Goal: Task Accomplishment & Management: Manage account settings

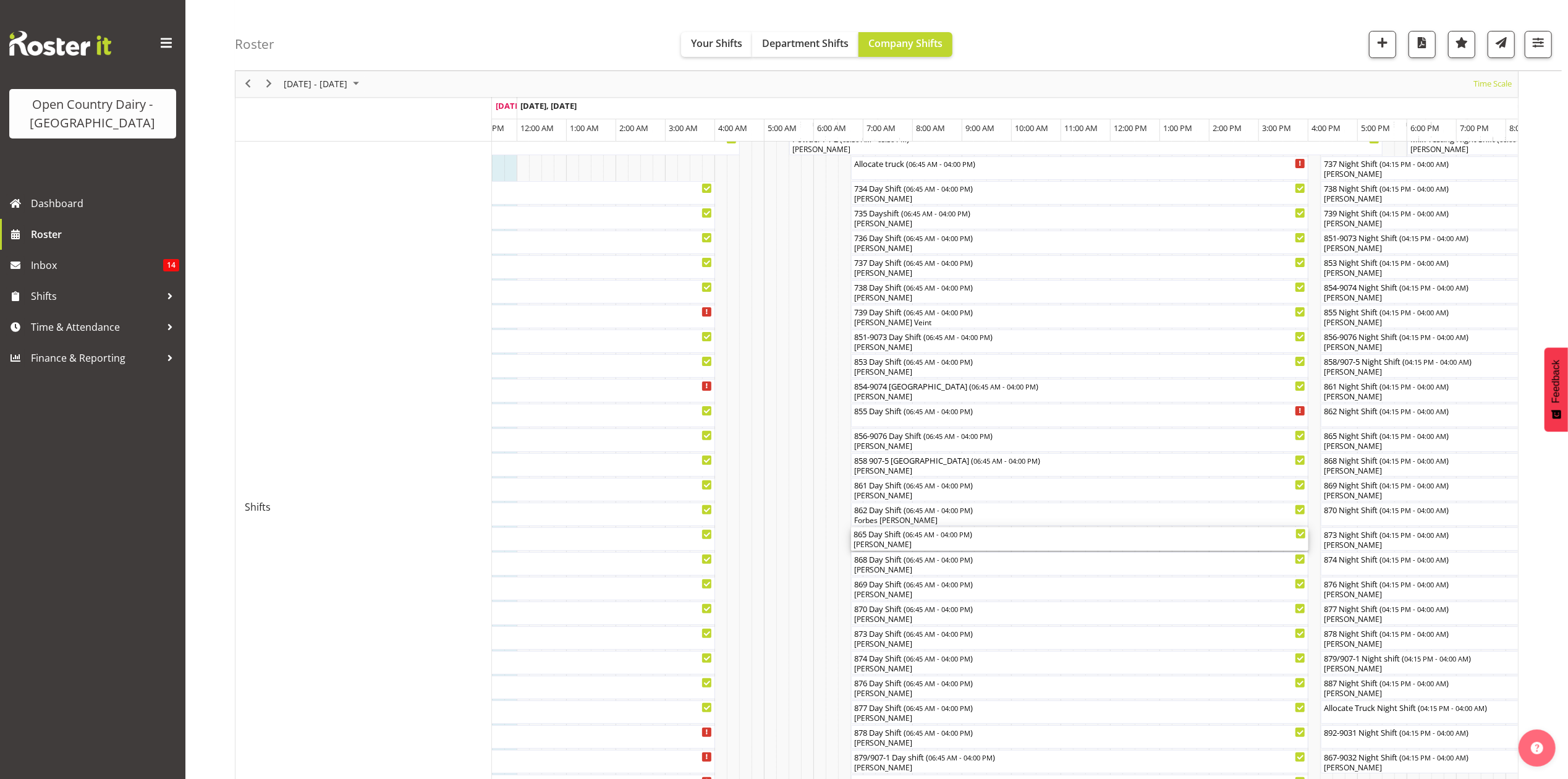
click at [888, 546] on div "[PERSON_NAME]" at bounding box center [1080, 544] width 452 height 11
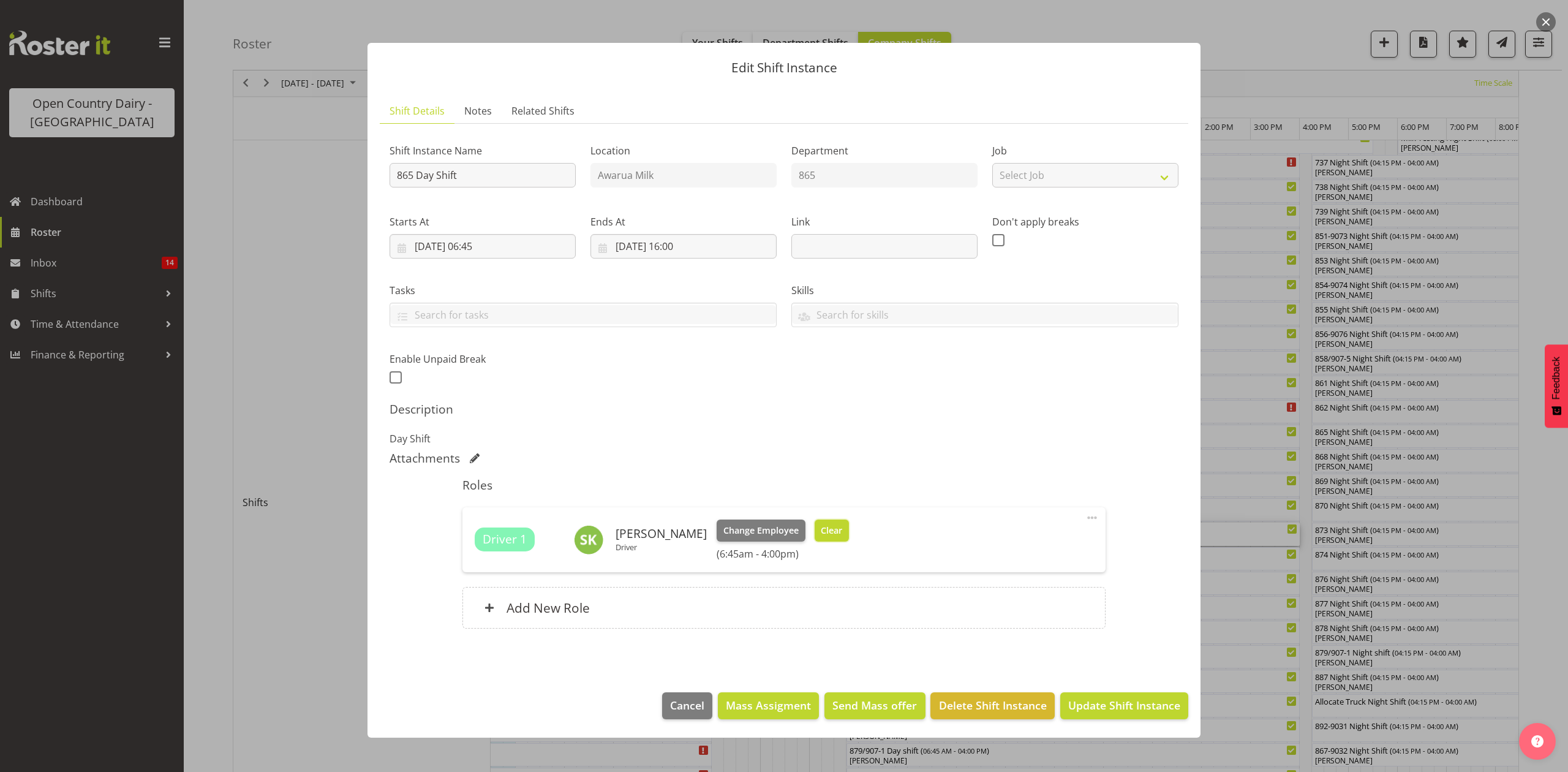
click at [832, 534] on span "Clear" at bounding box center [831, 530] width 21 height 14
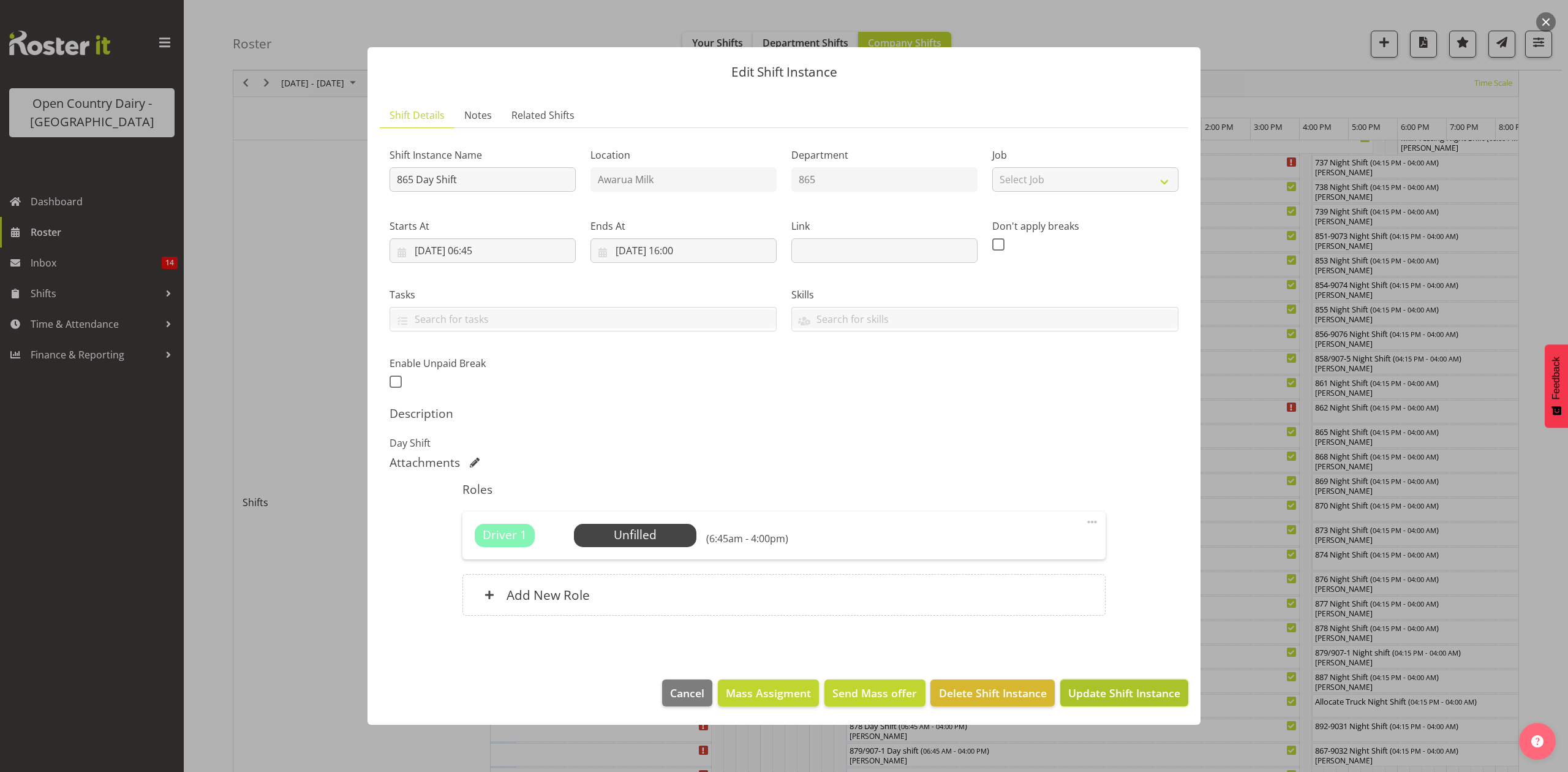
click at [1136, 697] on span "Update Shift Instance" at bounding box center [1124, 693] width 112 height 16
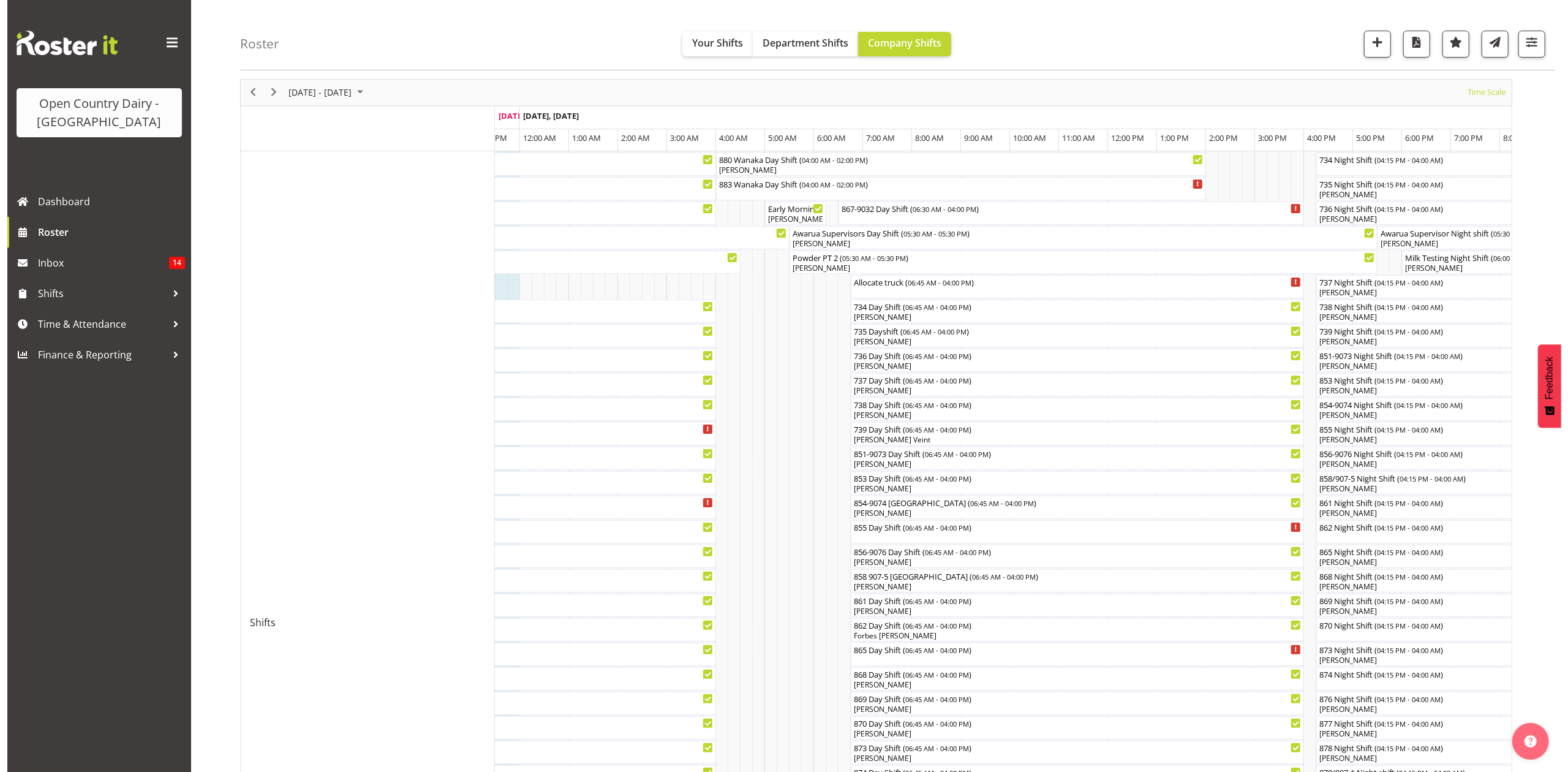
scroll to position [81, 0]
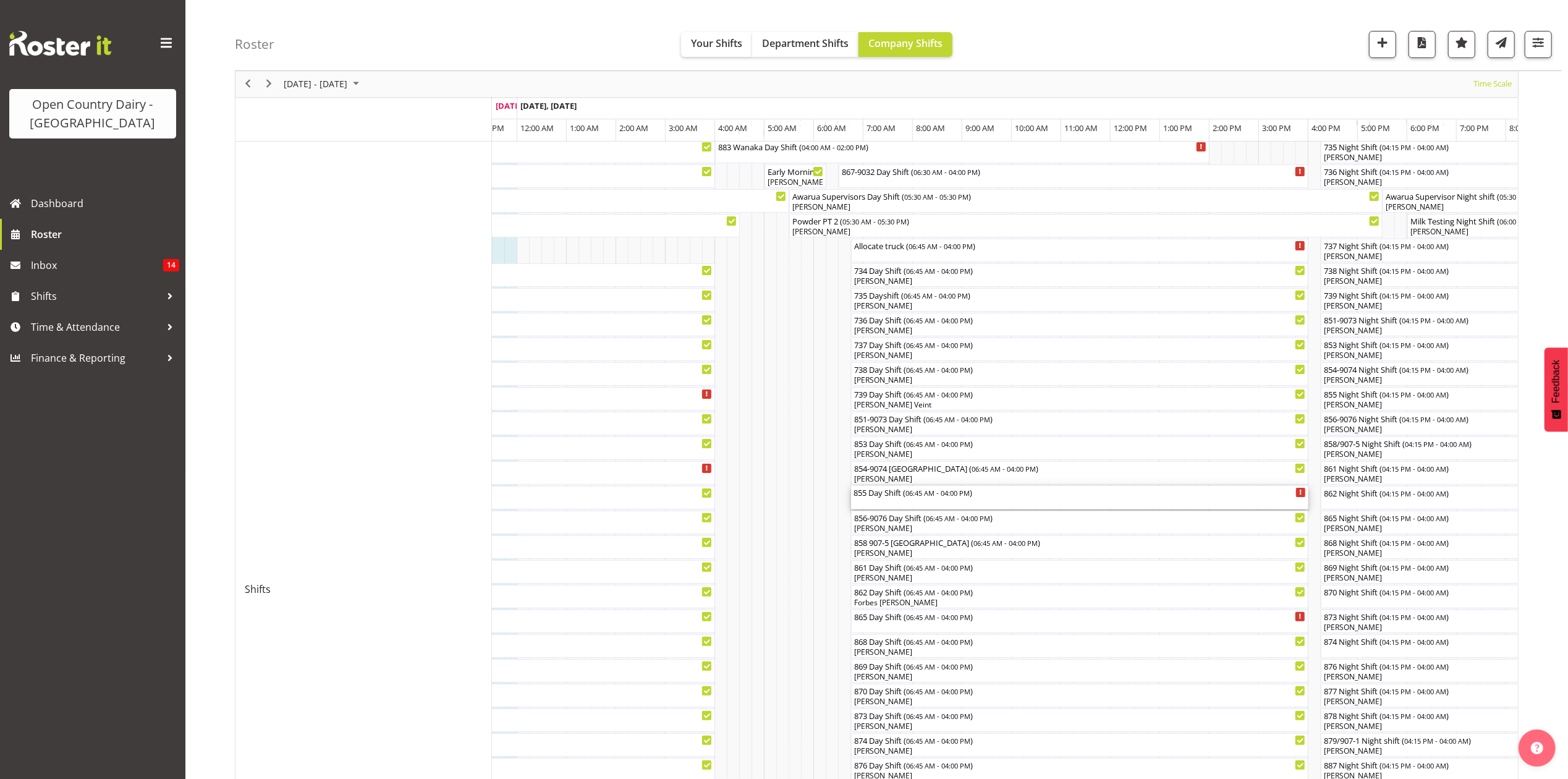
click at [883, 492] on div "855 Day Shift ( 06:45 AM - 04:00 PM )" at bounding box center [1080, 492] width 452 height 12
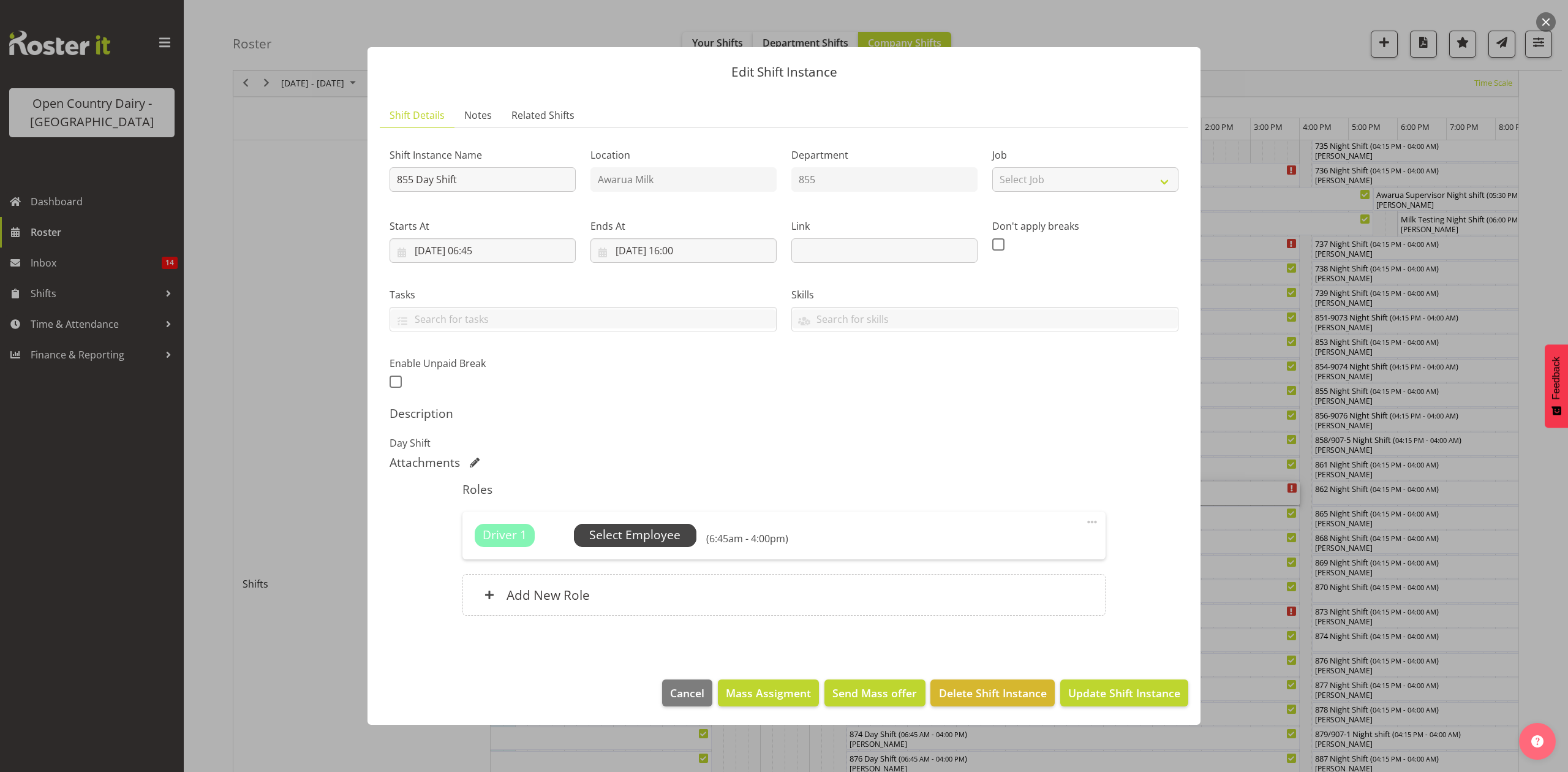
click at [666, 532] on span "Select Employee" at bounding box center [635, 535] width 91 height 18
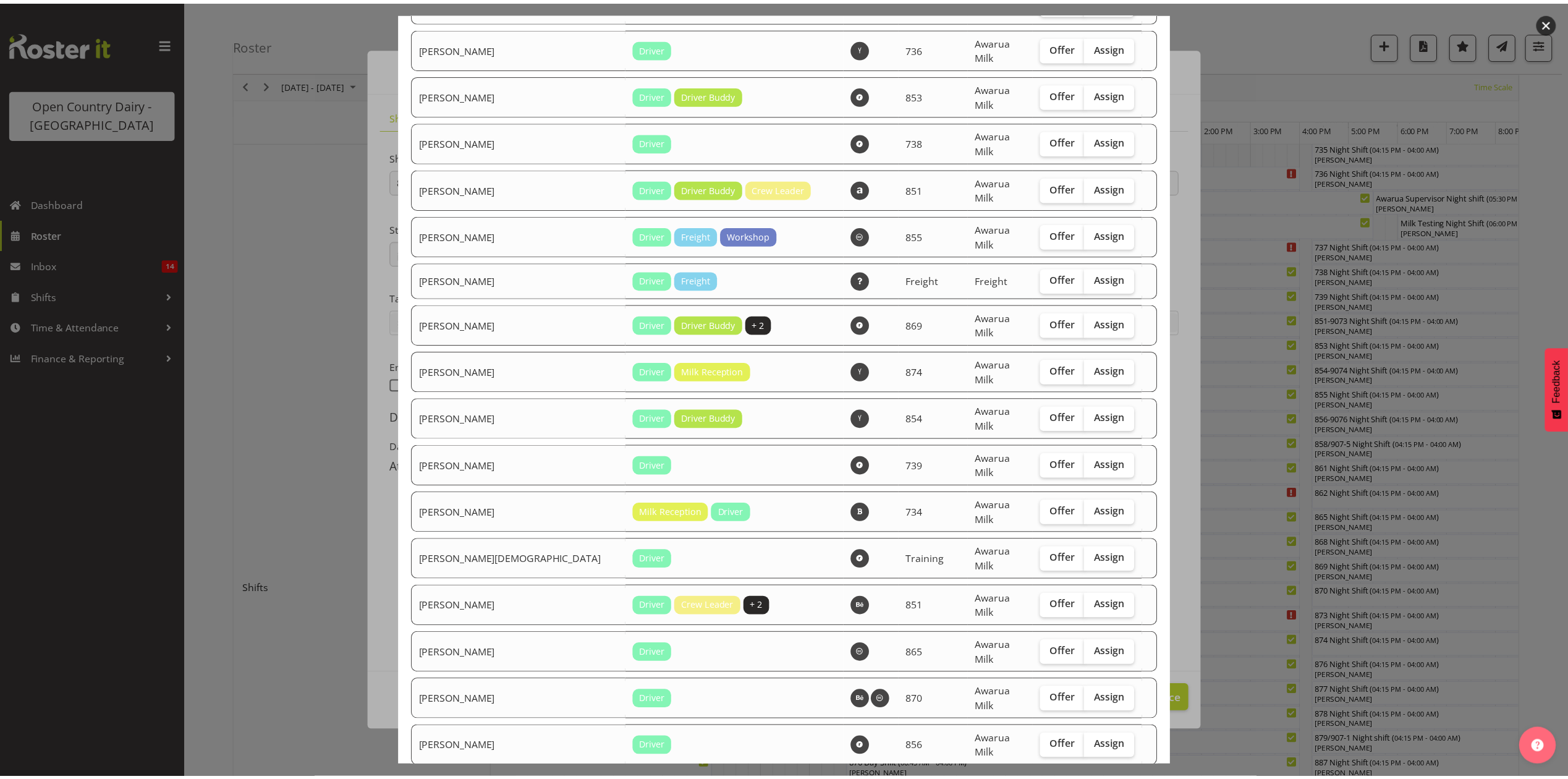
scroll to position [956, 0]
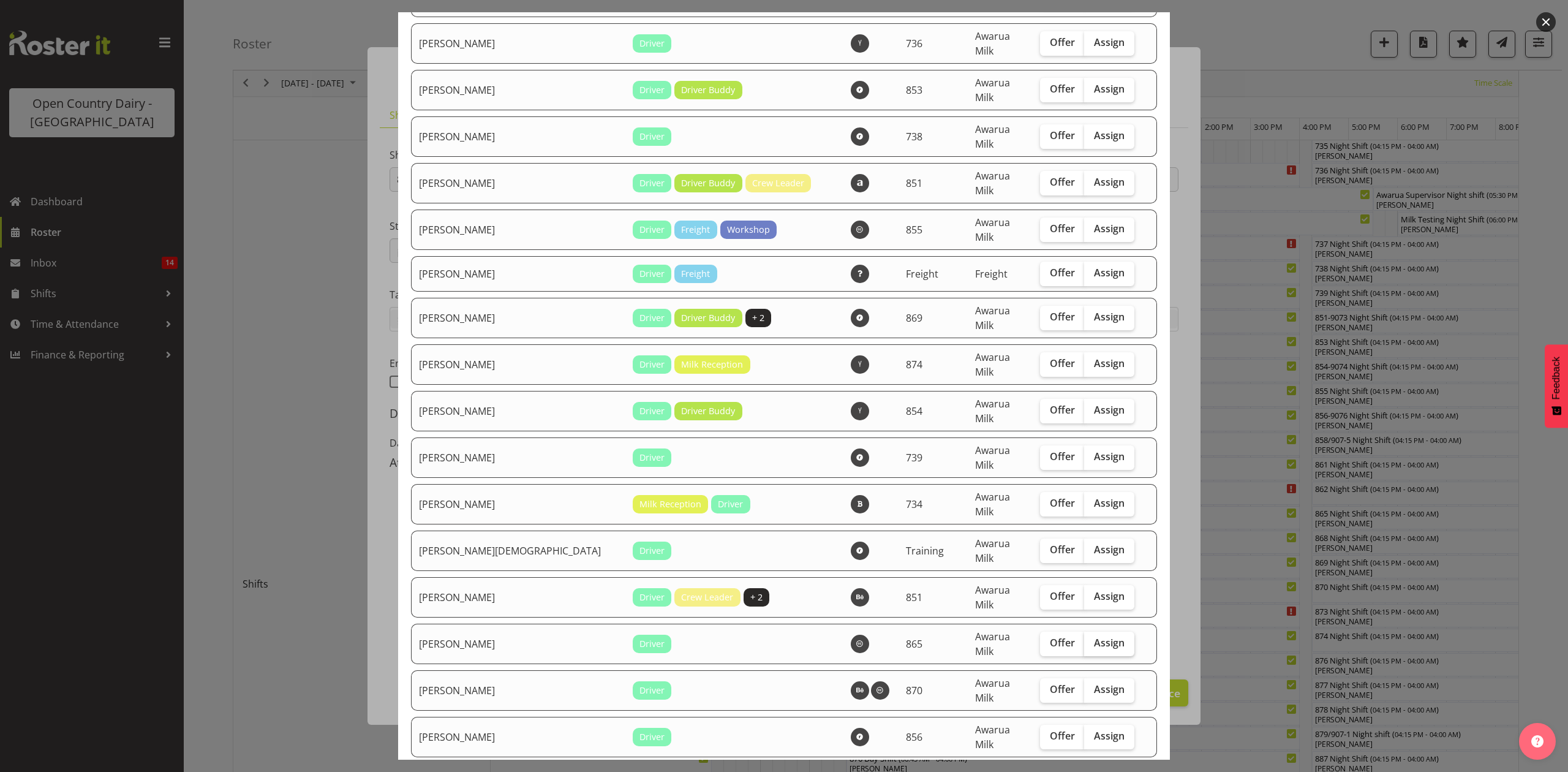
click at [1094, 636] on span "Assign" at bounding box center [1109, 642] width 31 height 12
click at [1086, 639] on input "Assign" at bounding box center [1088, 643] width 8 height 8
checkbox input "true"
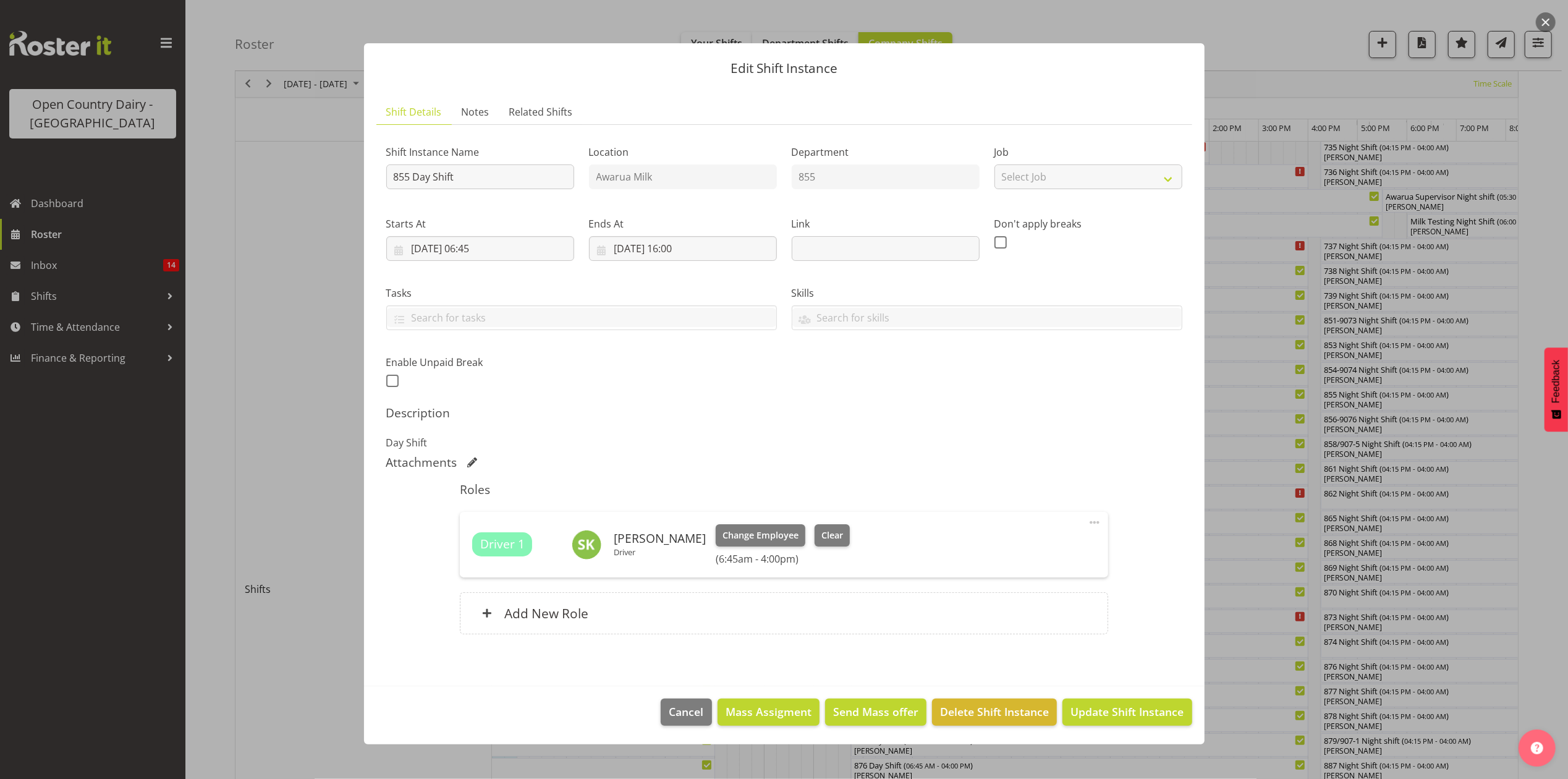
scroll to position [164, 0]
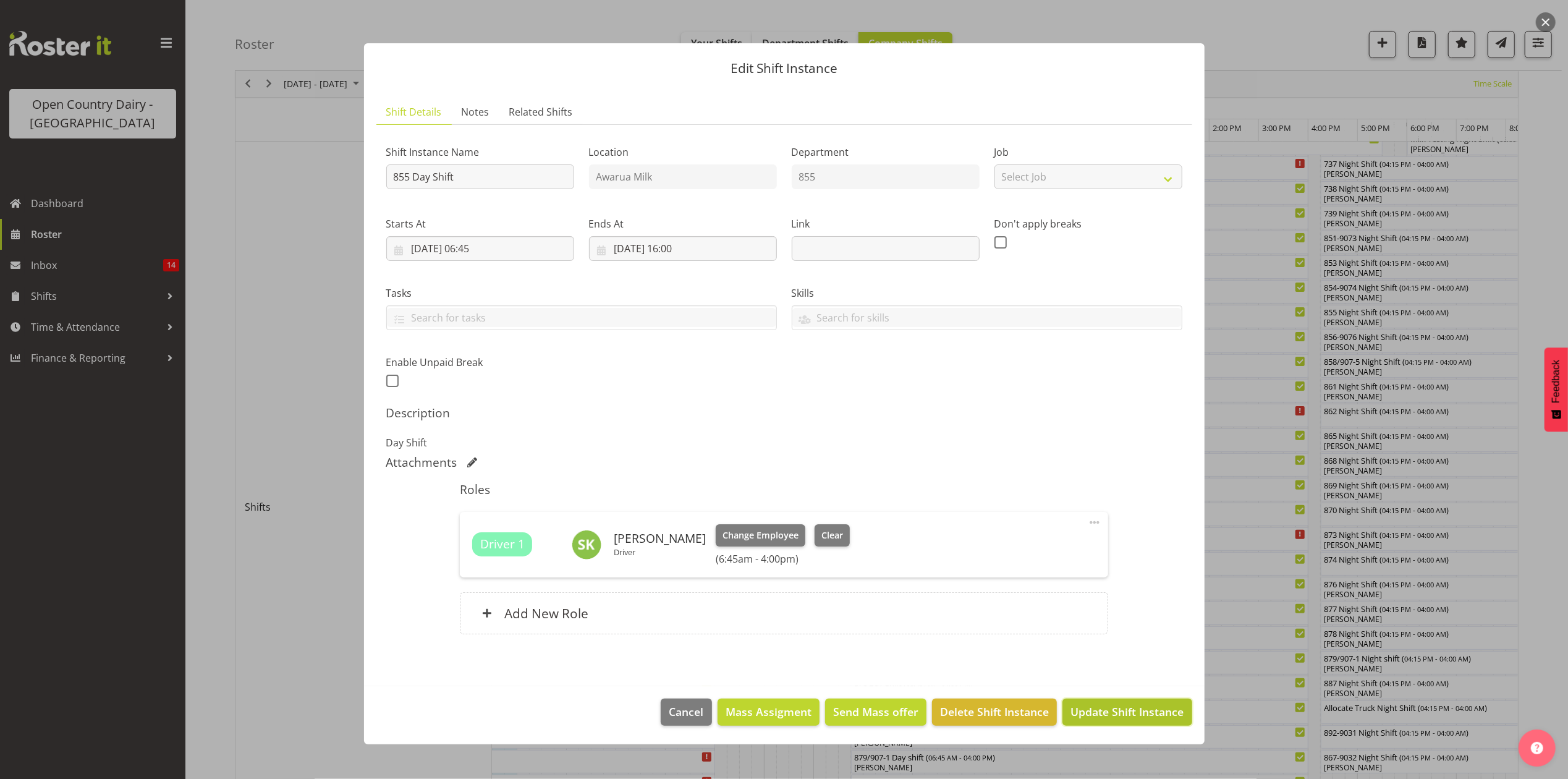
click at [1124, 713] on span "Update Shift Instance" at bounding box center [1127, 711] width 113 height 16
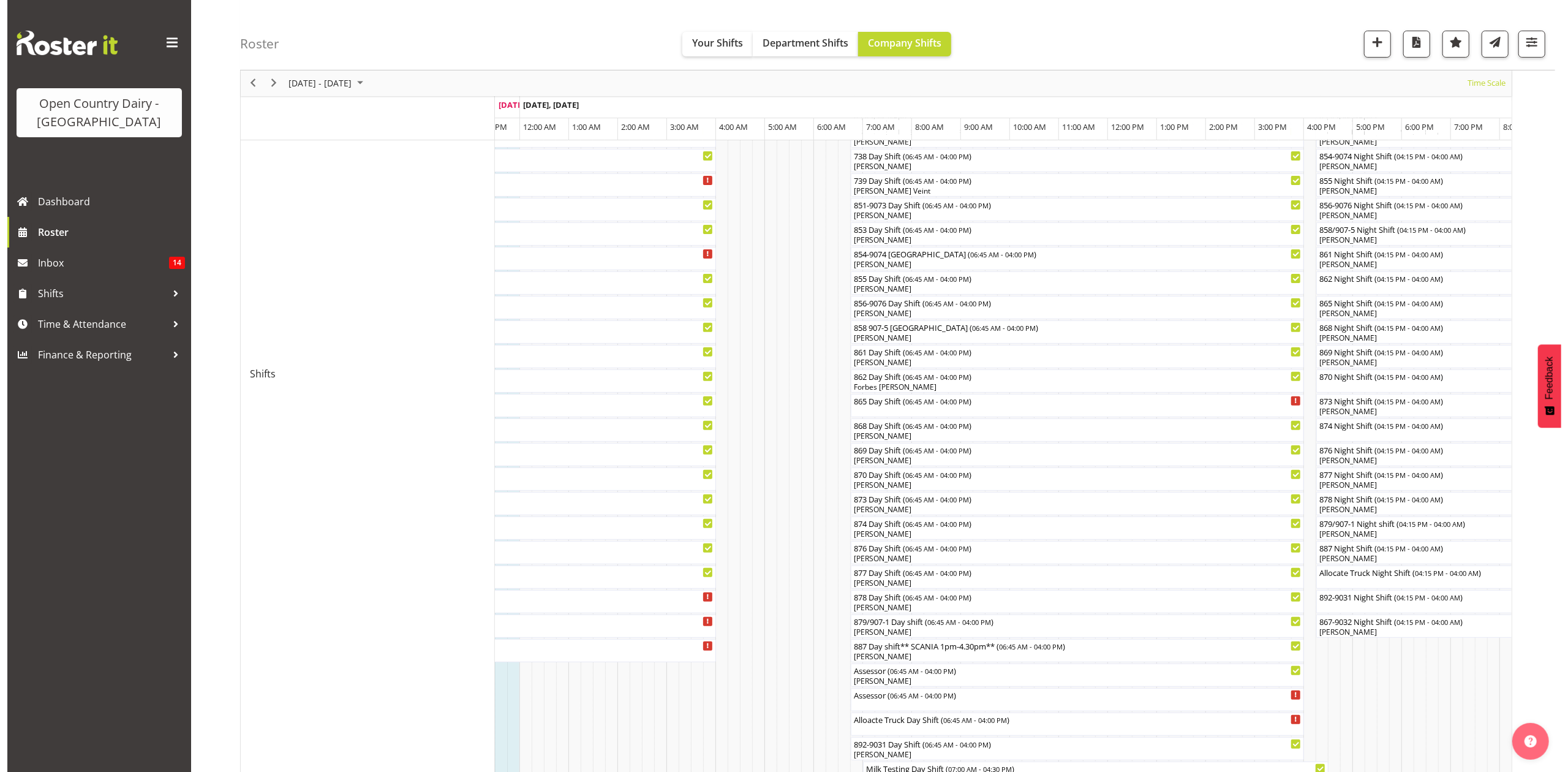
scroll to position [326, 0]
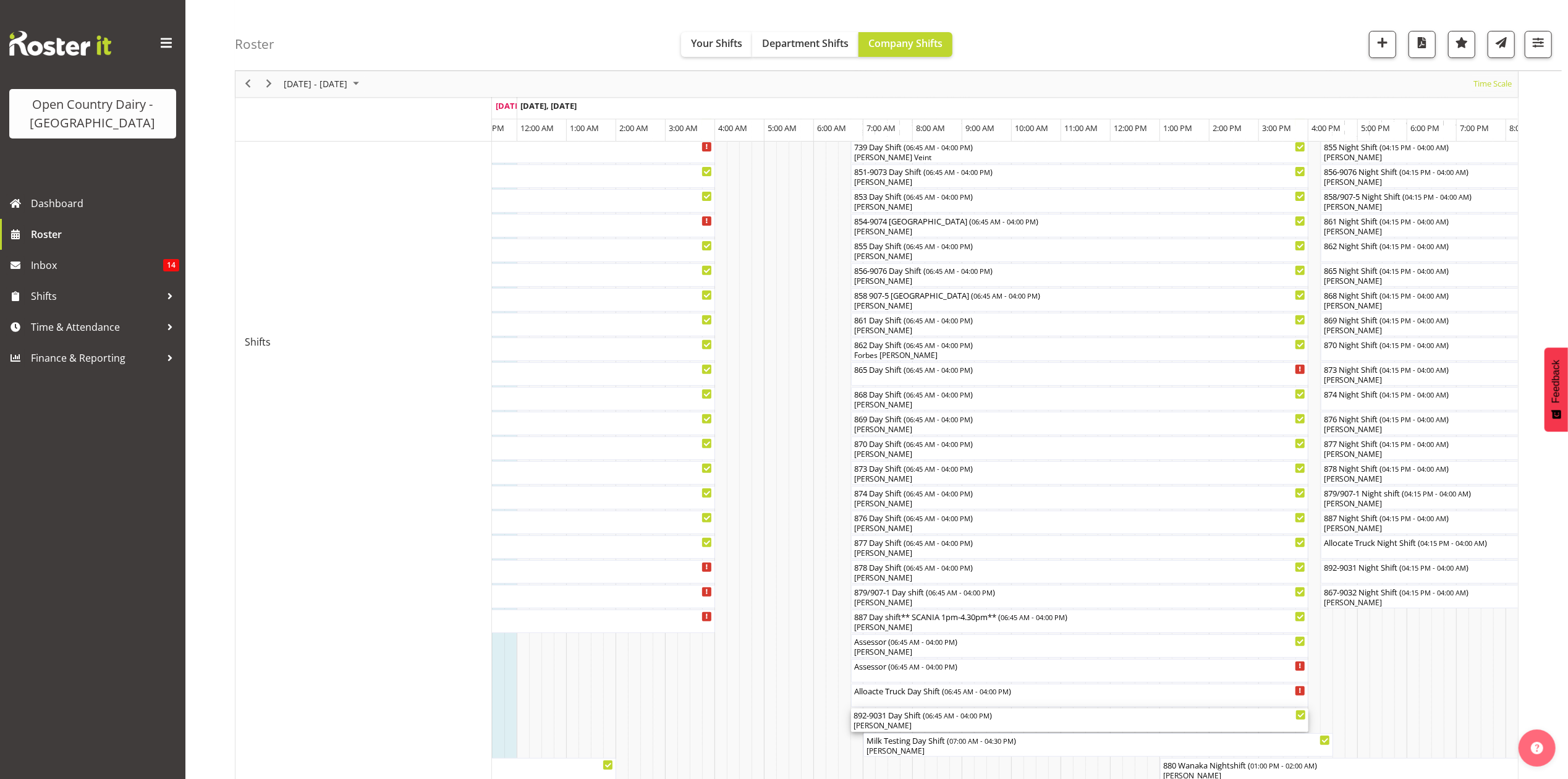
click at [880, 716] on div "892-9031 Day Shift ( 06:45 AM - 04:00 PM )" at bounding box center [1080, 715] width 452 height 12
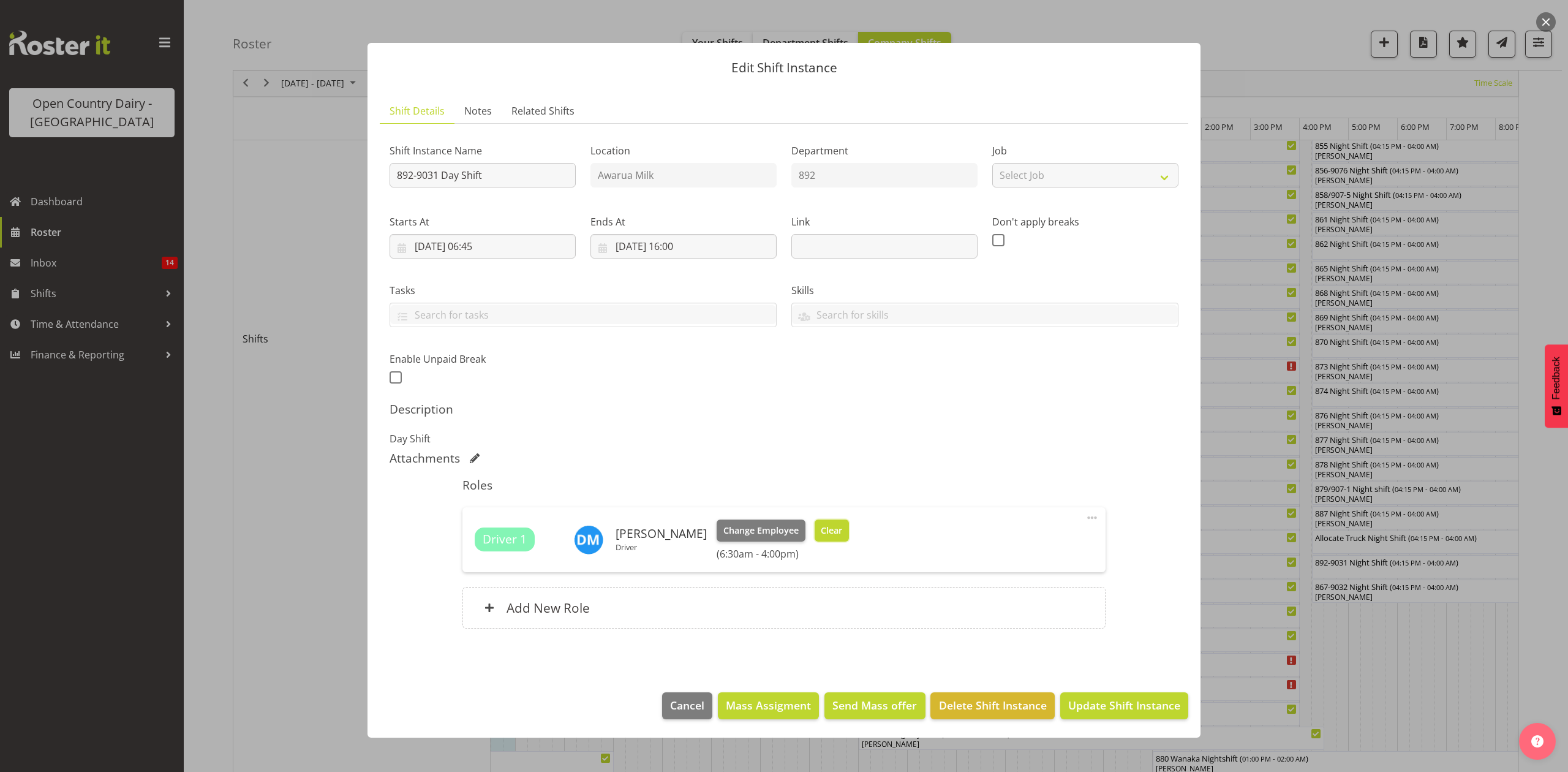
click at [835, 530] on span "Clear" at bounding box center [831, 530] width 21 height 14
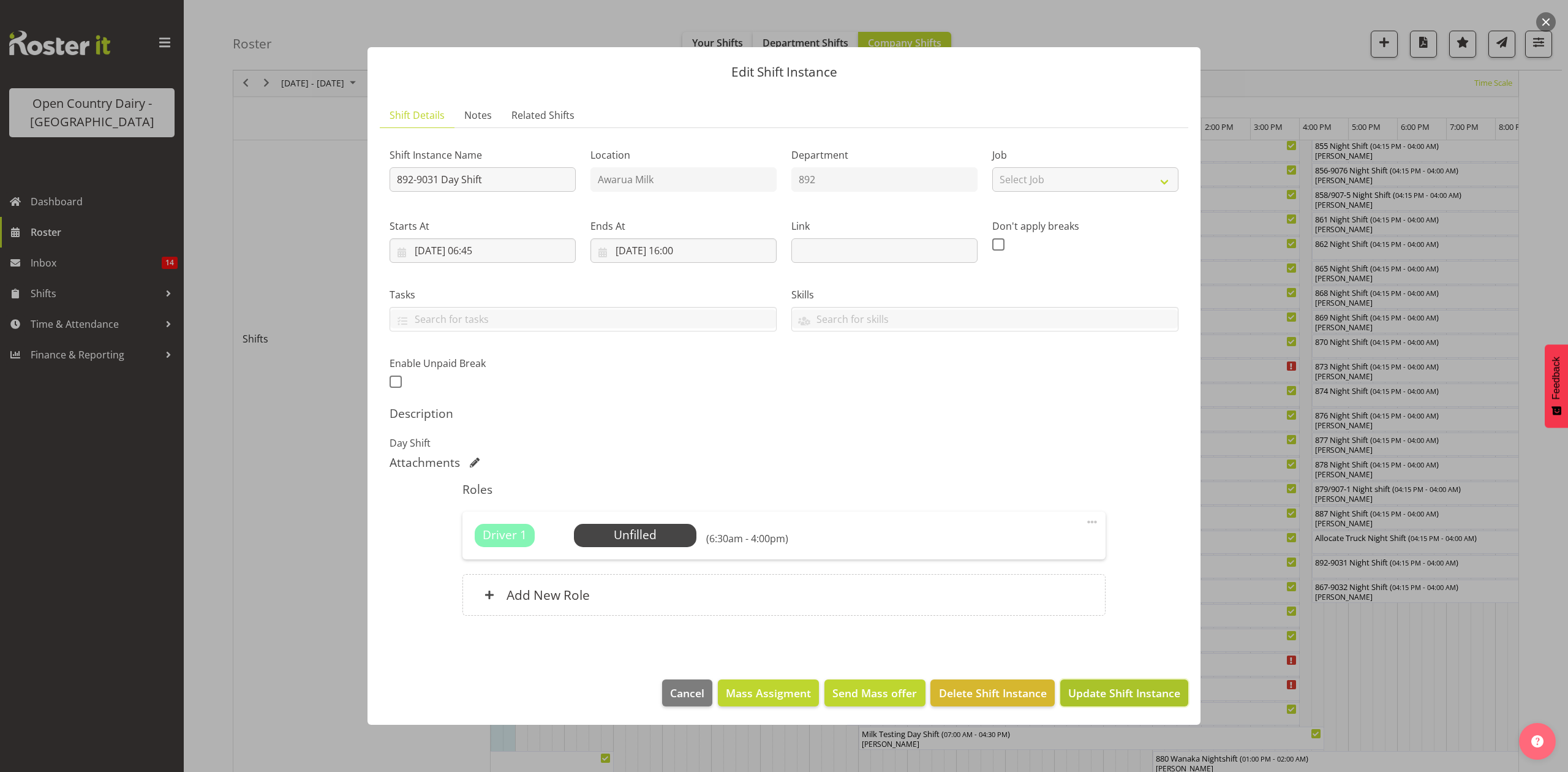
click at [1123, 694] on span "Update Shift Instance" at bounding box center [1124, 693] width 112 height 16
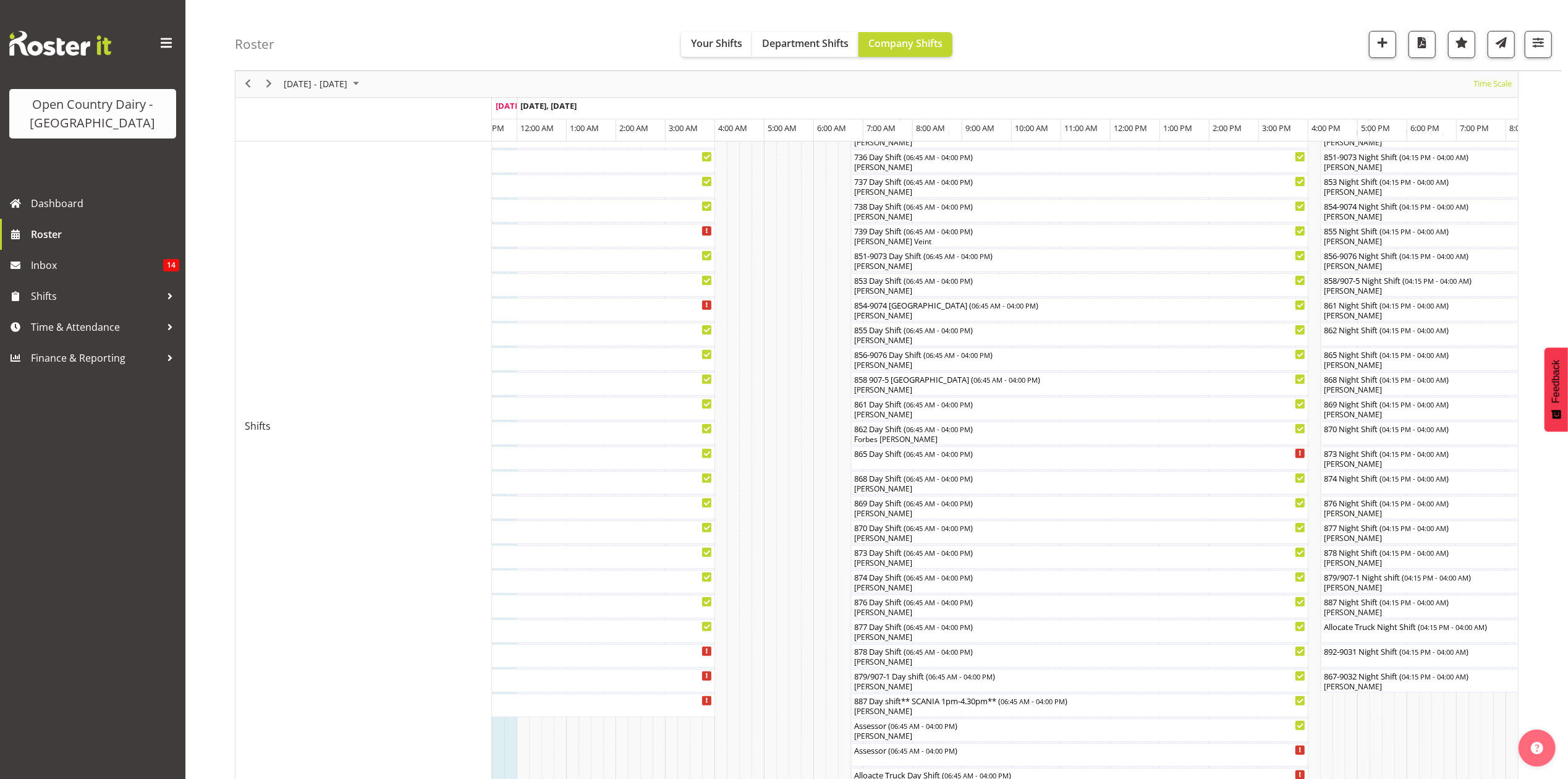
scroll to position [164, 0]
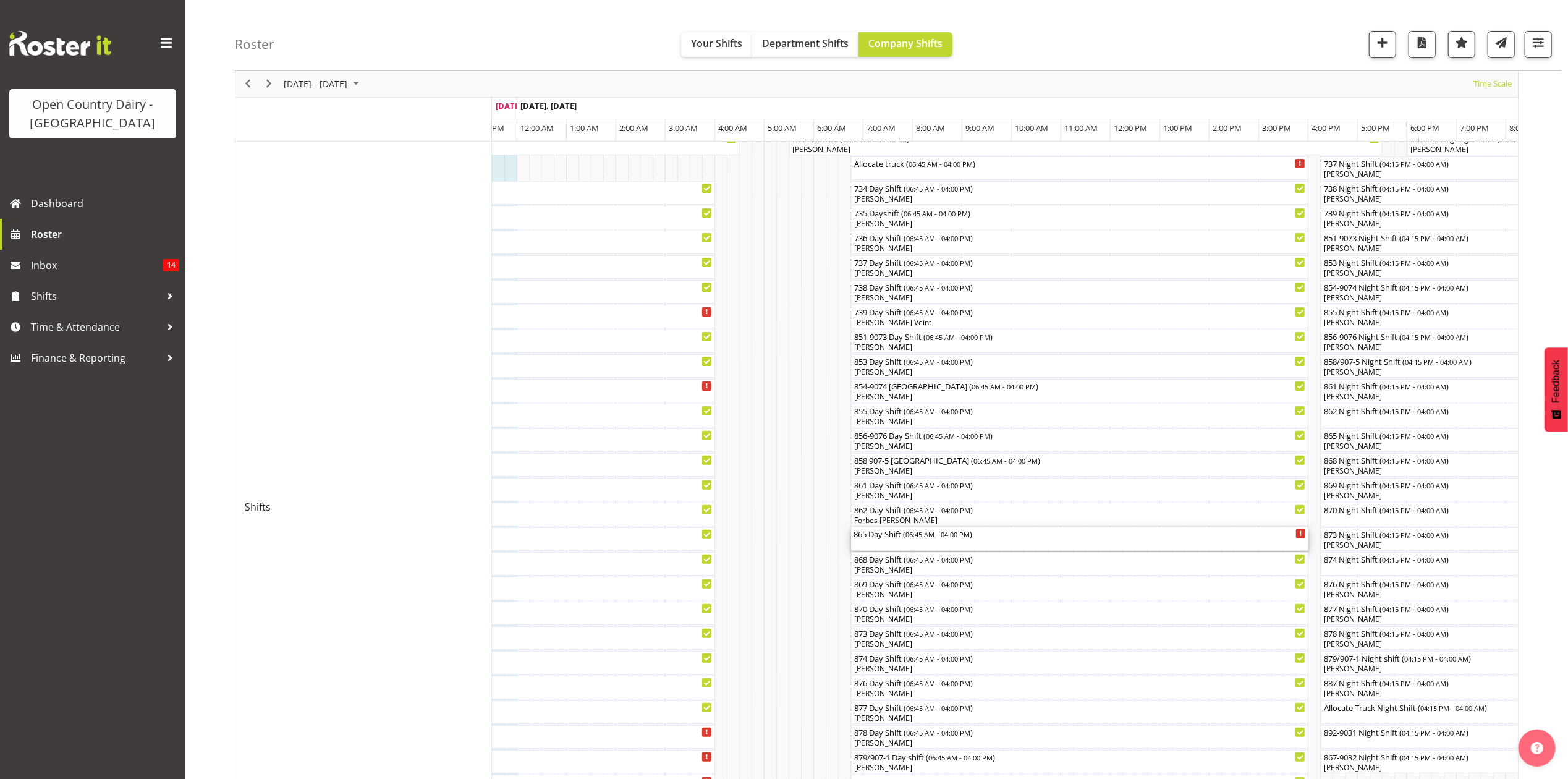
click at [905, 538] on div "865 Day Shift ( 06:45 AM - 04:00 PM )" at bounding box center [1080, 533] width 452 height 12
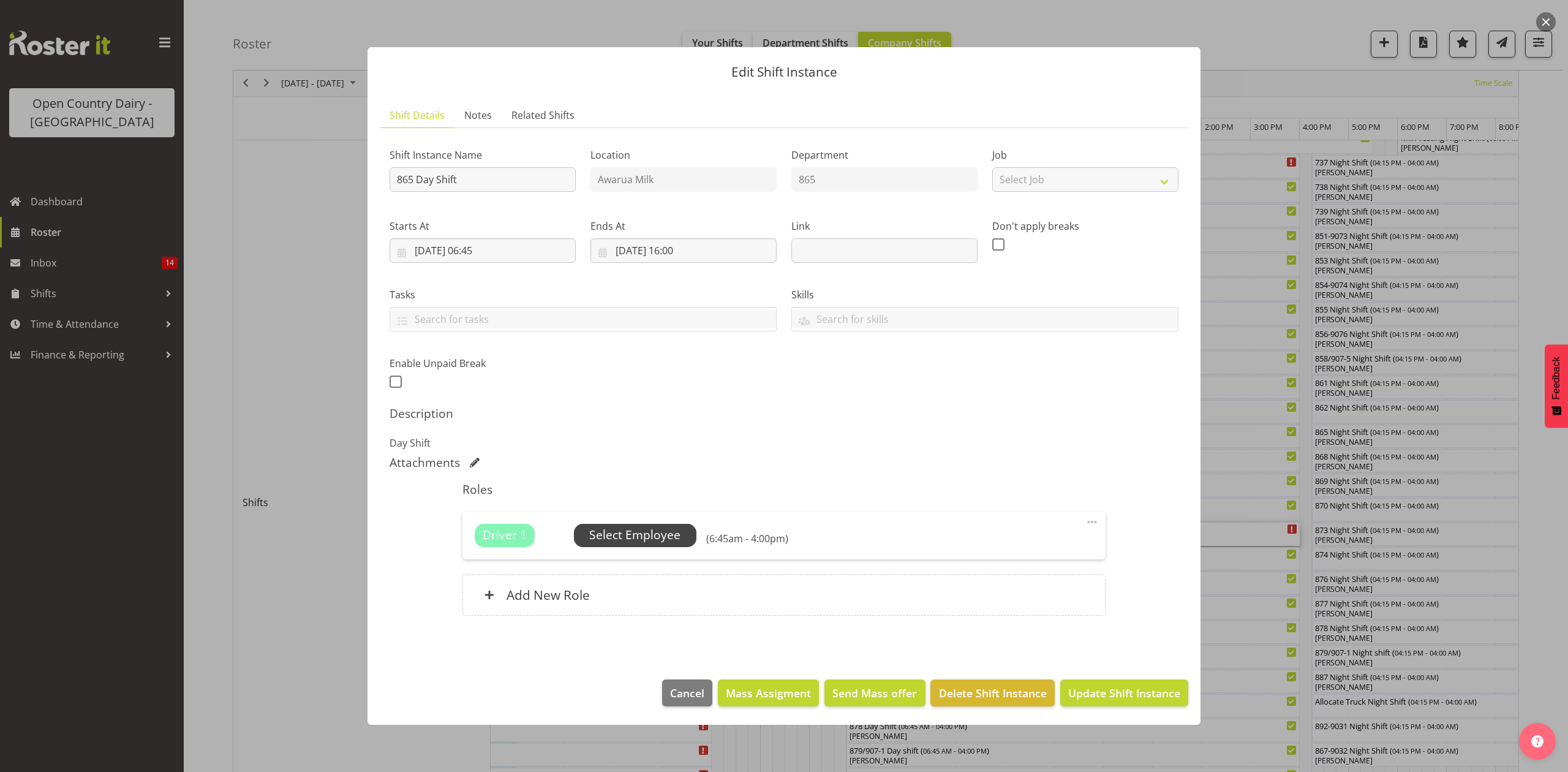
click at [651, 543] on span "Select Employee" at bounding box center [635, 535] width 91 height 18
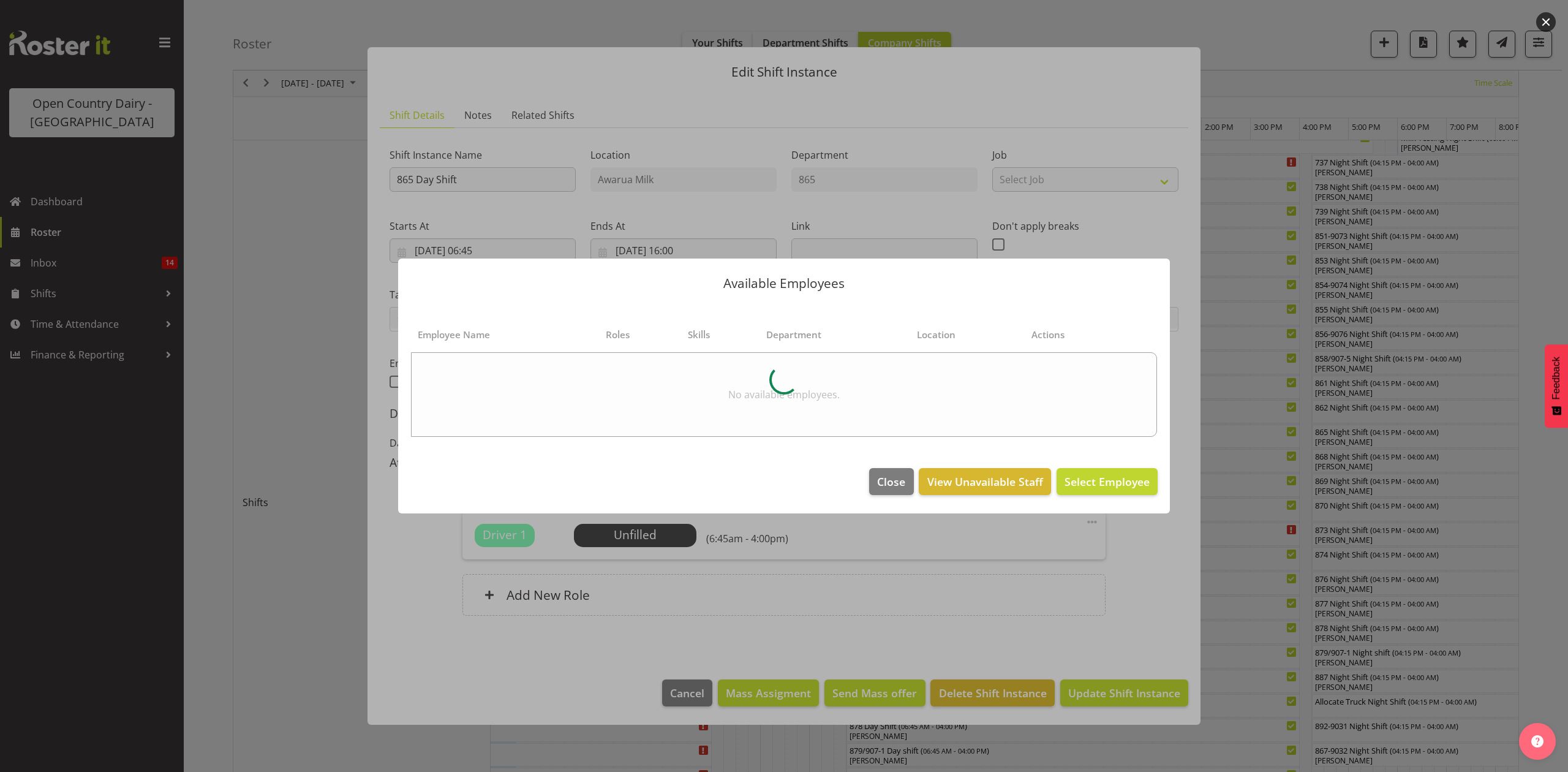
click at [1257, 417] on div at bounding box center [784, 386] width 1568 height 772
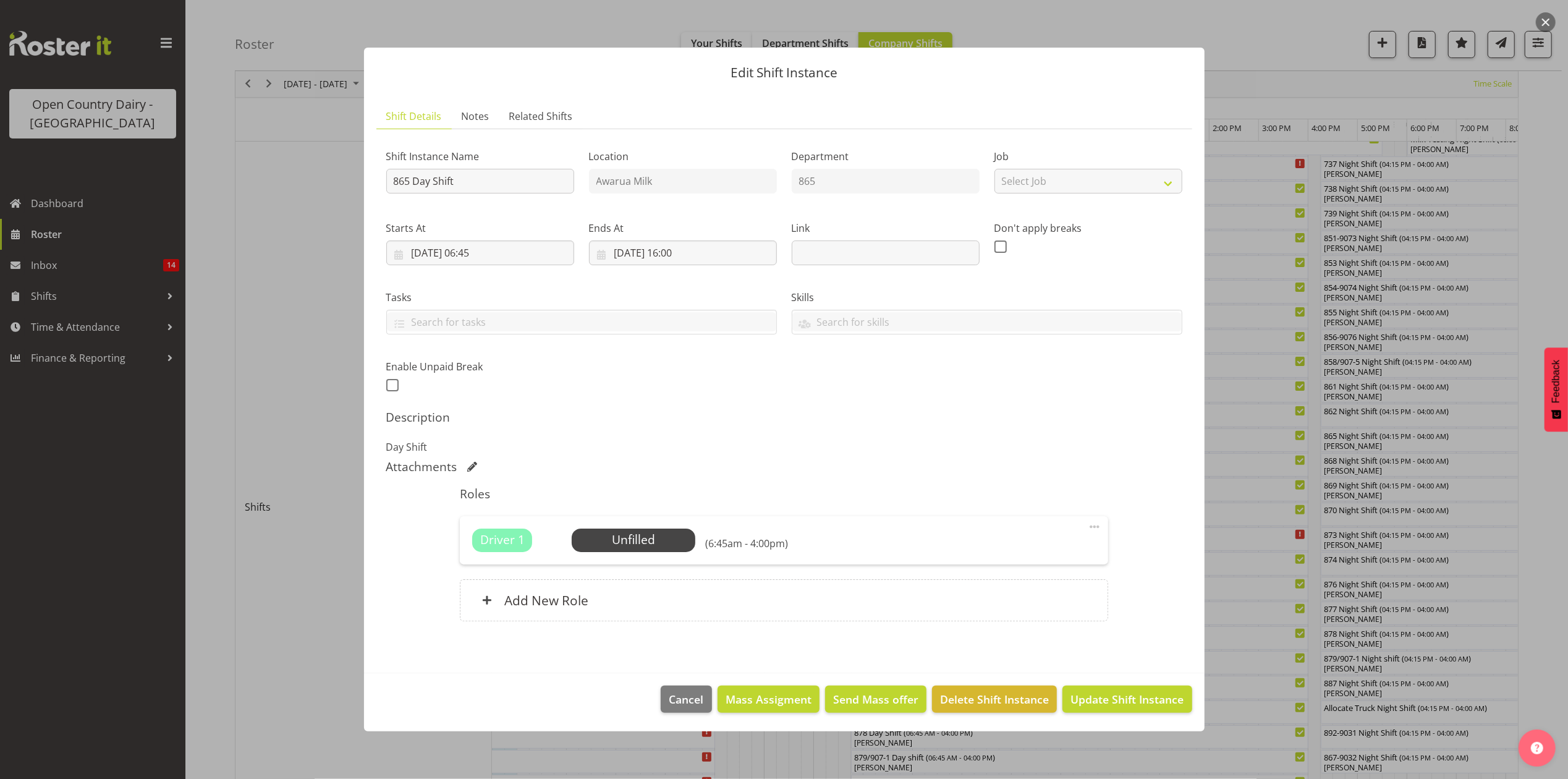
click at [1269, 421] on div at bounding box center [784, 389] width 1568 height 779
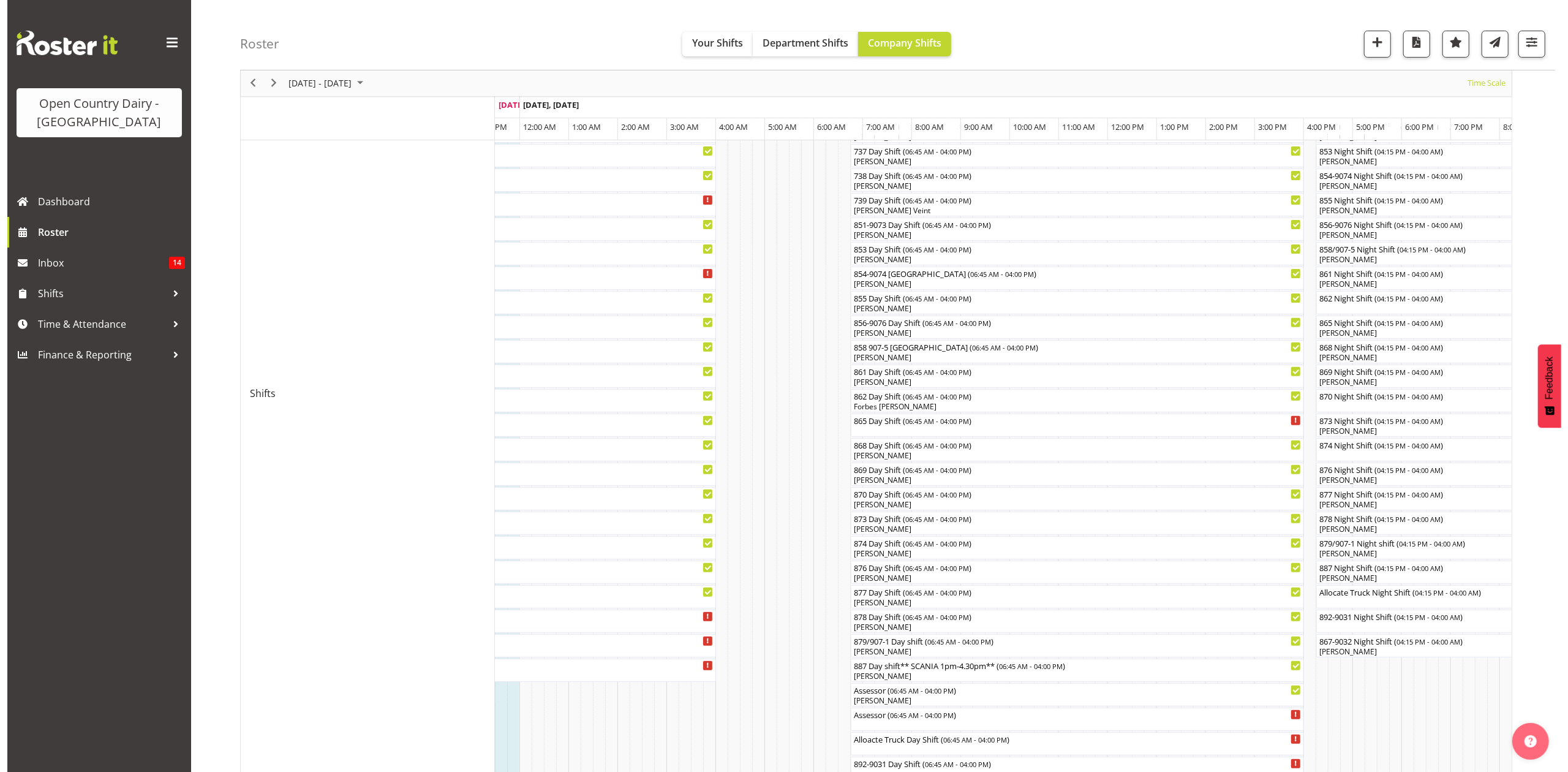
scroll to position [245, 0]
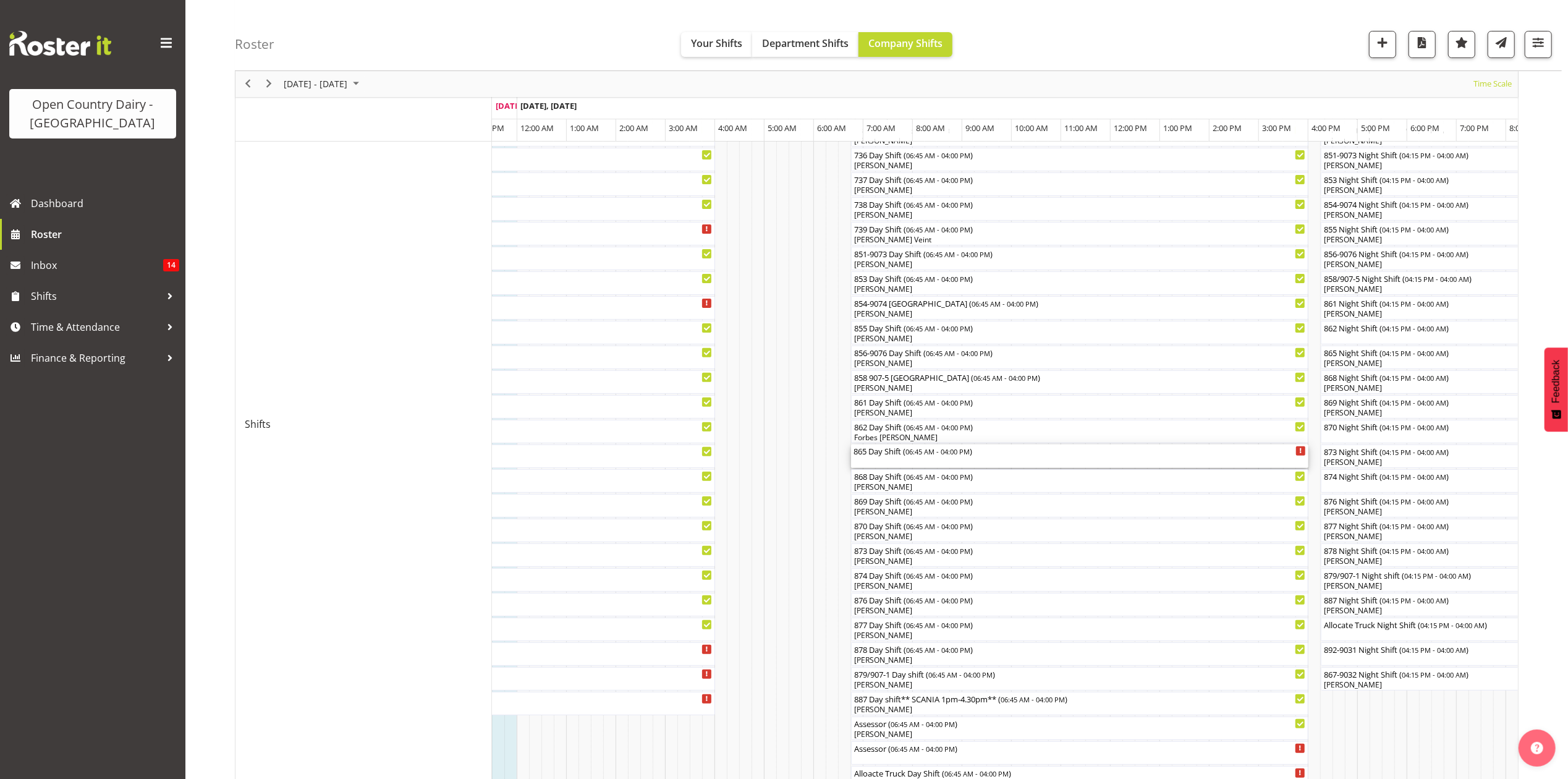
click at [890, 453] on div "865 Day Shift ( 06:45 AM - 04:00 PM )" at bounding box center [1080, 450] width 452 height 12
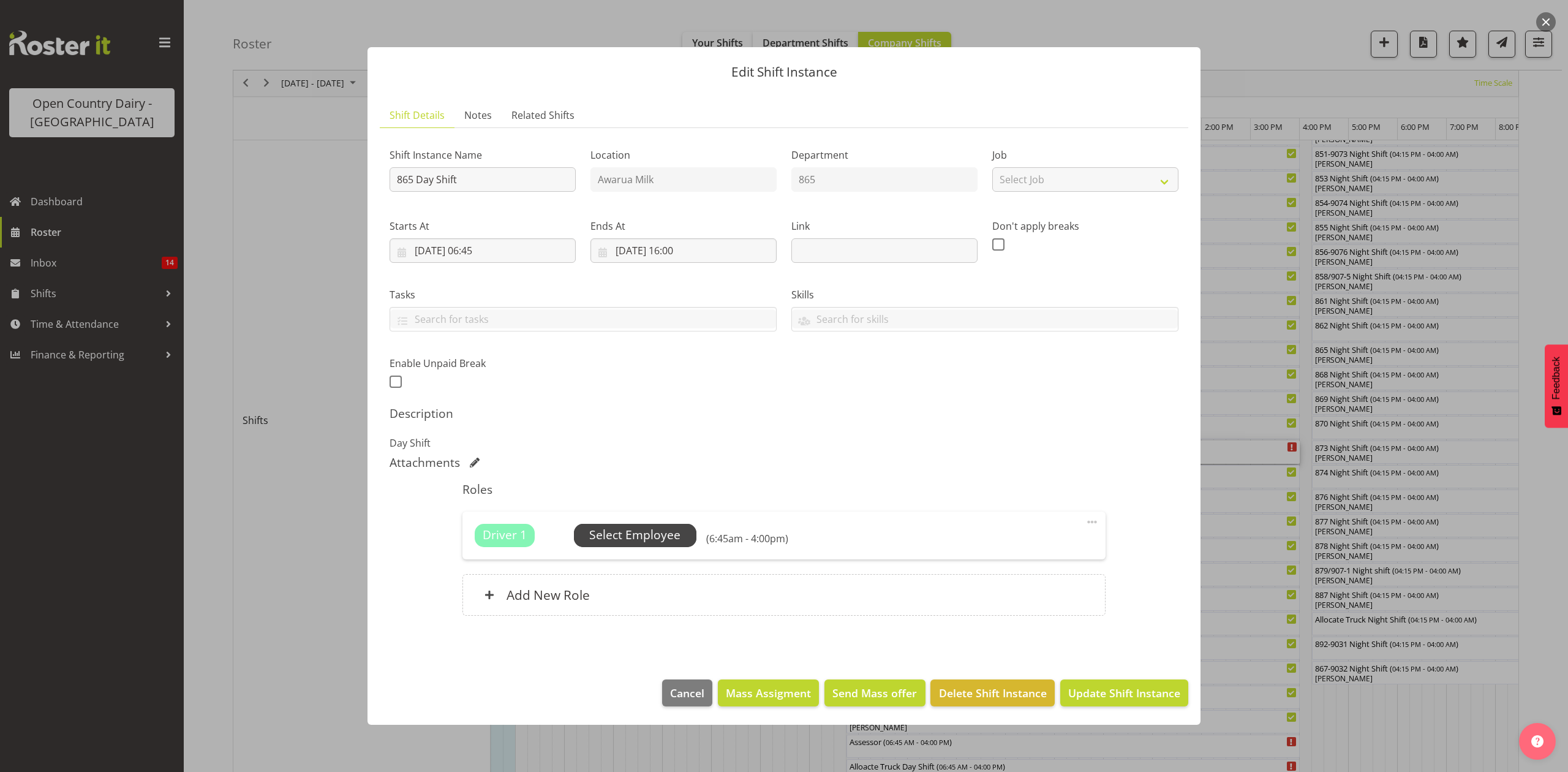
click at [648, 530] on span "Select Employee" at bounding box center [635, 535] width 91 height 18
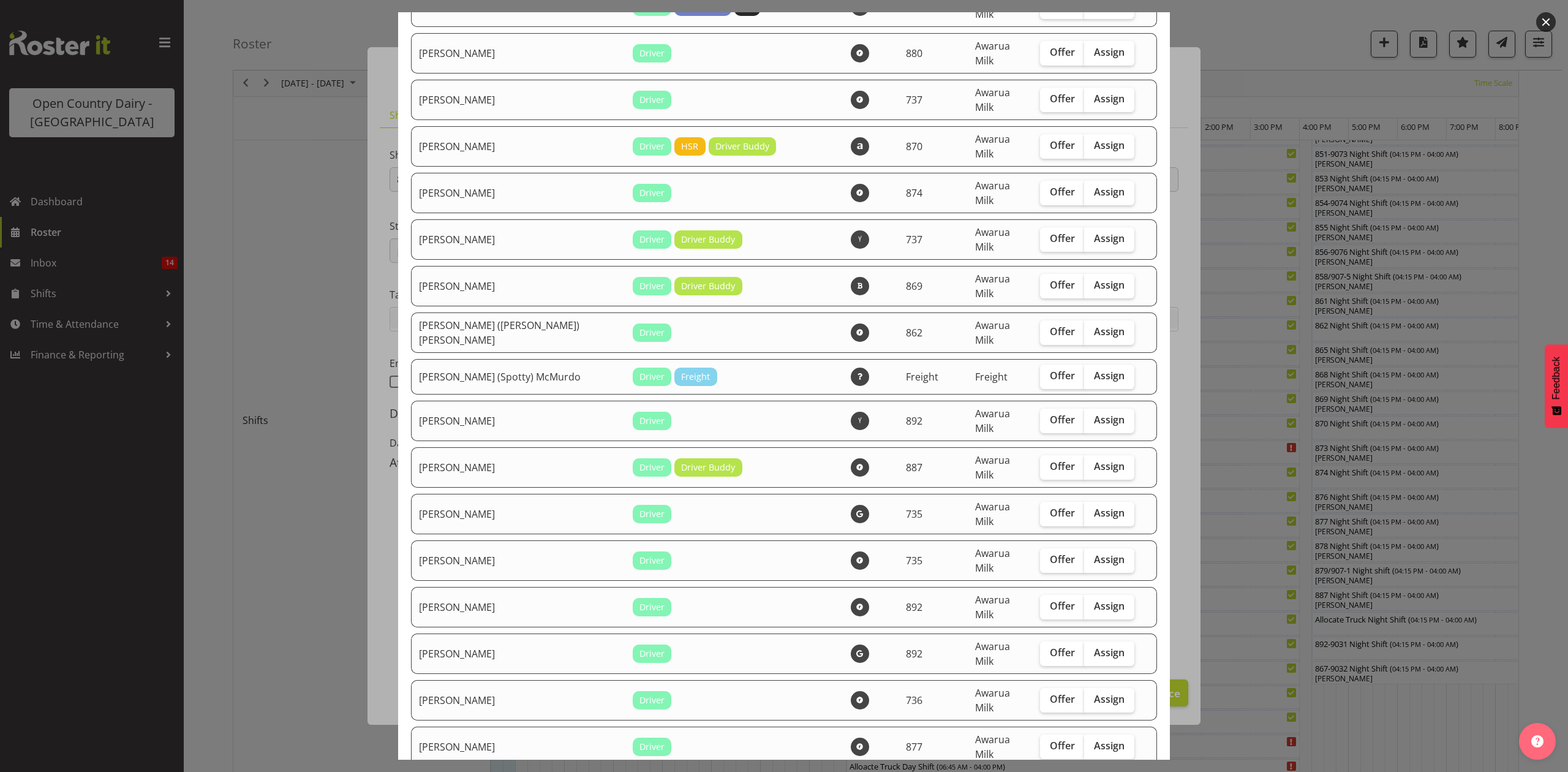
scroll to position [326, 0]
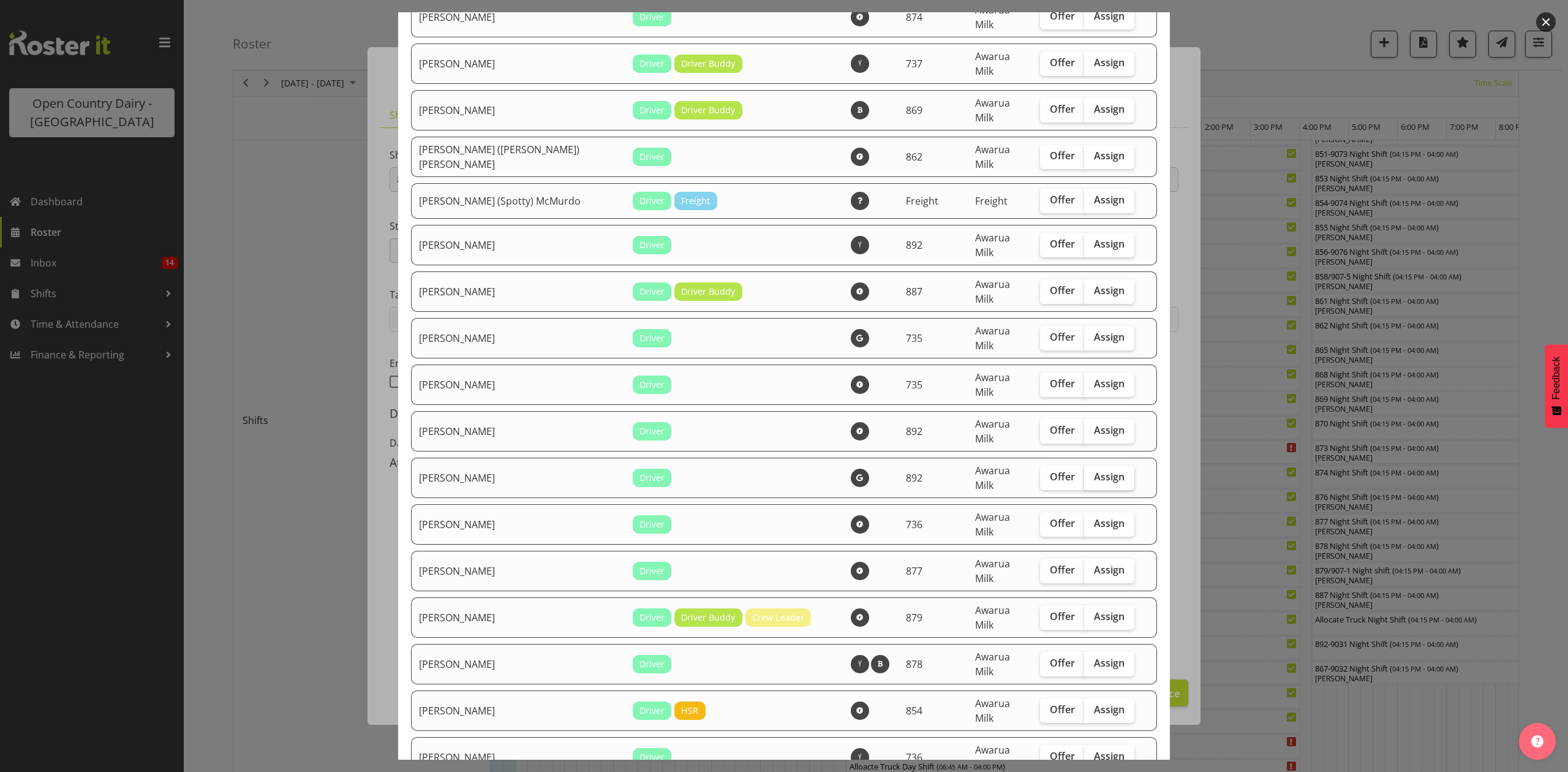
click at [1094, 470] on span "Assign" at bounding box center [1109, 476] width 31 height 12
click at [1084, 473] on input "Assign" at bounding box center [1088, 477] width 8 height 8
checkbox input "true"
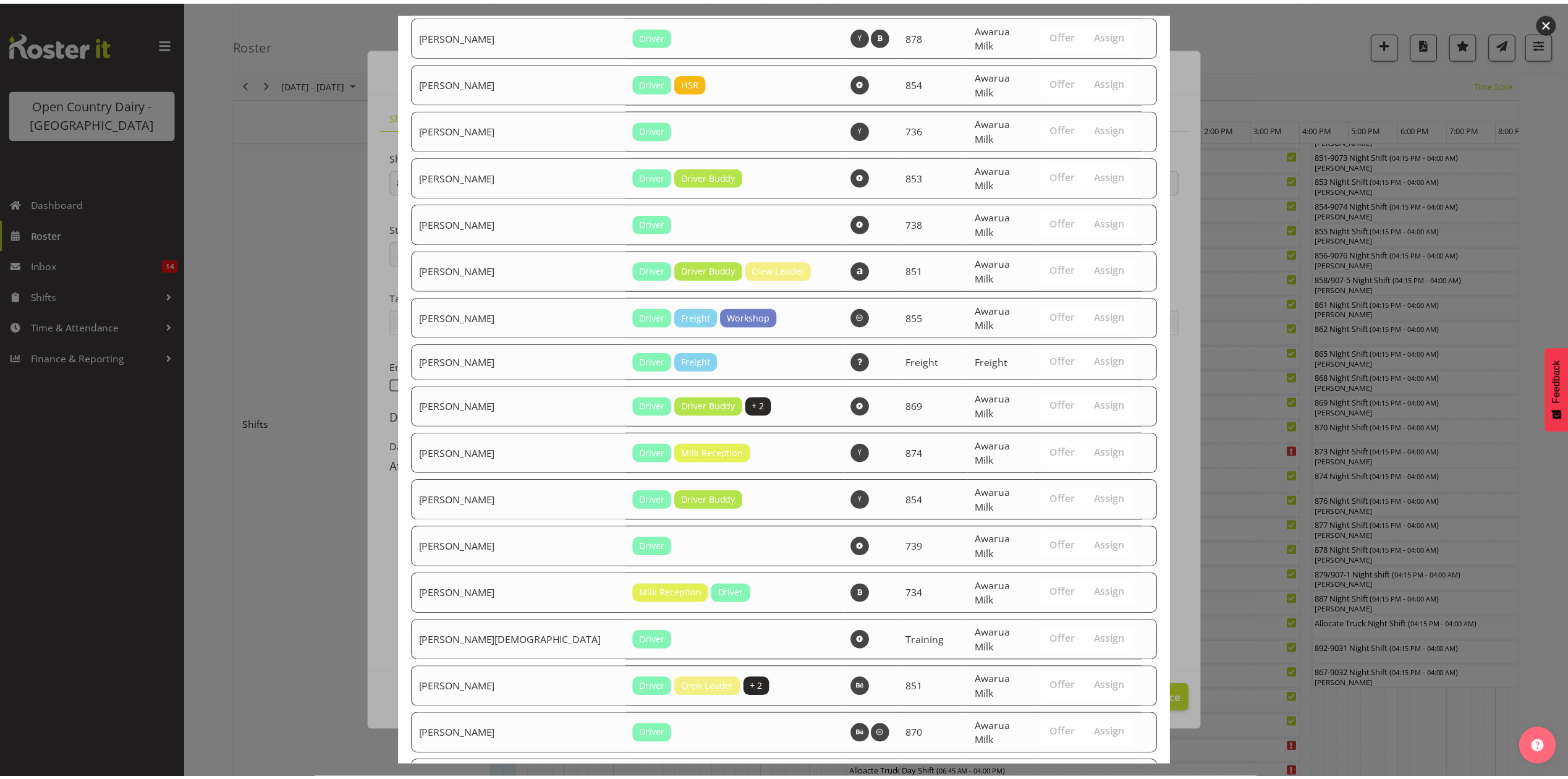
scroll to position [998, 0]
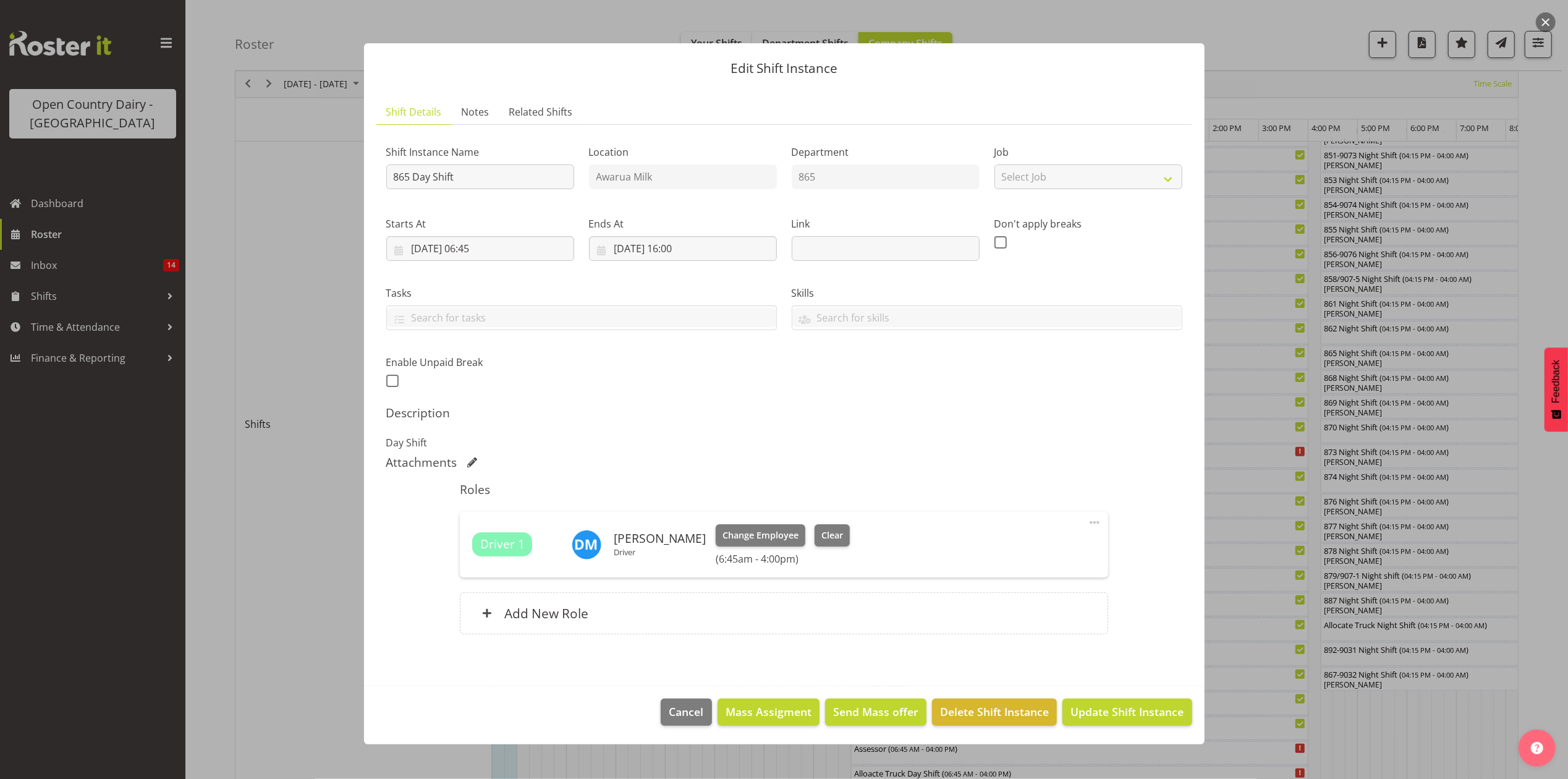
scroll to position [494, 0]
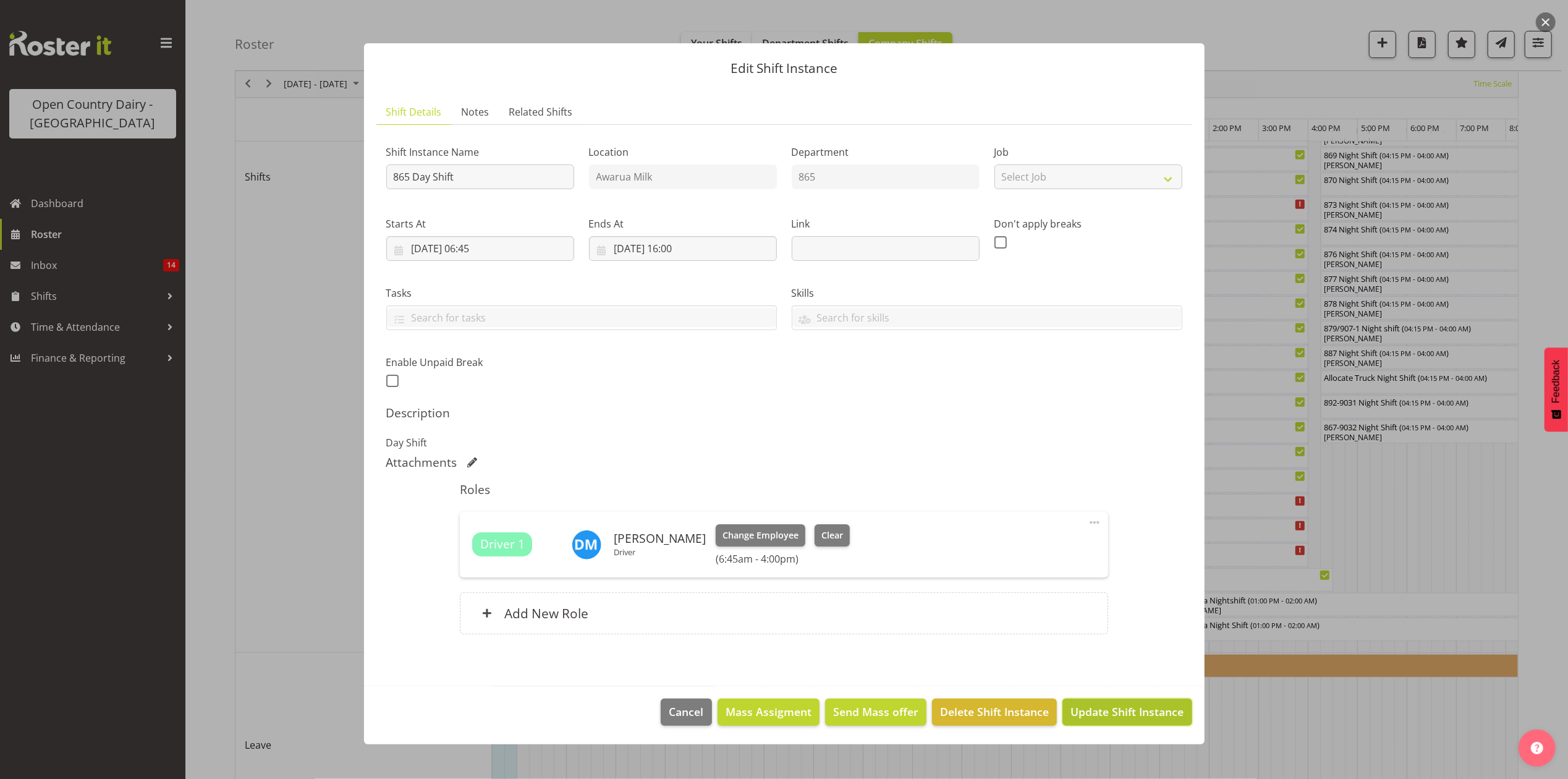
click at [1130, 708] on span "Update Shift Instance" at bounding box center [1127, 711] width 113 height 16
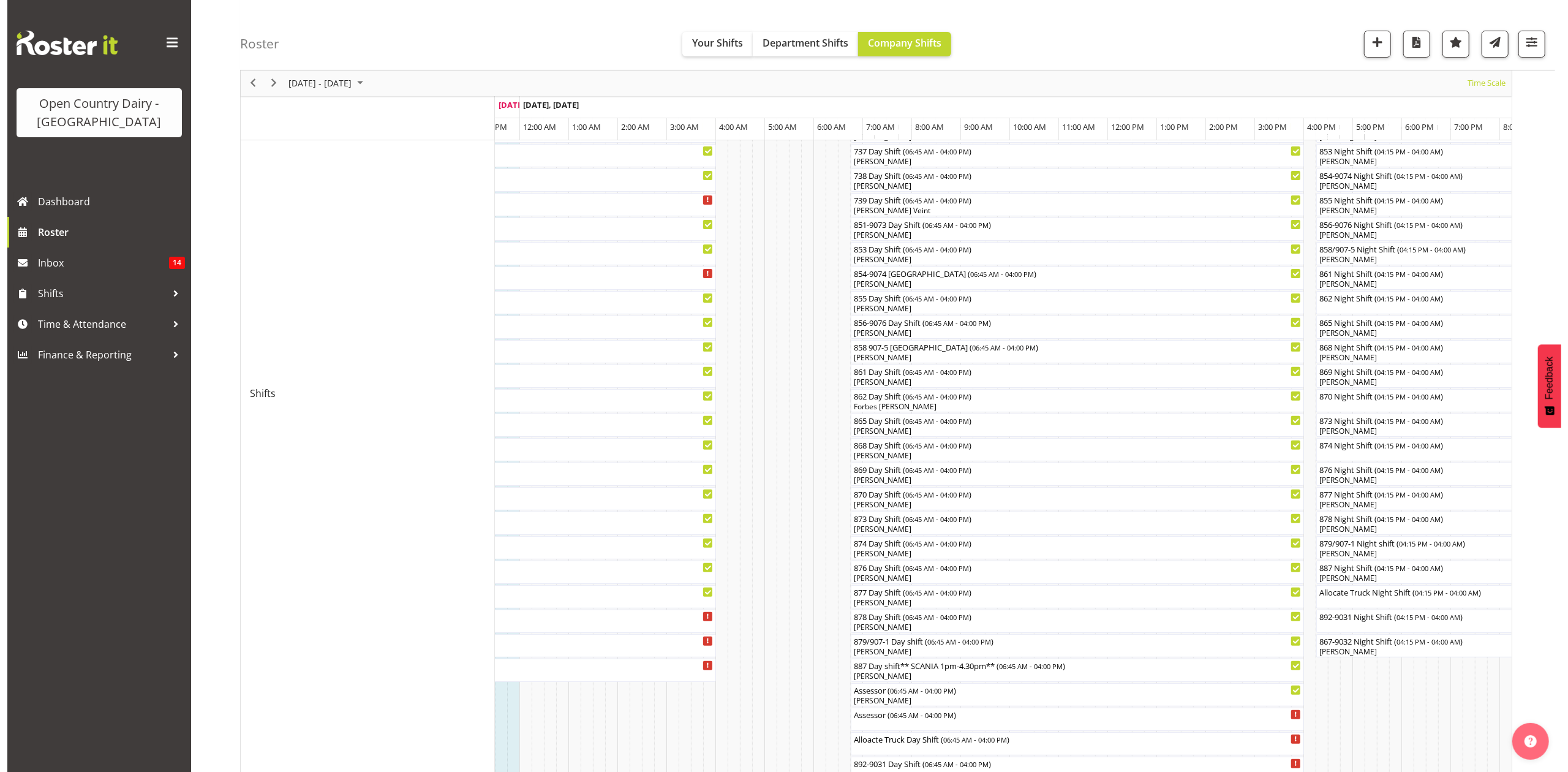
scroll to position [245, 0]
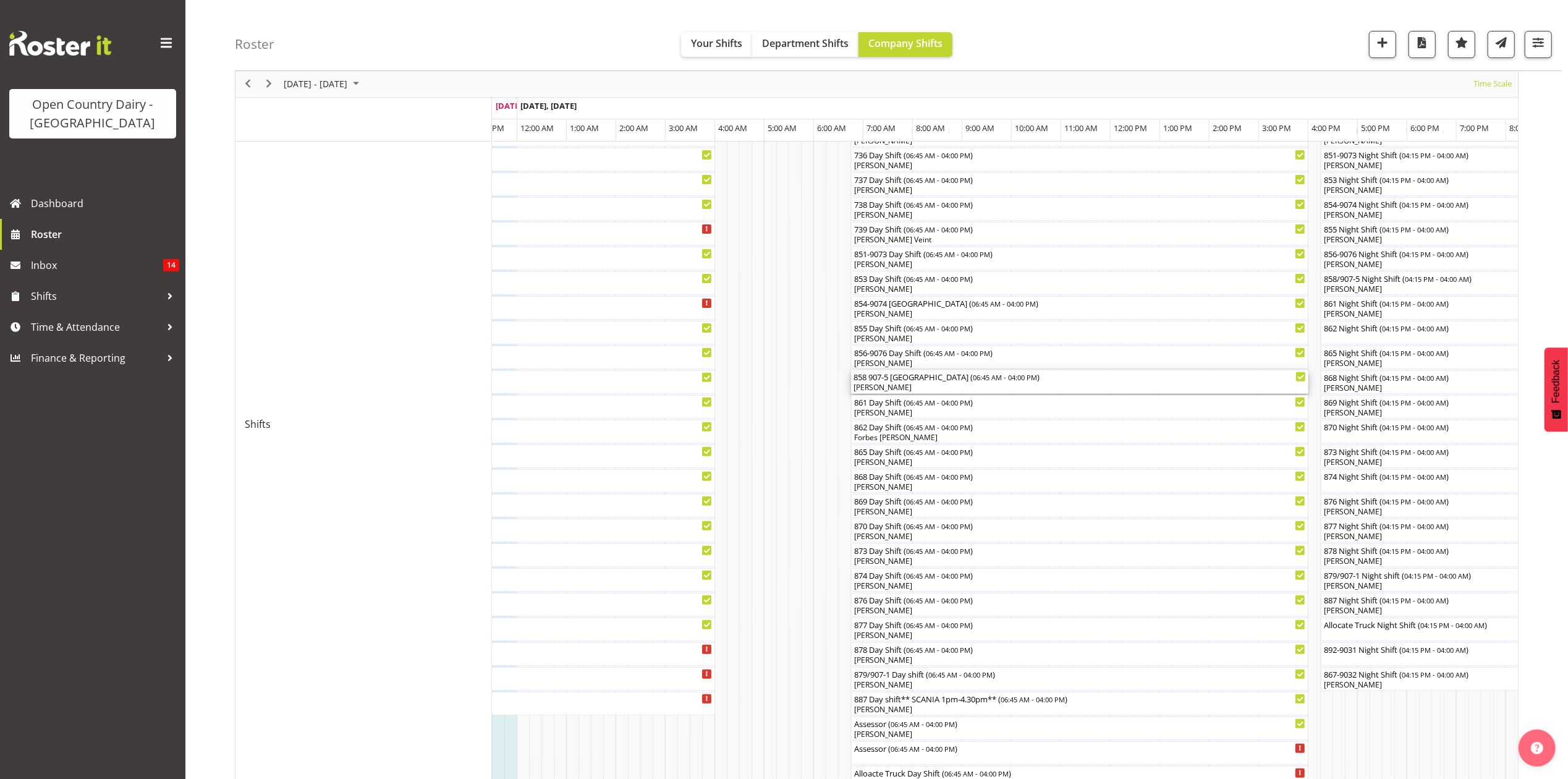
click at [881, 386] on div "[PERSON_NAME]" at bounding box center [1080, 387] width 452 height 11
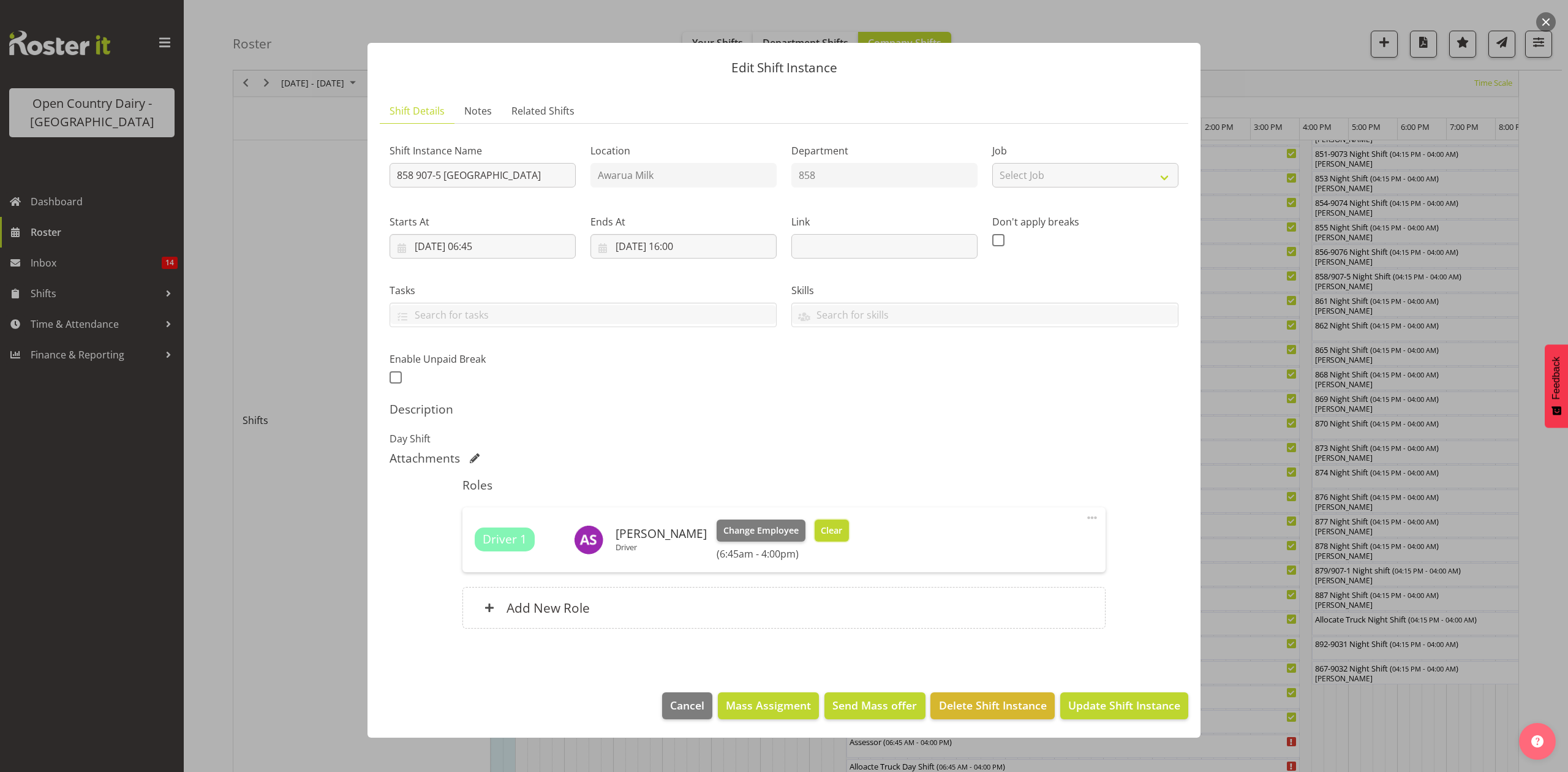
click at [820, 528] on span "Clear" at bounding box center [831, 530] width 21 height 14
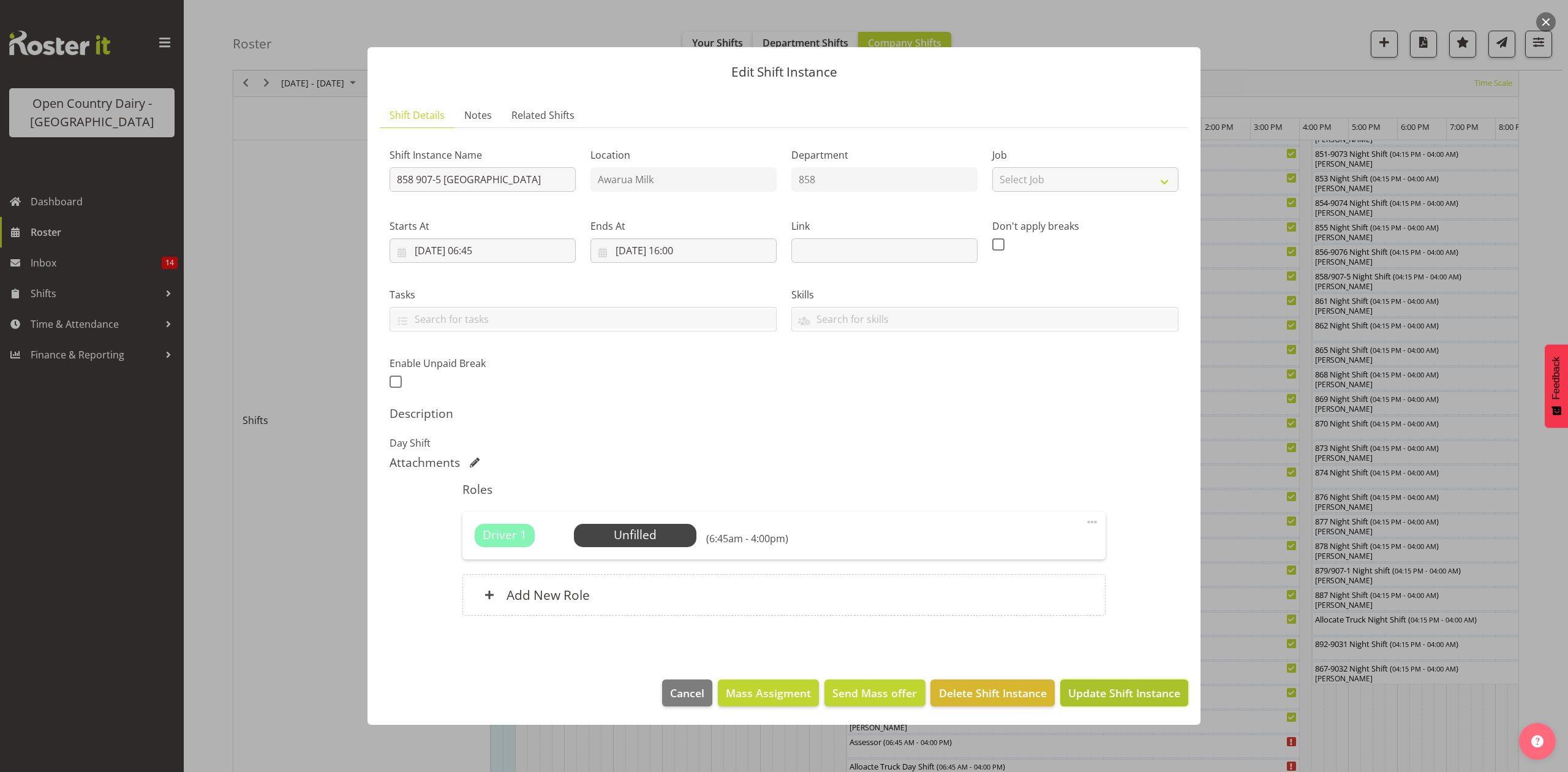
click at [1100, 694] on span "Update Shift Instance" at bounding box center [1124, 693] width 112 height 16
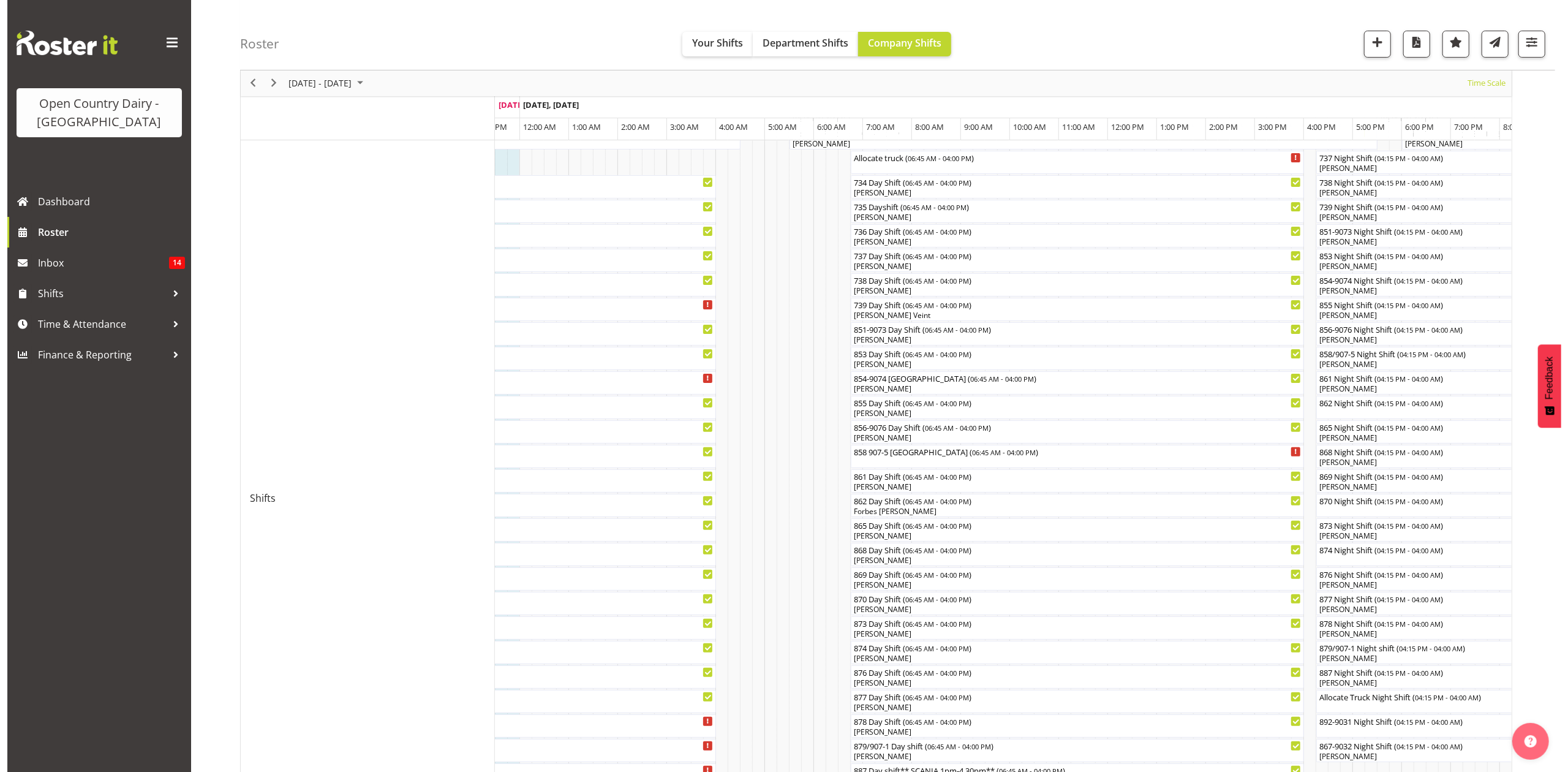
scroll to position [163, 0]
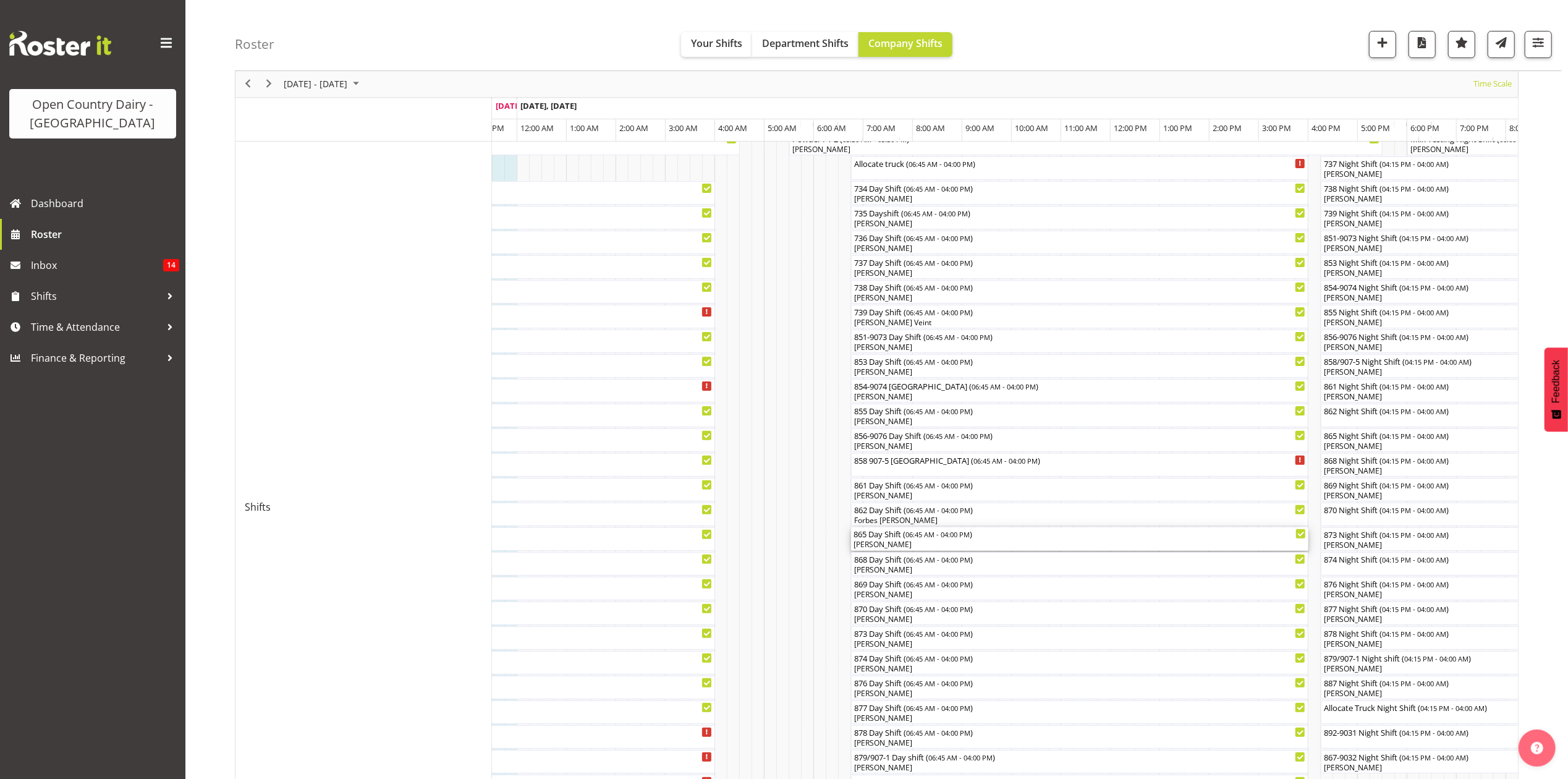
click at [881, 531] on div "865 Day Shift ( 06:45 AM - 04:00 PM )" at bounding box center [1080, 533] width 452 height 12
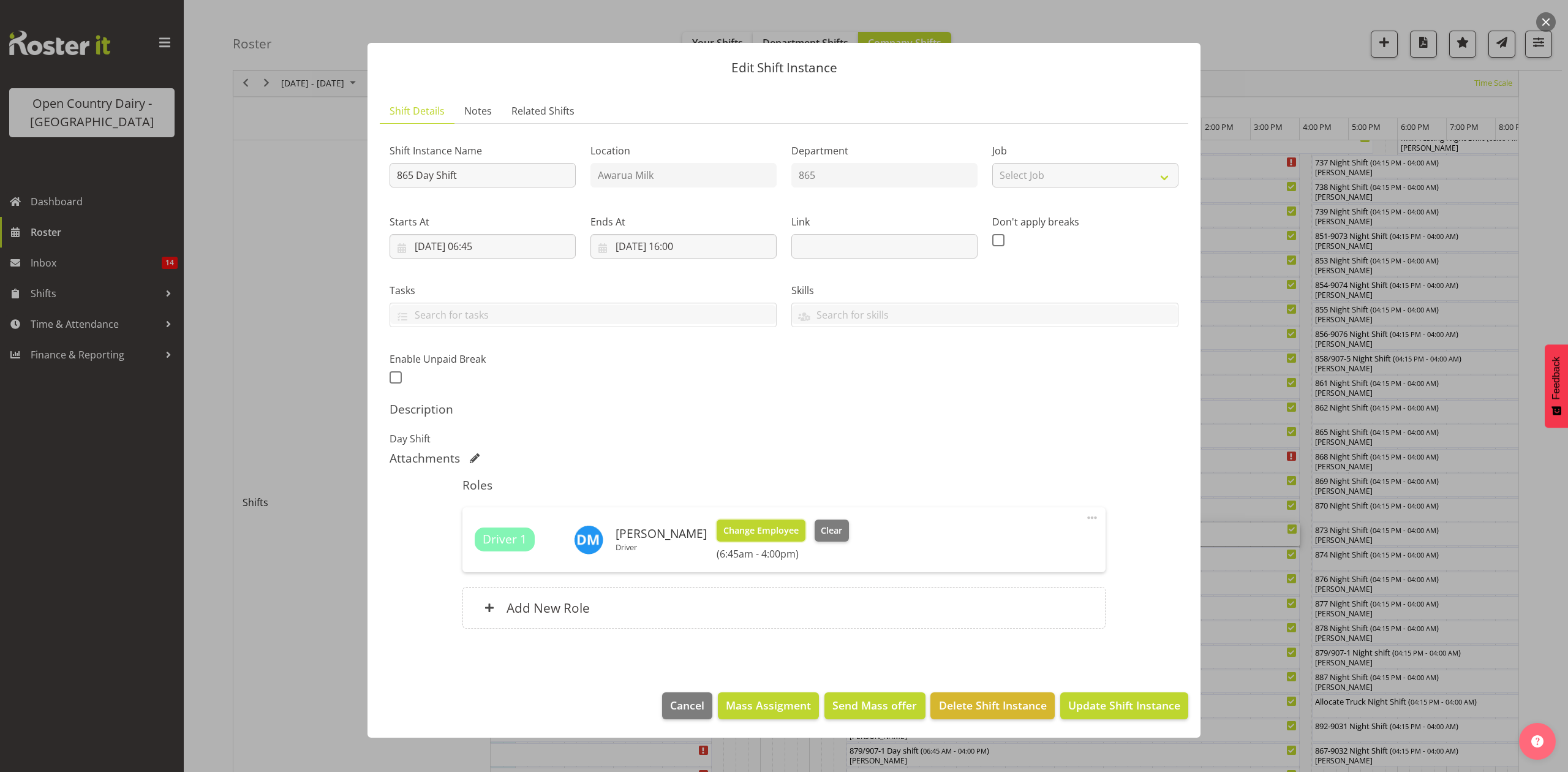
click at [730, 537] on span "Change Employee" at bounding box center [761, 530] width 76 height 14
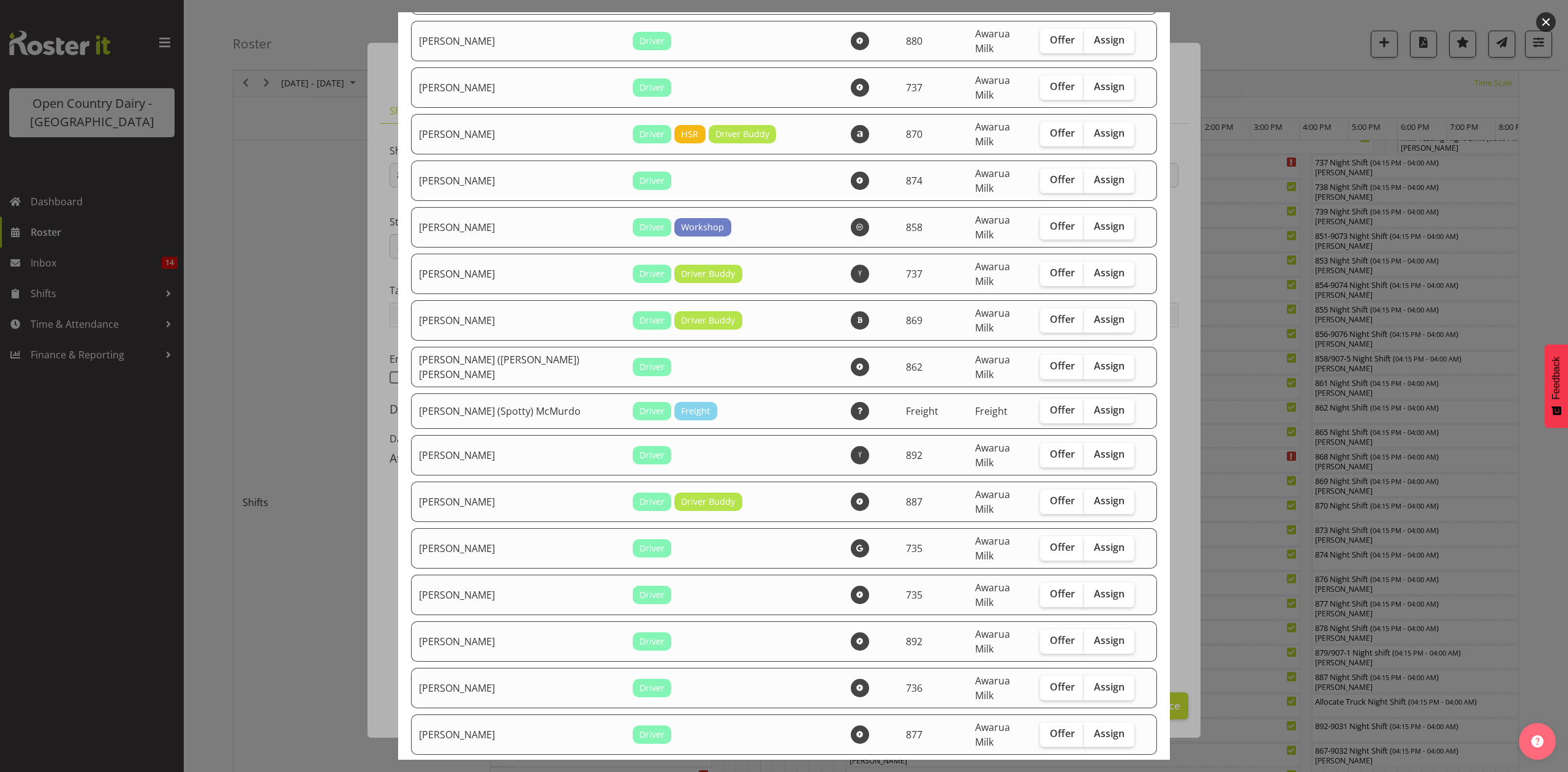
scroll to position [0, 0]
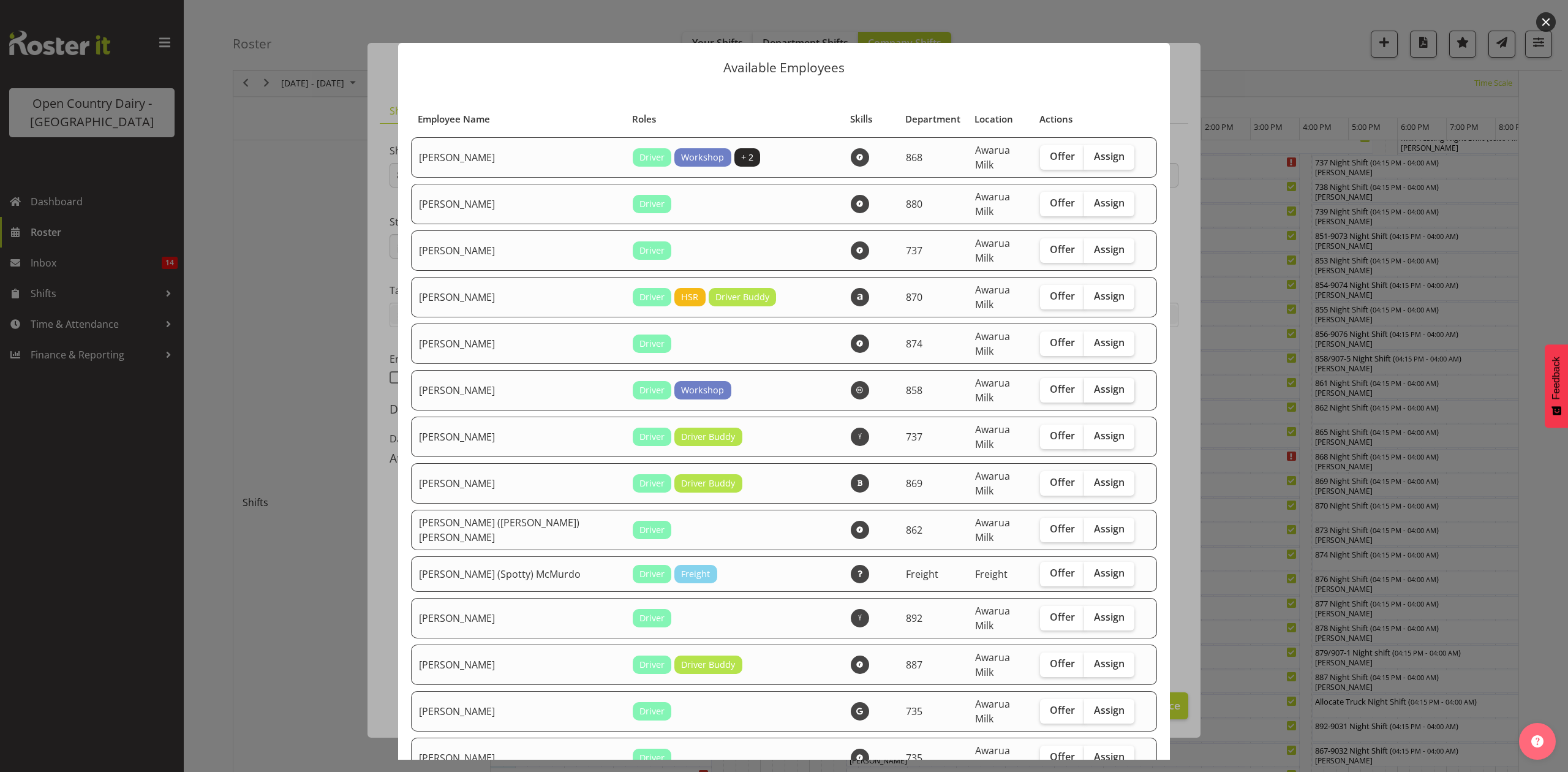
click at [1094, 383] on span "Assign" at bounding box center [1109, 389] width 31 height 12
click at [1084, 386] on input "Assign" at bounding box center [1088, 390] width 8 height 8
checkbox input "true"
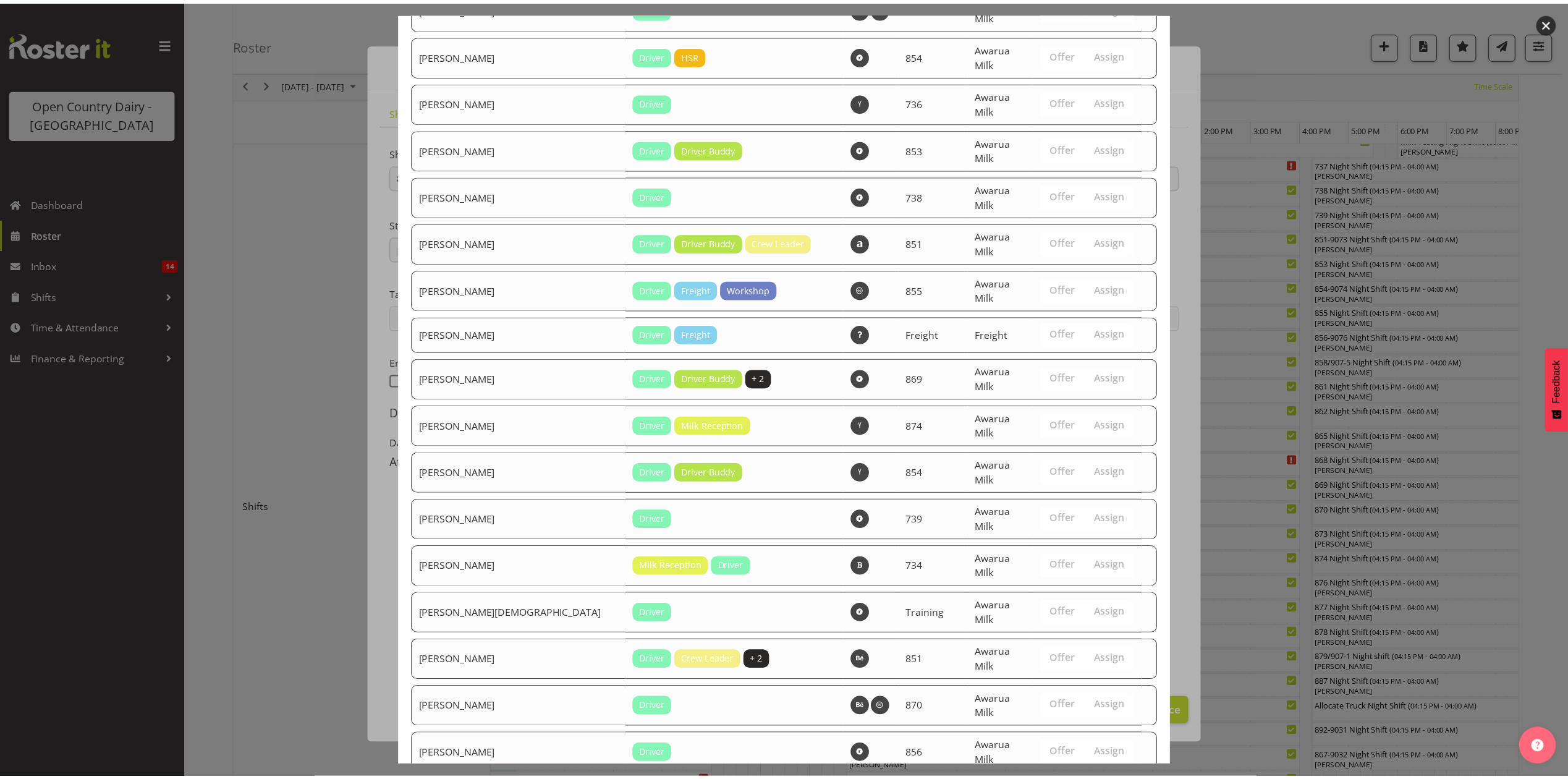
scroll to position [998, 0]
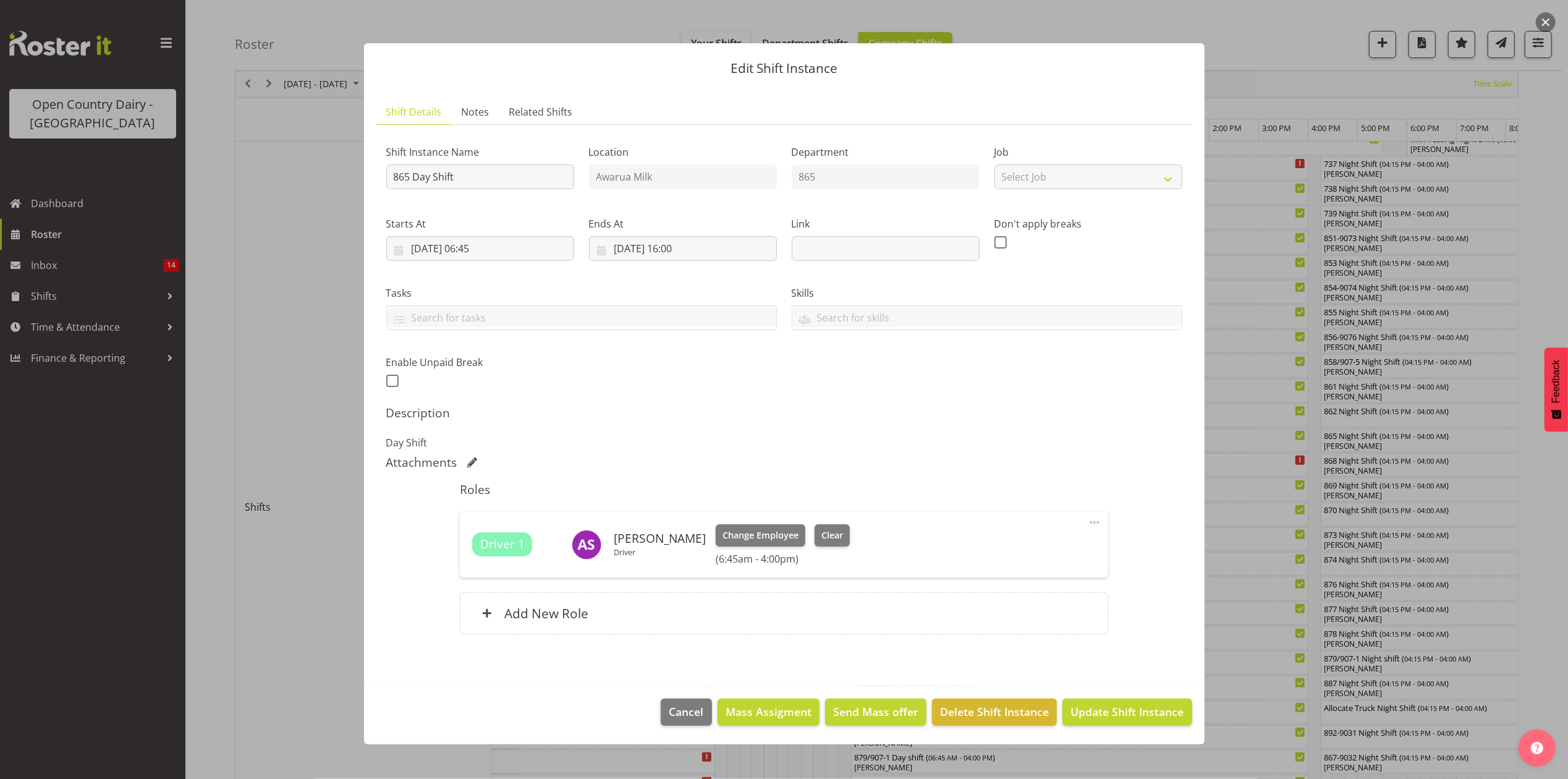
scroll to position [329, 0]
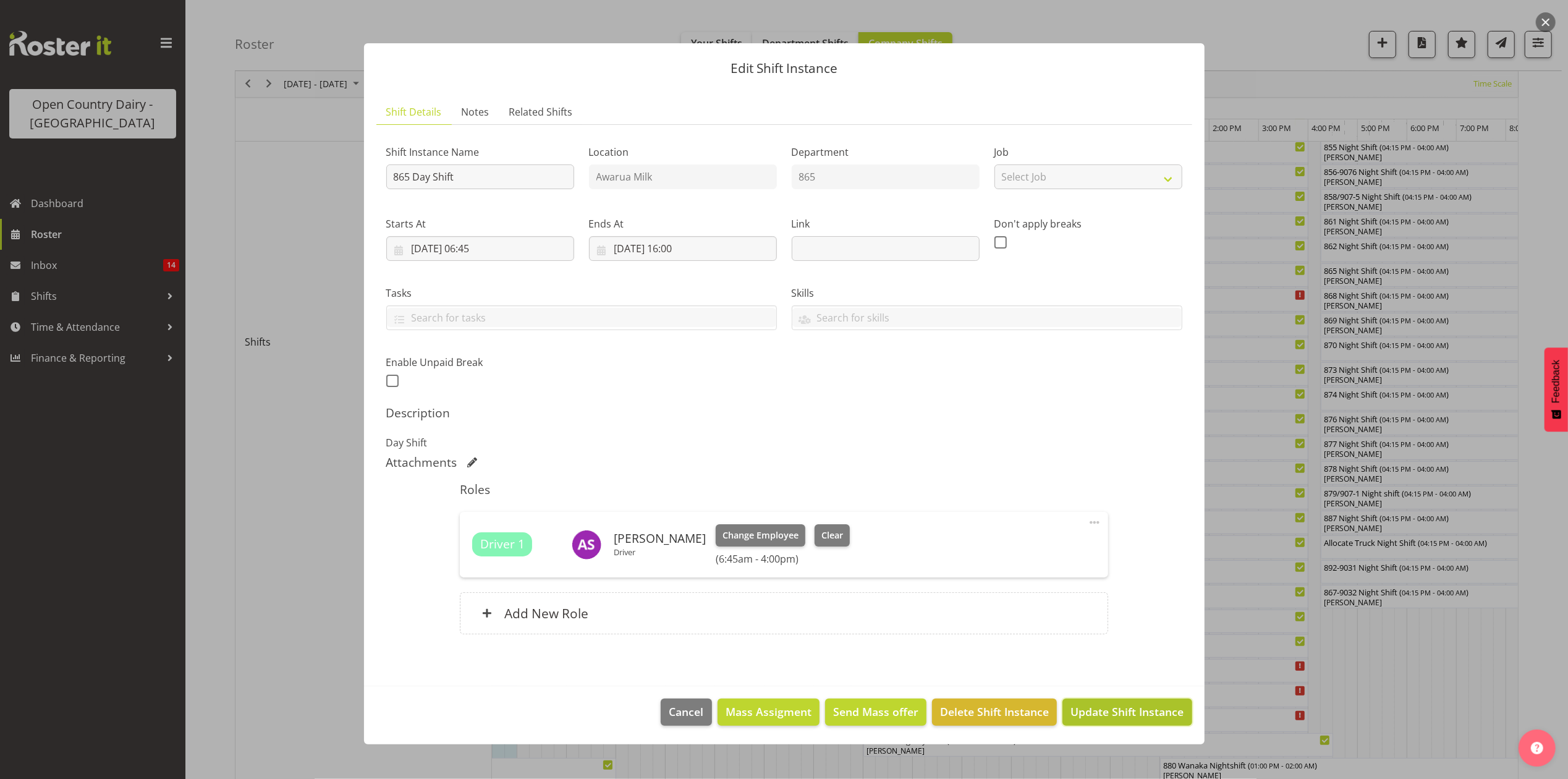
click at [1099, 713] on span "Update Shift Instance" at bounding box center [1127, 711] width 113 height 16
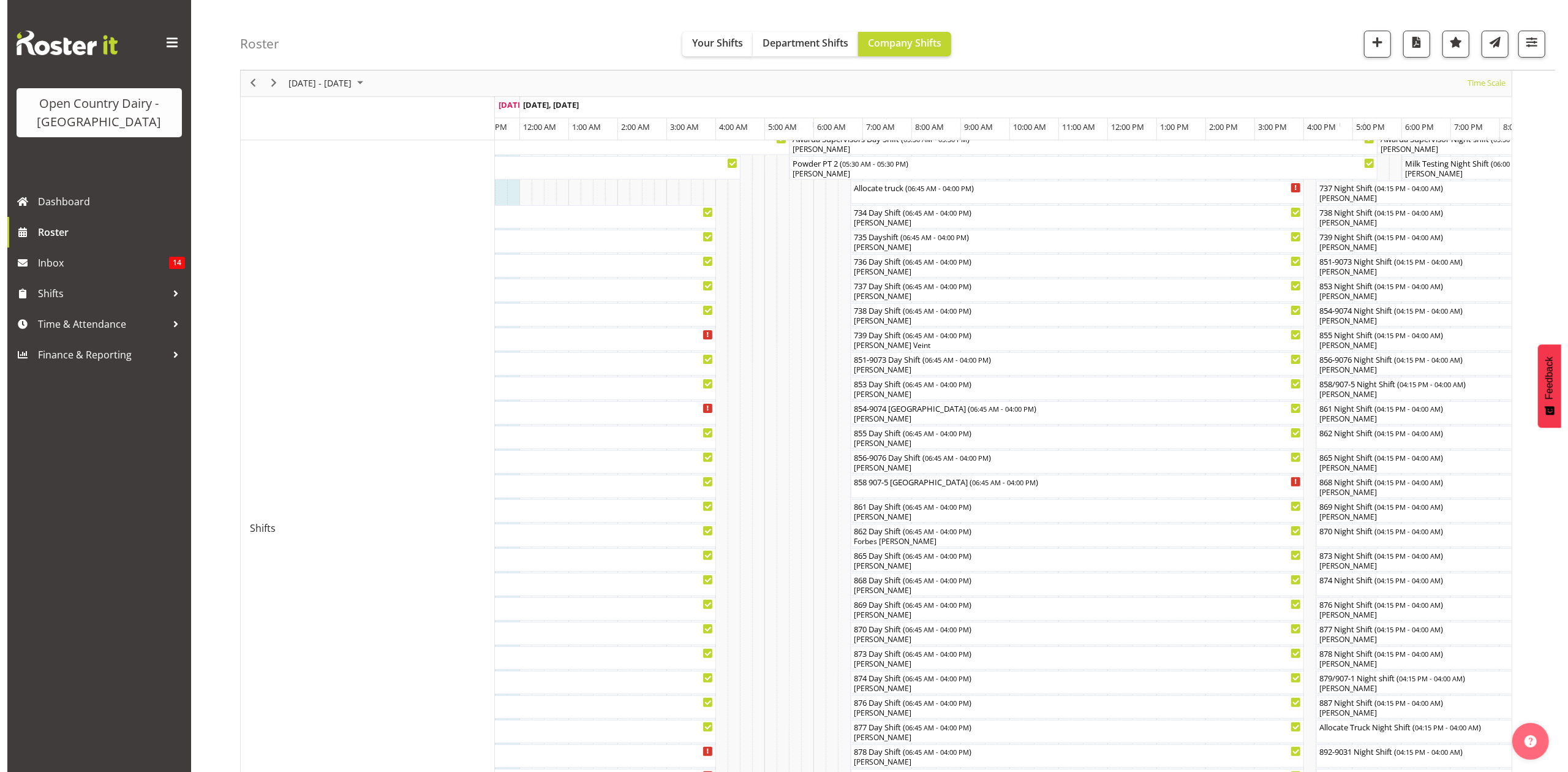
scroll to position [163, 0]
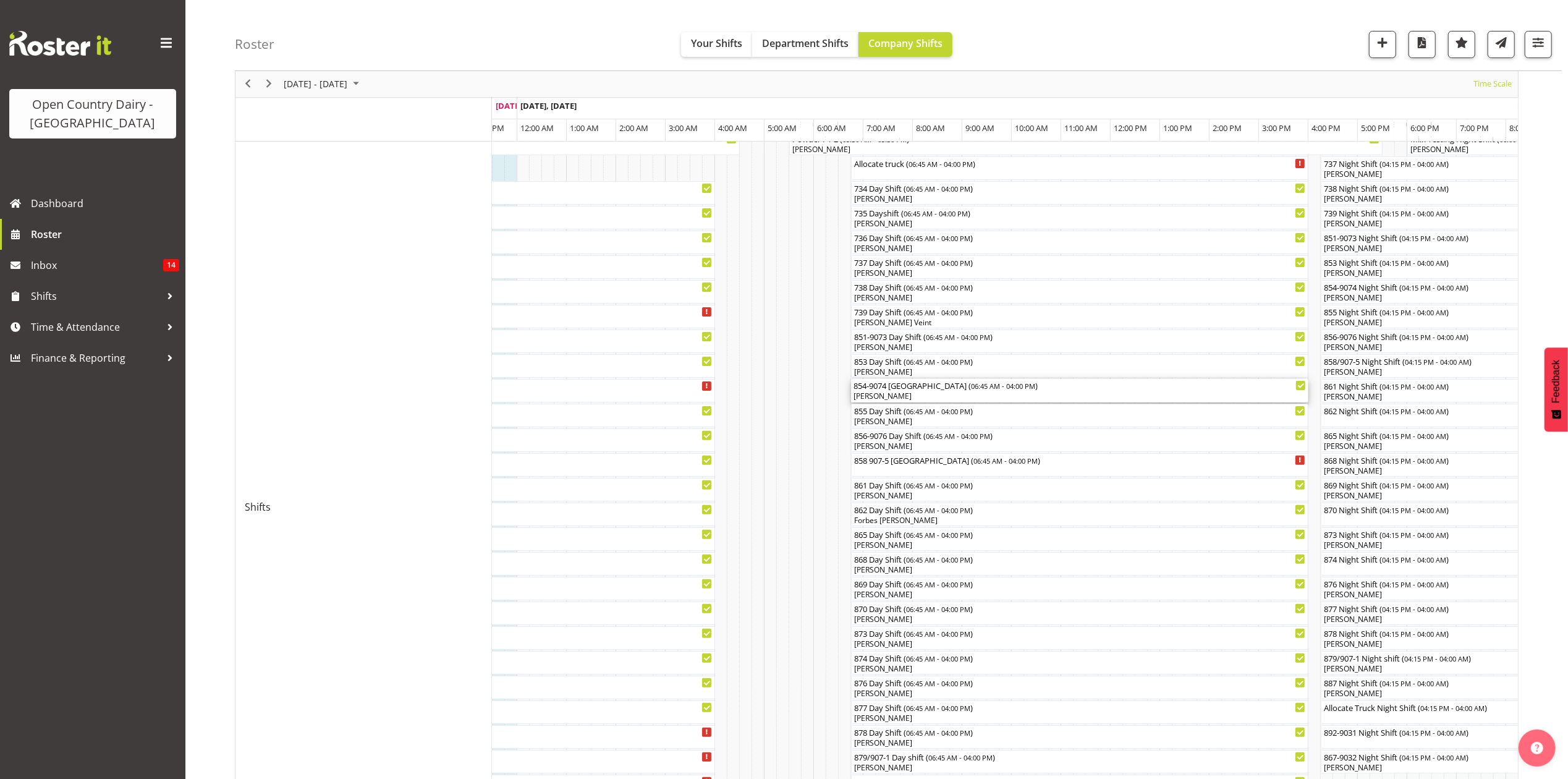
click at [877, 391] on div "[PERSON_NAME]" at bounding box center [1080, 396] width 452 height 11
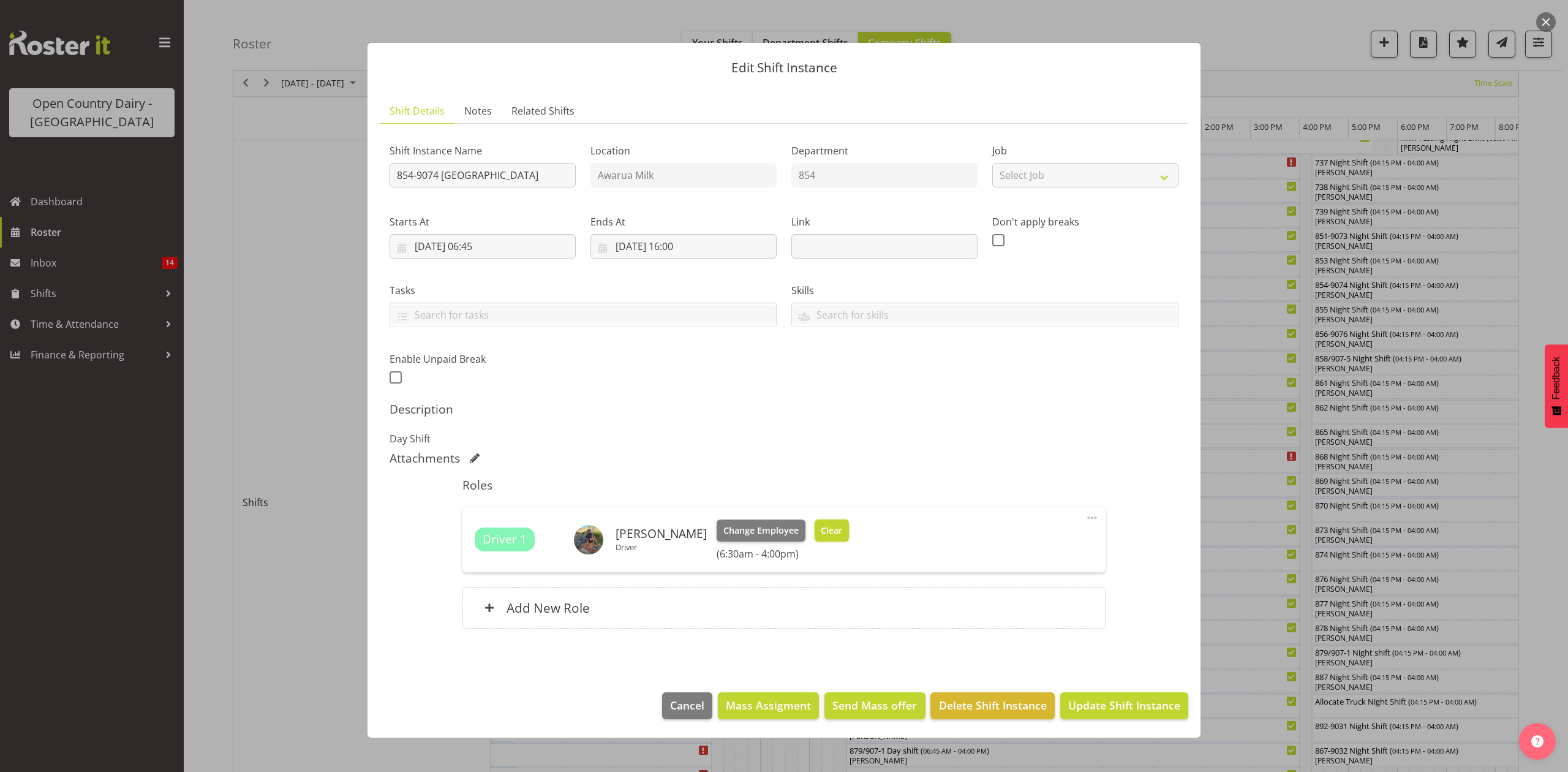
click at [820, 530] on span "Clear" at bounding box center [831, 530] width 21 height 14
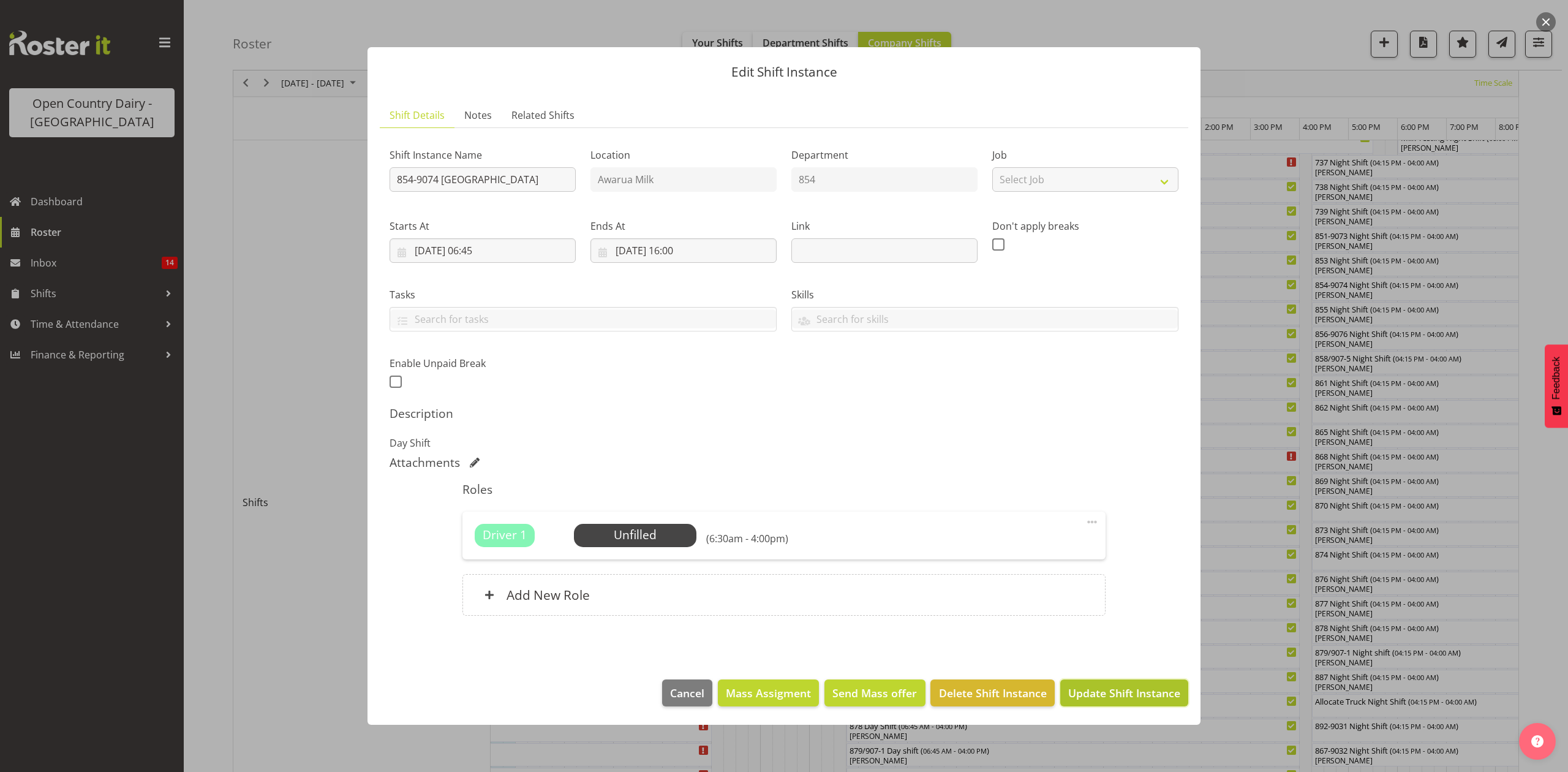
click at [1125, 695] on span "Update Shift Instance" at bounding box center [1124, 693] width 112 height 16
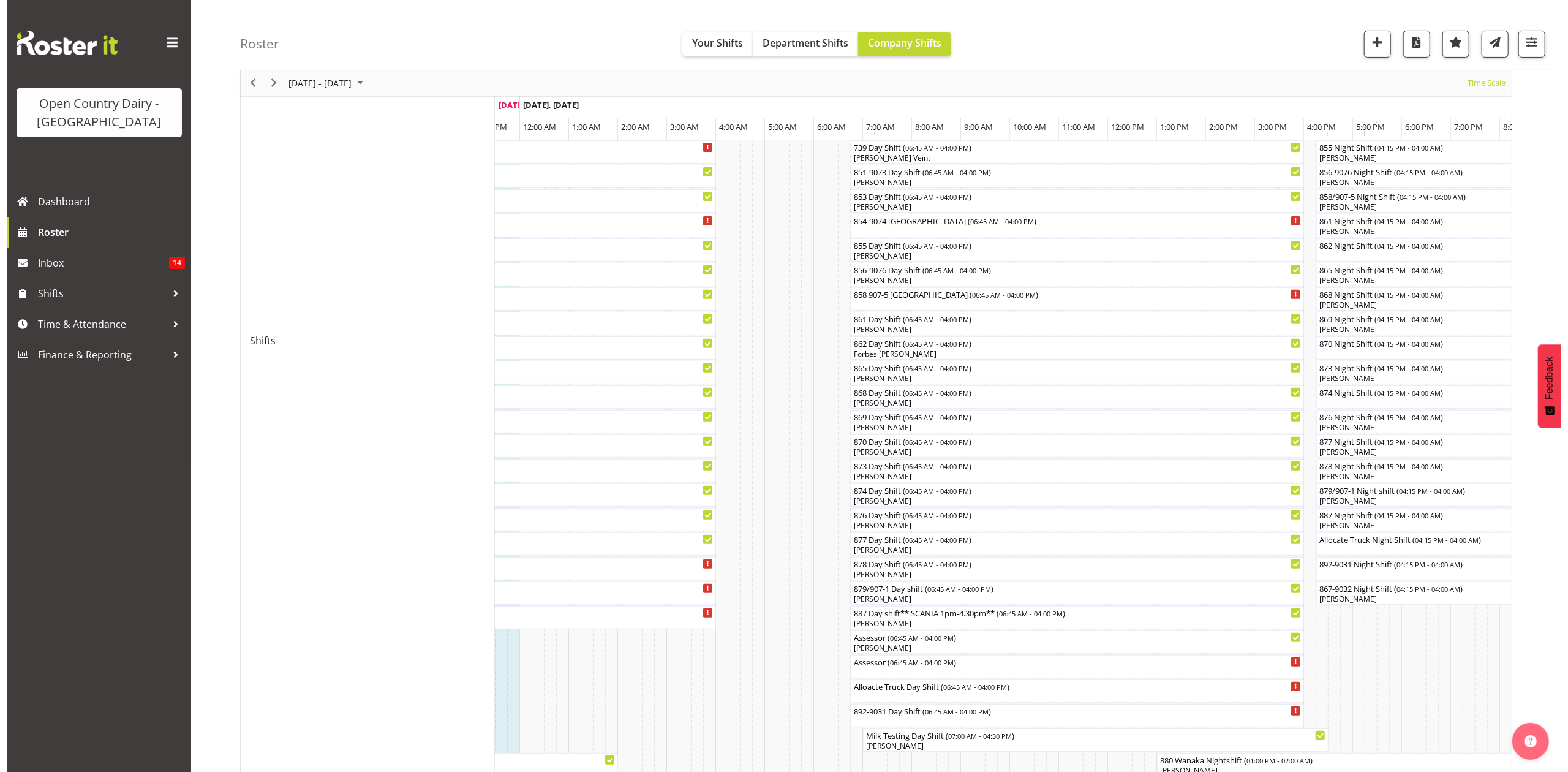
scroll to position [326, 0]
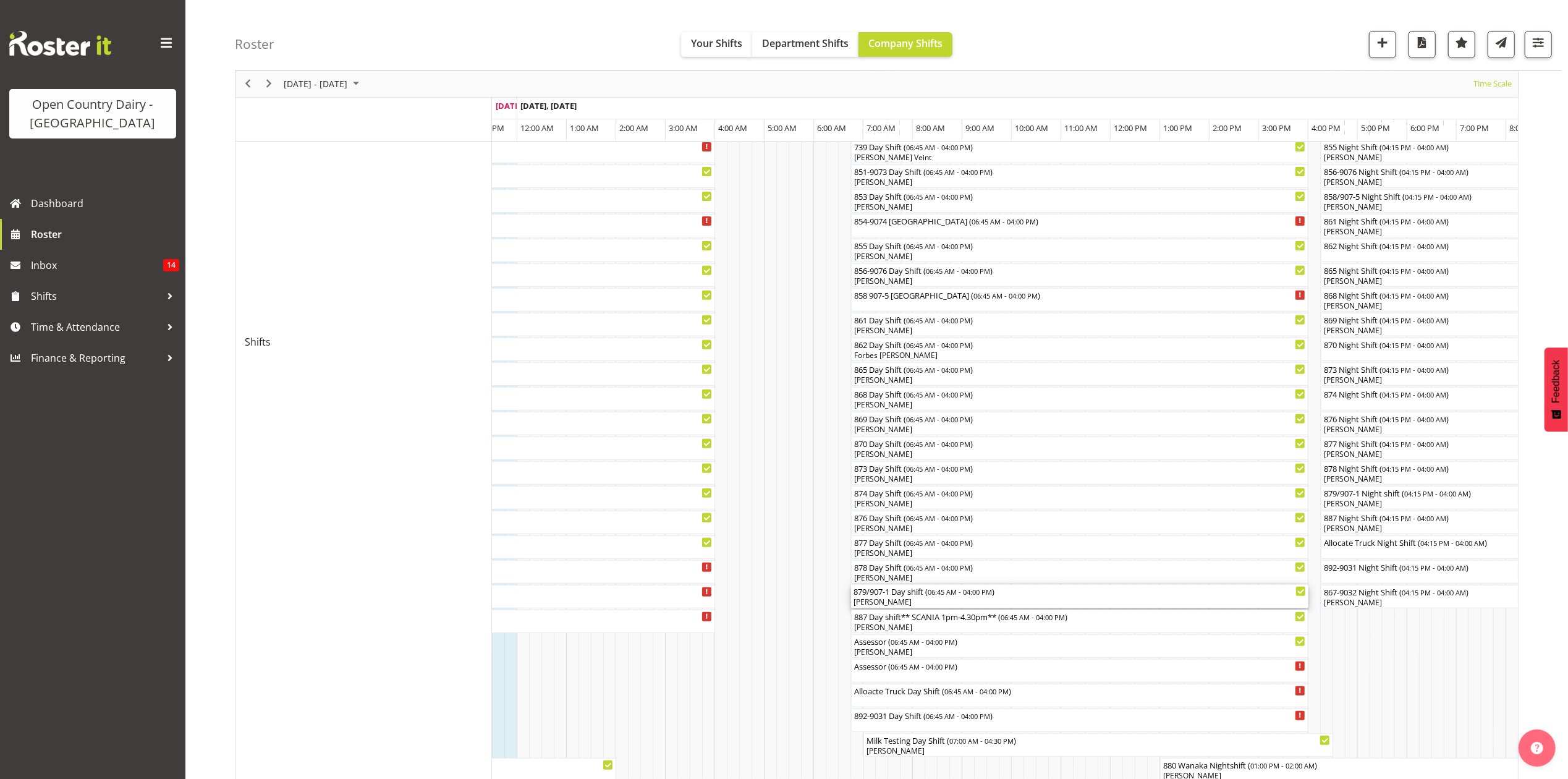
click at [886, 600] on div "[PERSON_NAME]" at bounding box center [1080, 602] width 452 height 11
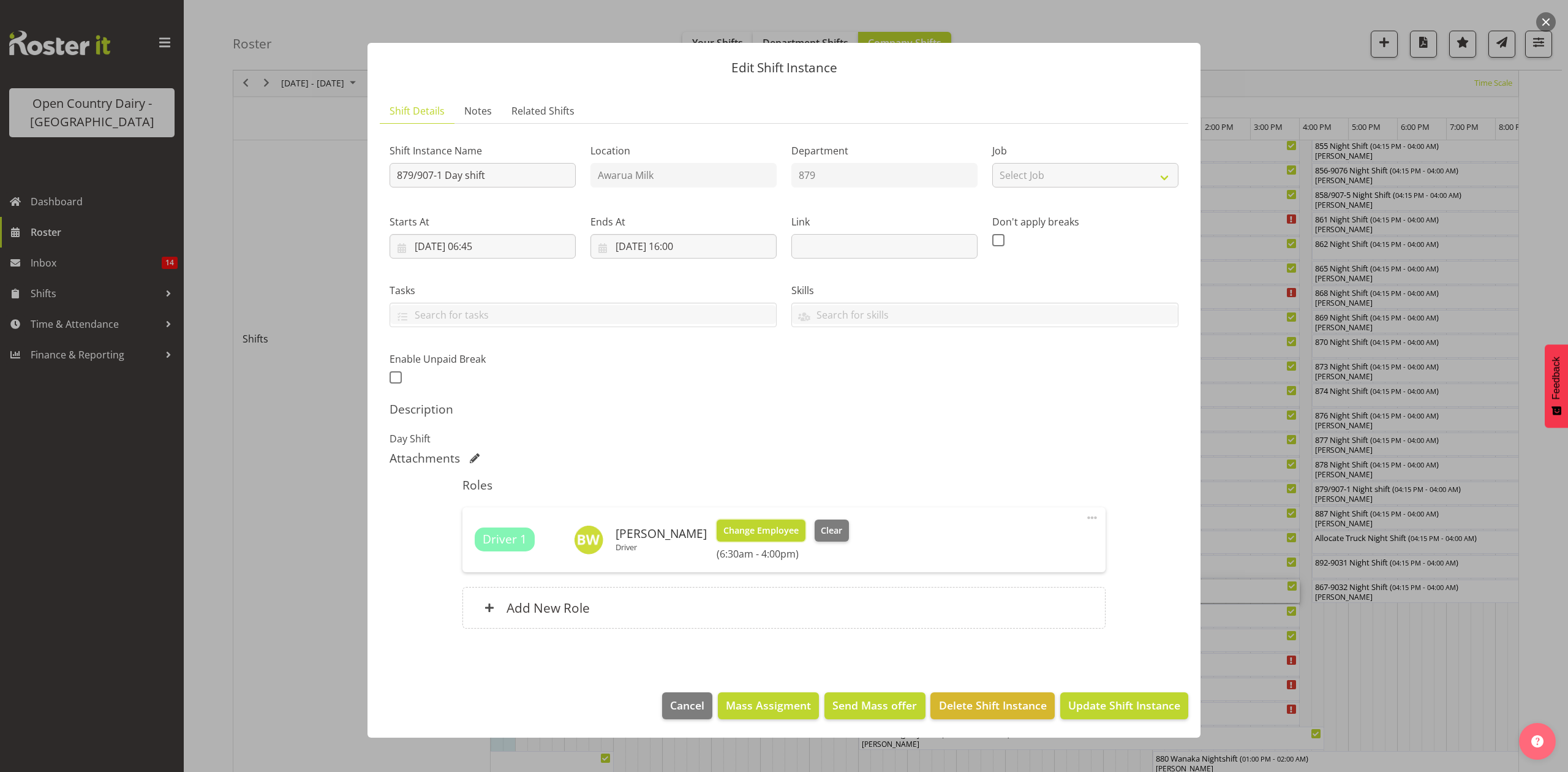
click at [757, 528] on span "Change Employee" at bounding box center [761, 530] width 76 height 14
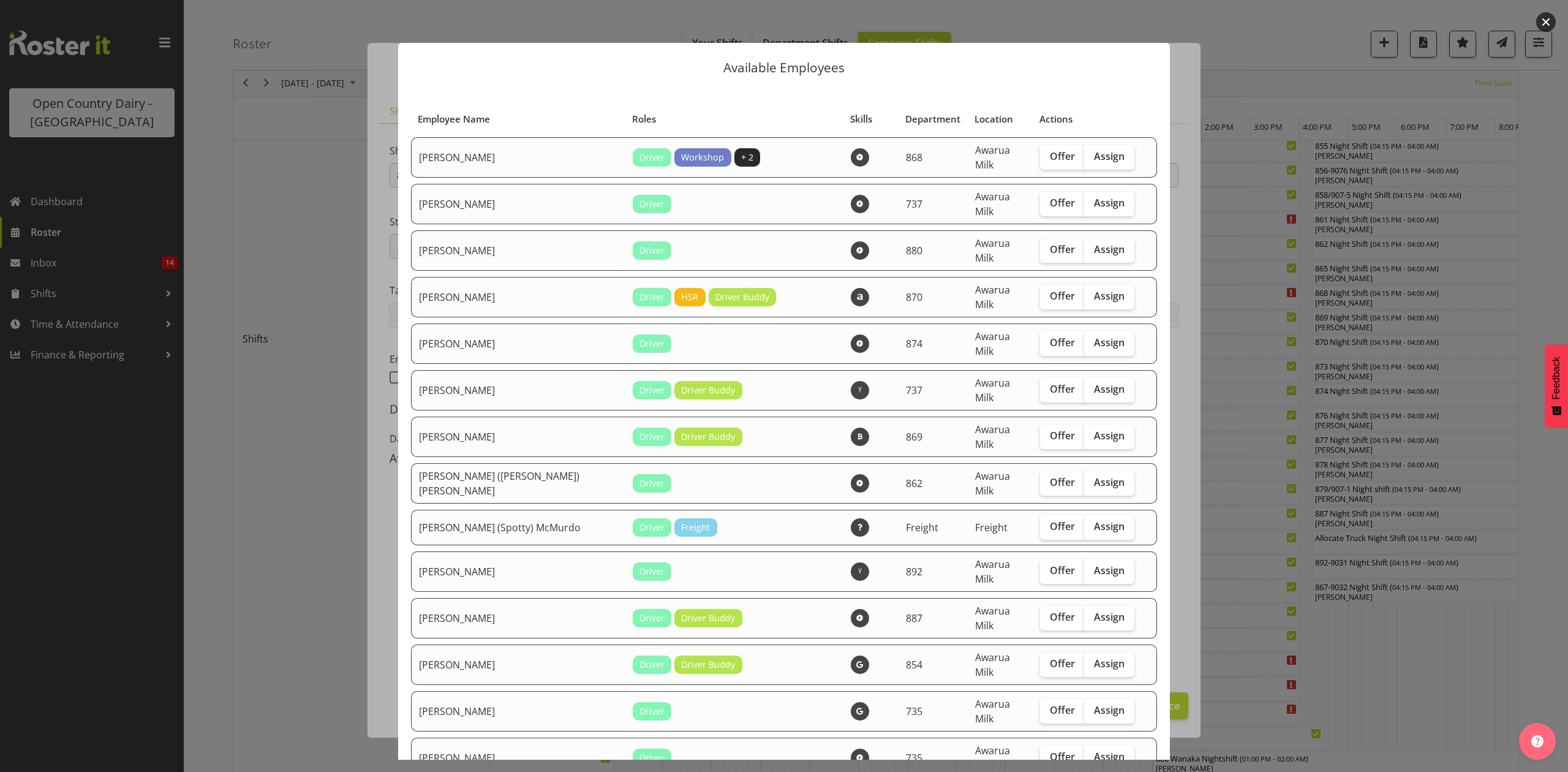
scroll to position [163, 0]
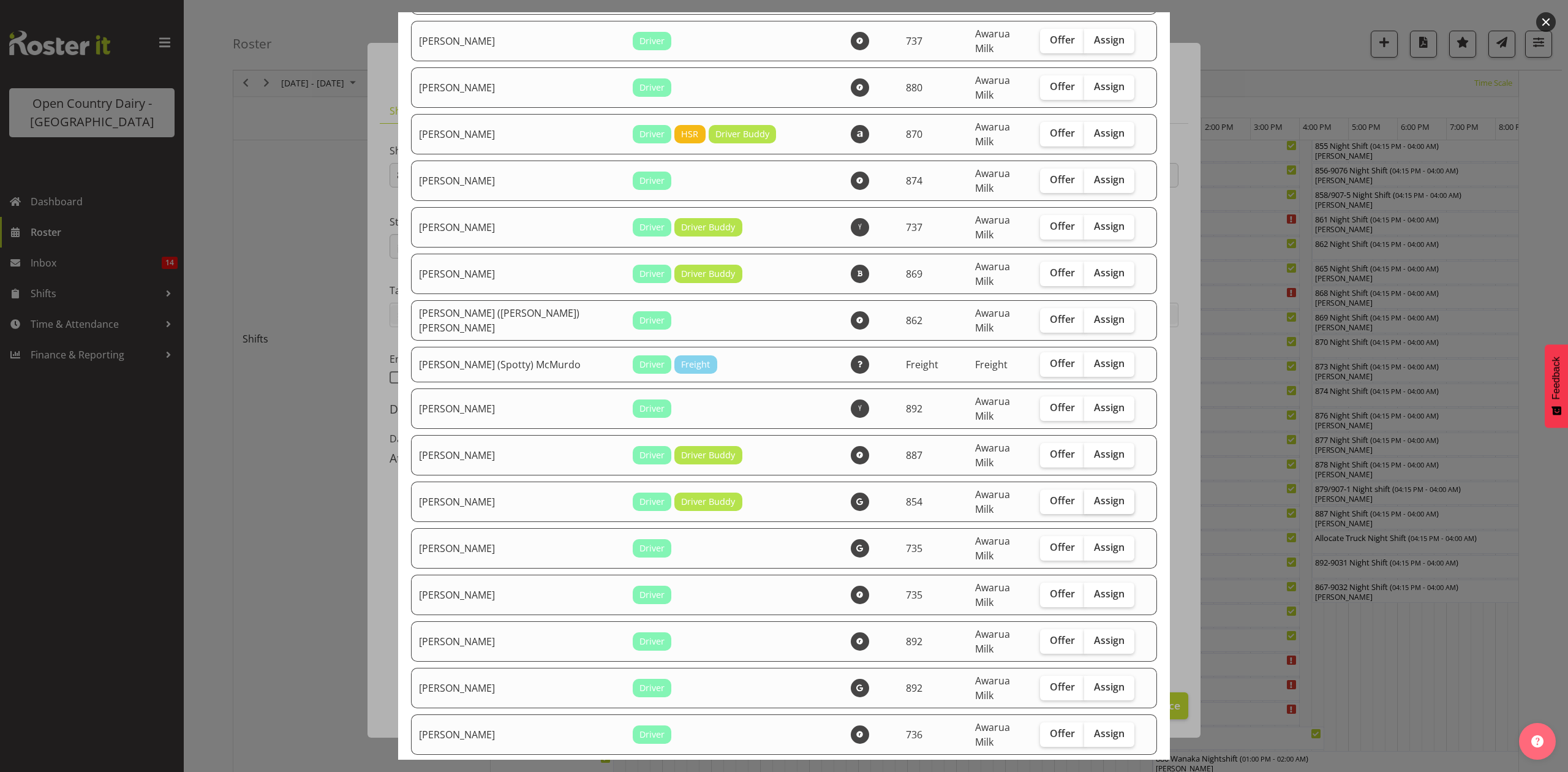
click at [1094, 494] on span "Assign" at bounding box center [1109, 500] width 31 height 12
click at [1084, 497] on input "Assign" at bounding box center [1088, 501] width 8 height 8
checkbox input "true"
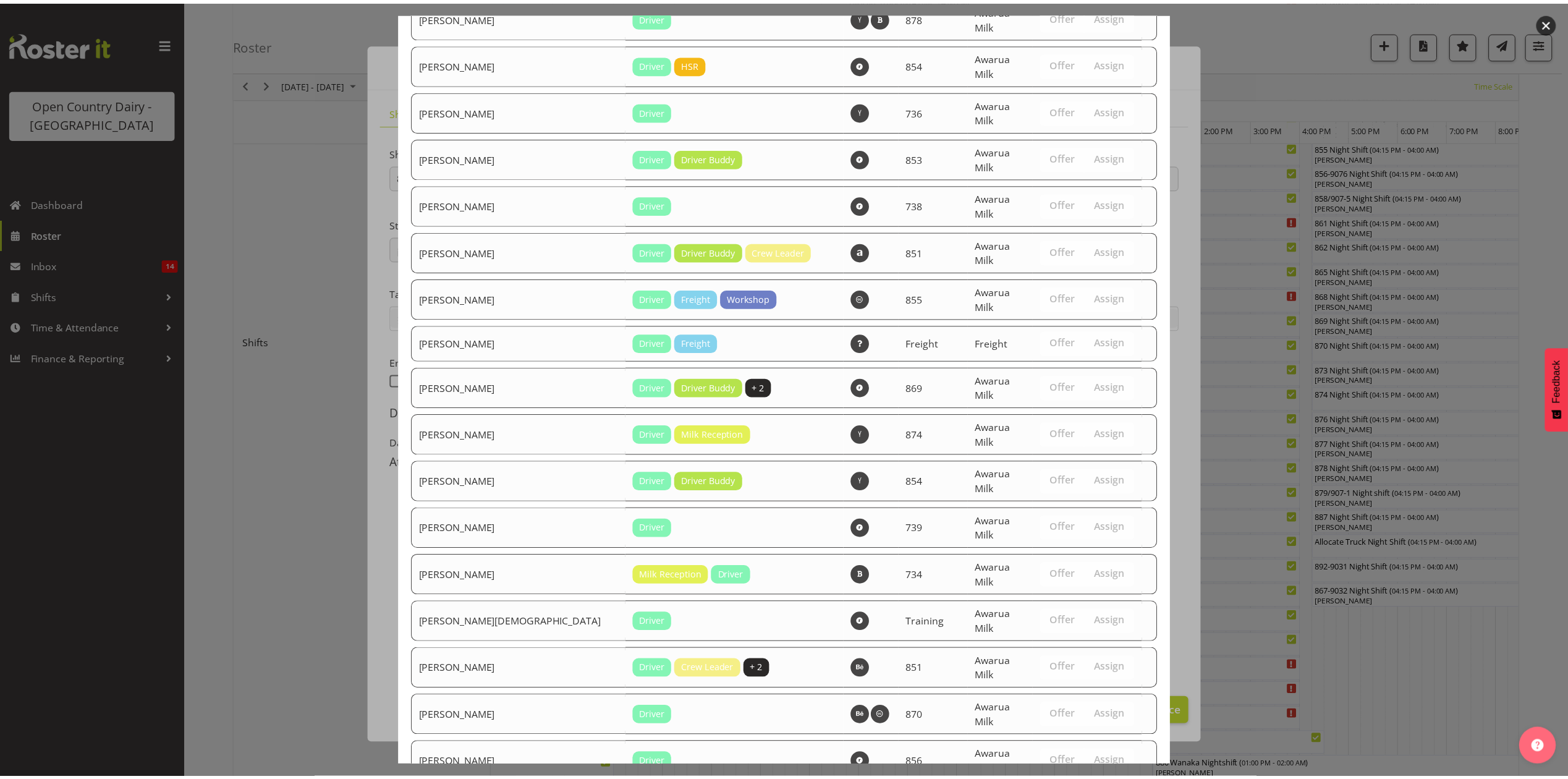
scroll to position [1040, 0]
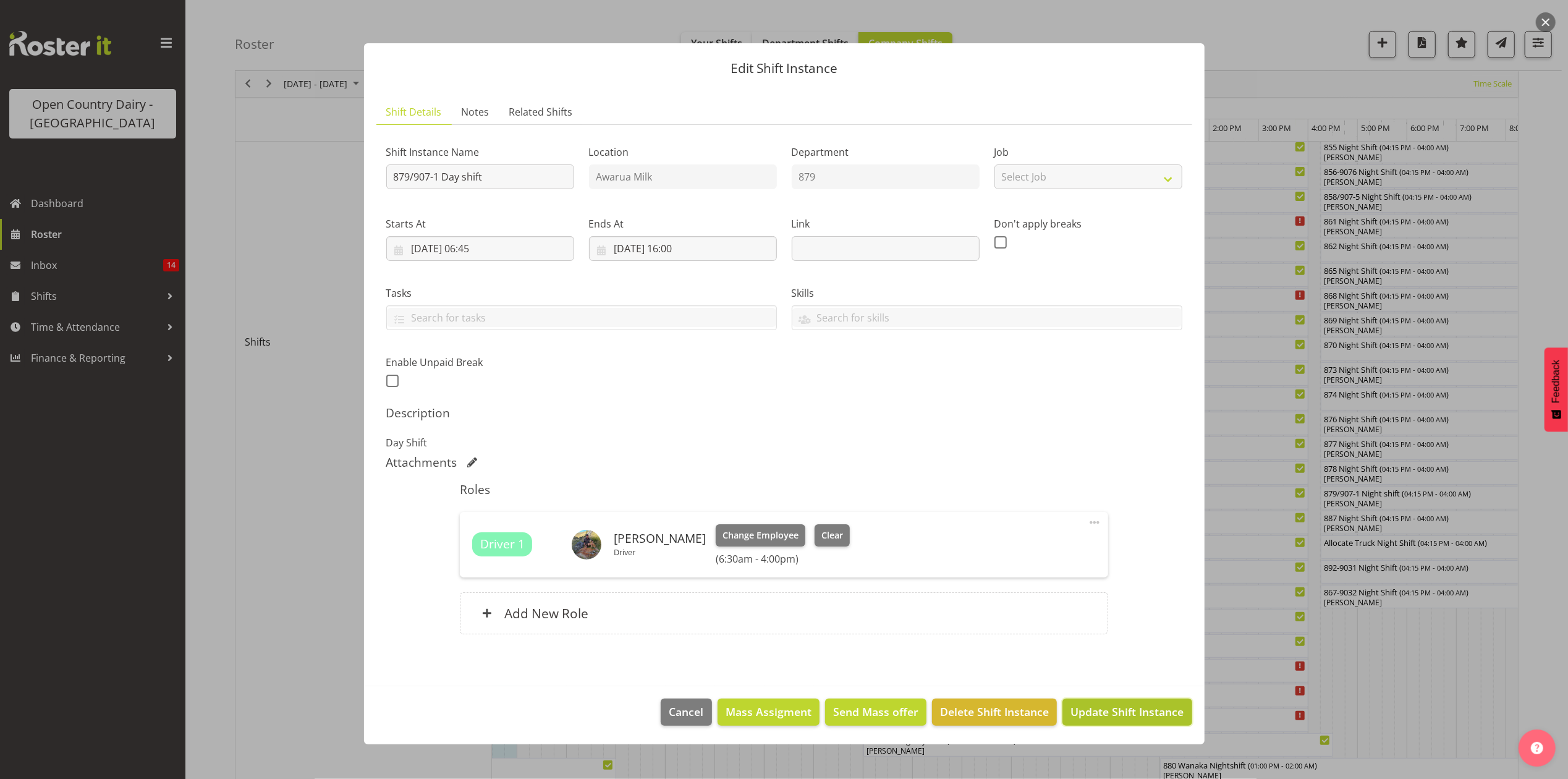
click at [1088, 708] on span "Update Shift Instance" at bounding box center [1127, 711] width 113 height 16
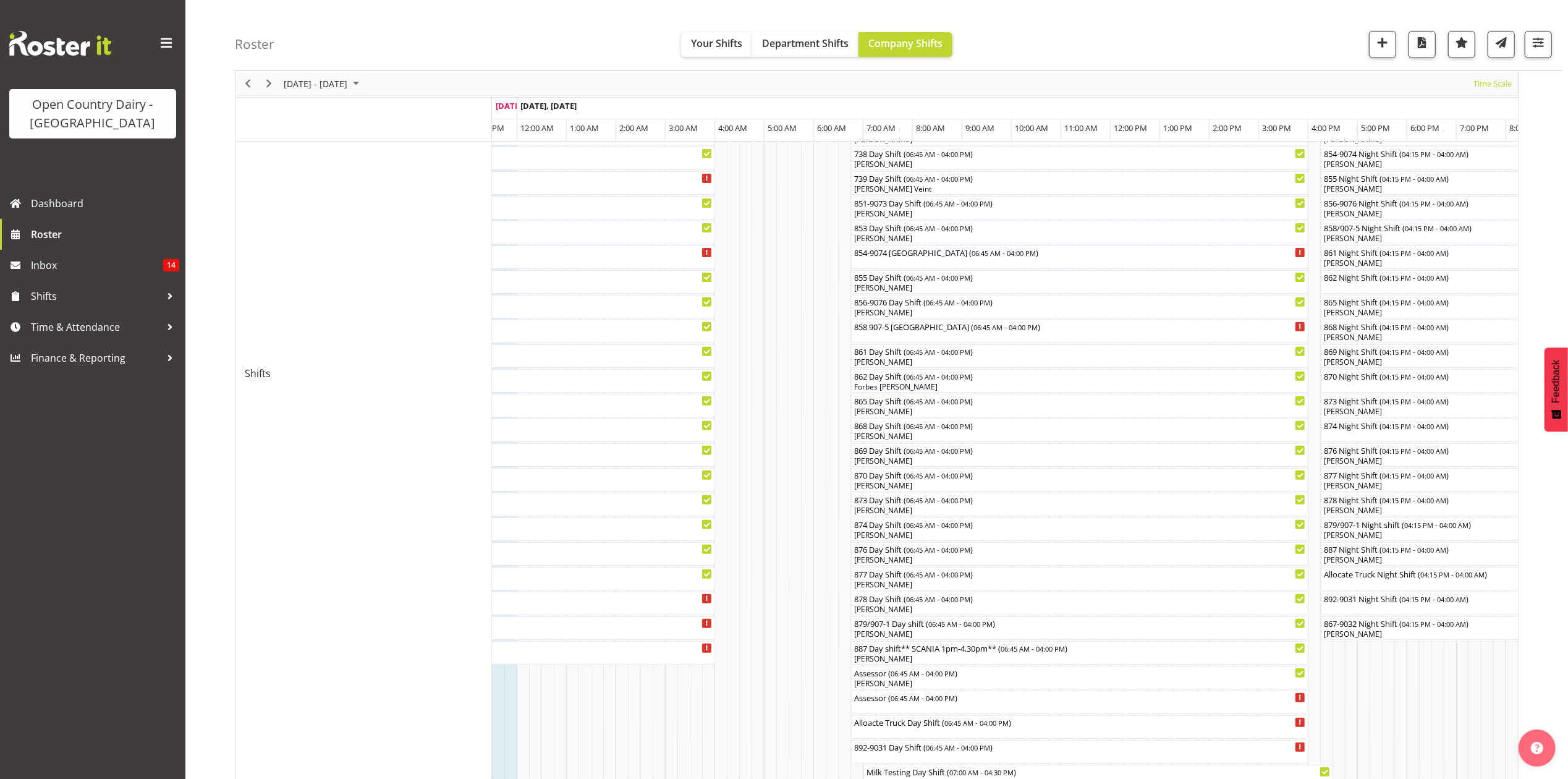
scroll to position [412, 0]
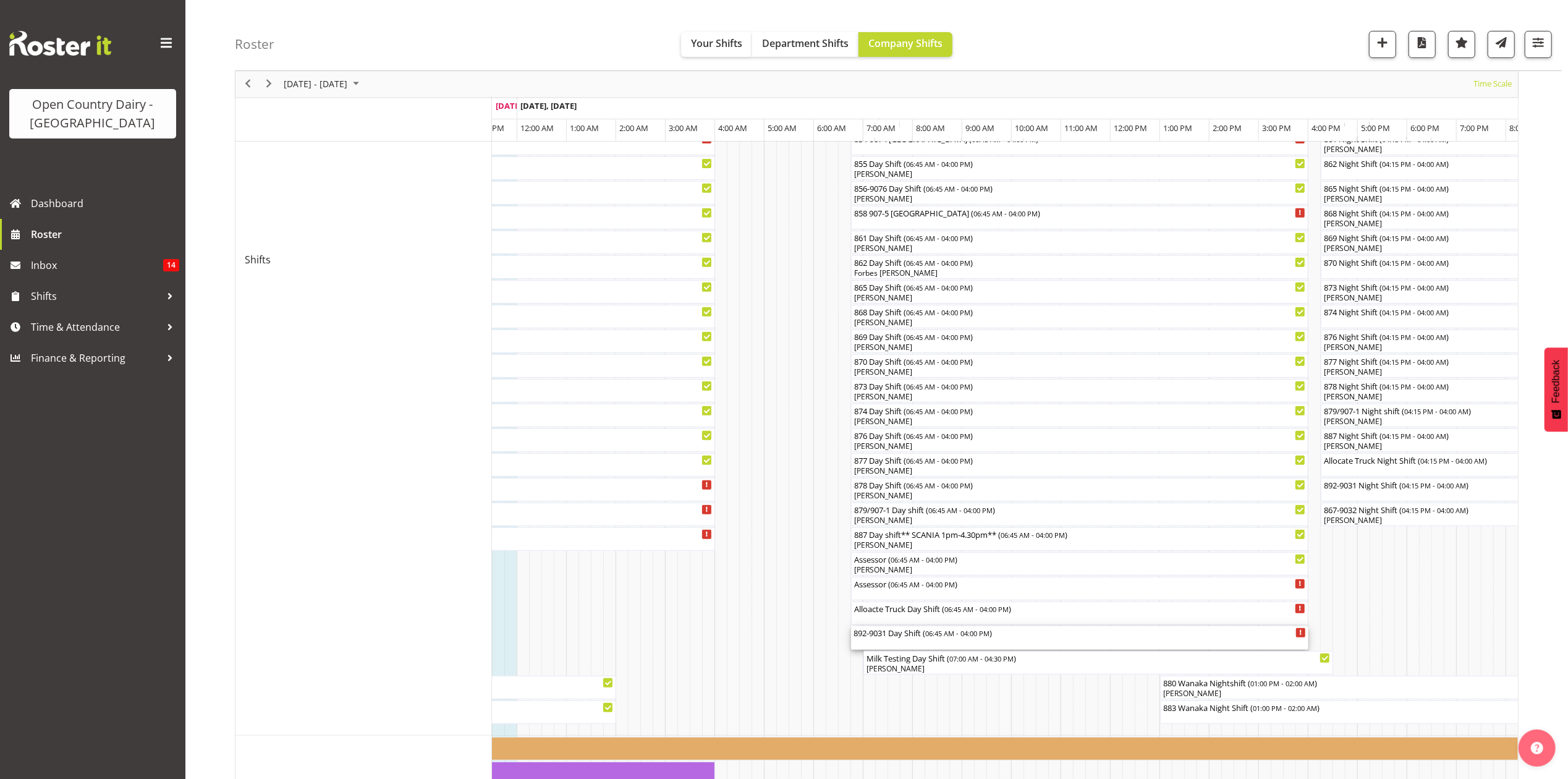
click at [888, 637] on div "892-9031 Day Shift ( 06:45 AM - 04:00 PM )" at bounding box center [1080, 632] width 452 height 12
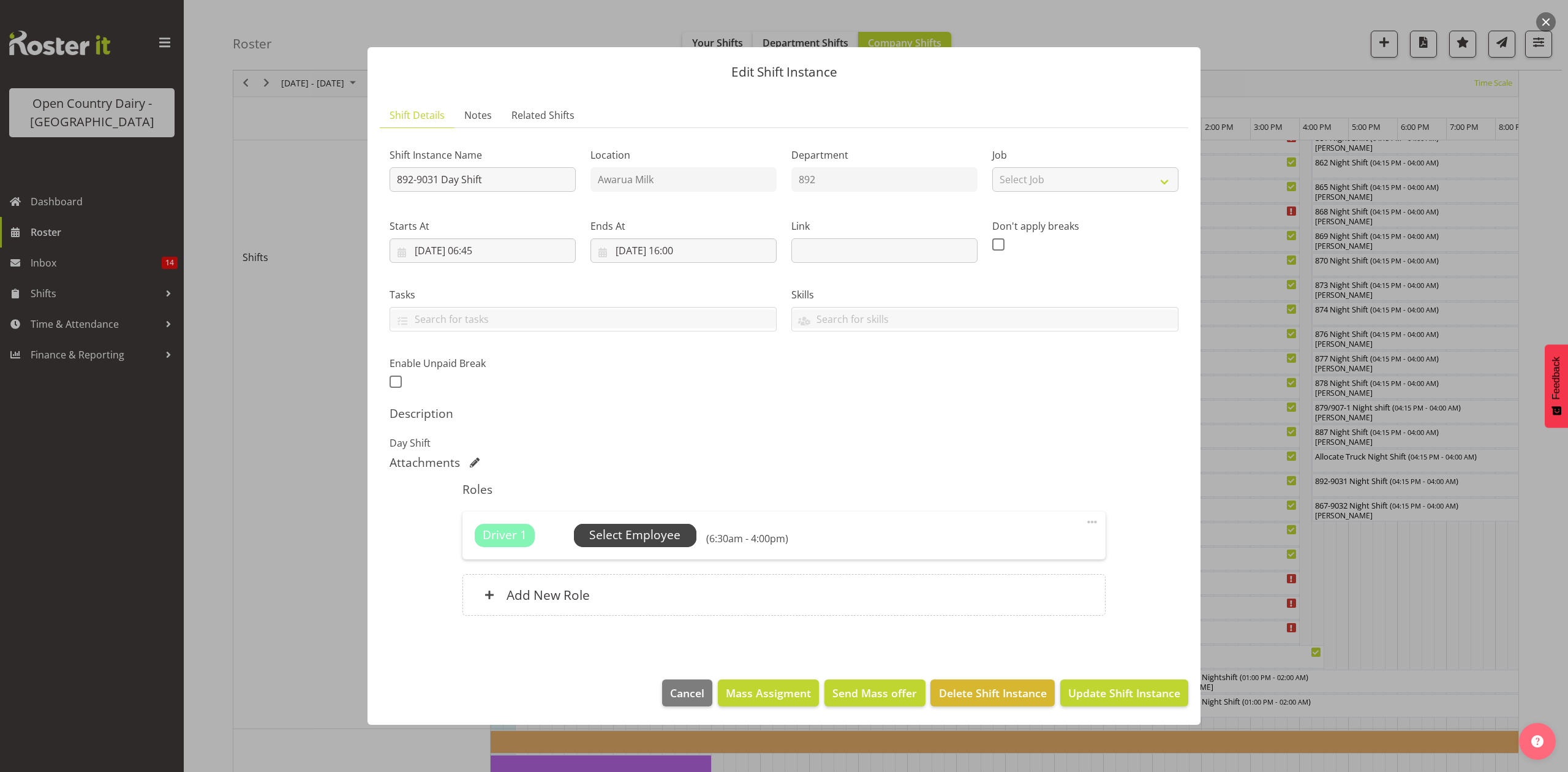
click at [648, 539] on span "Select Employee" at bounding box center [635, 535] width 91 height 18
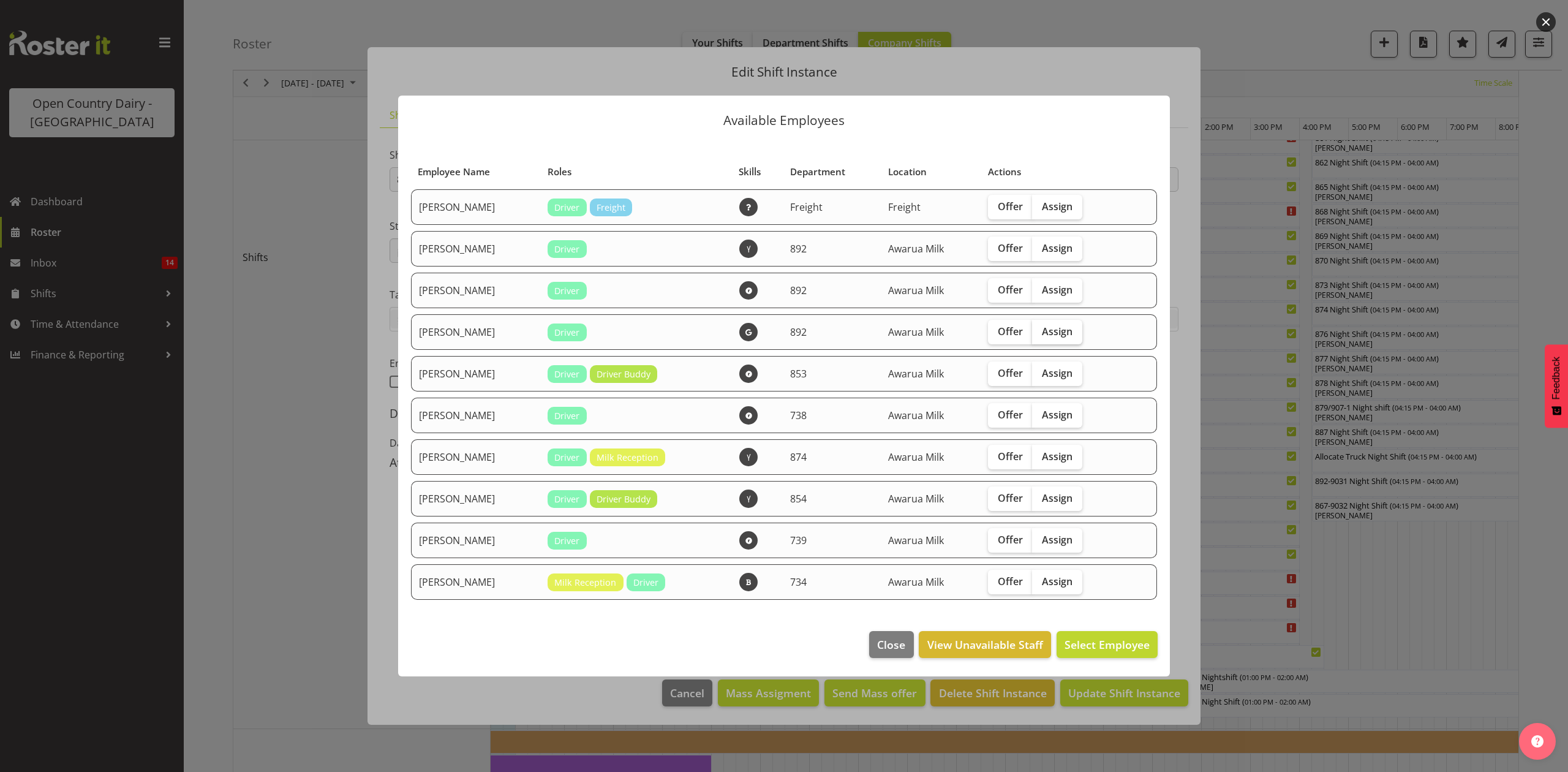
click at [1047, 336] on span "Assign" at bounding box center [1057, 331] width 31 height 12
click at [1040, 335] on input "Assign" at bounding box center [1036, 331] width 8 height 8
checkbox input "true"
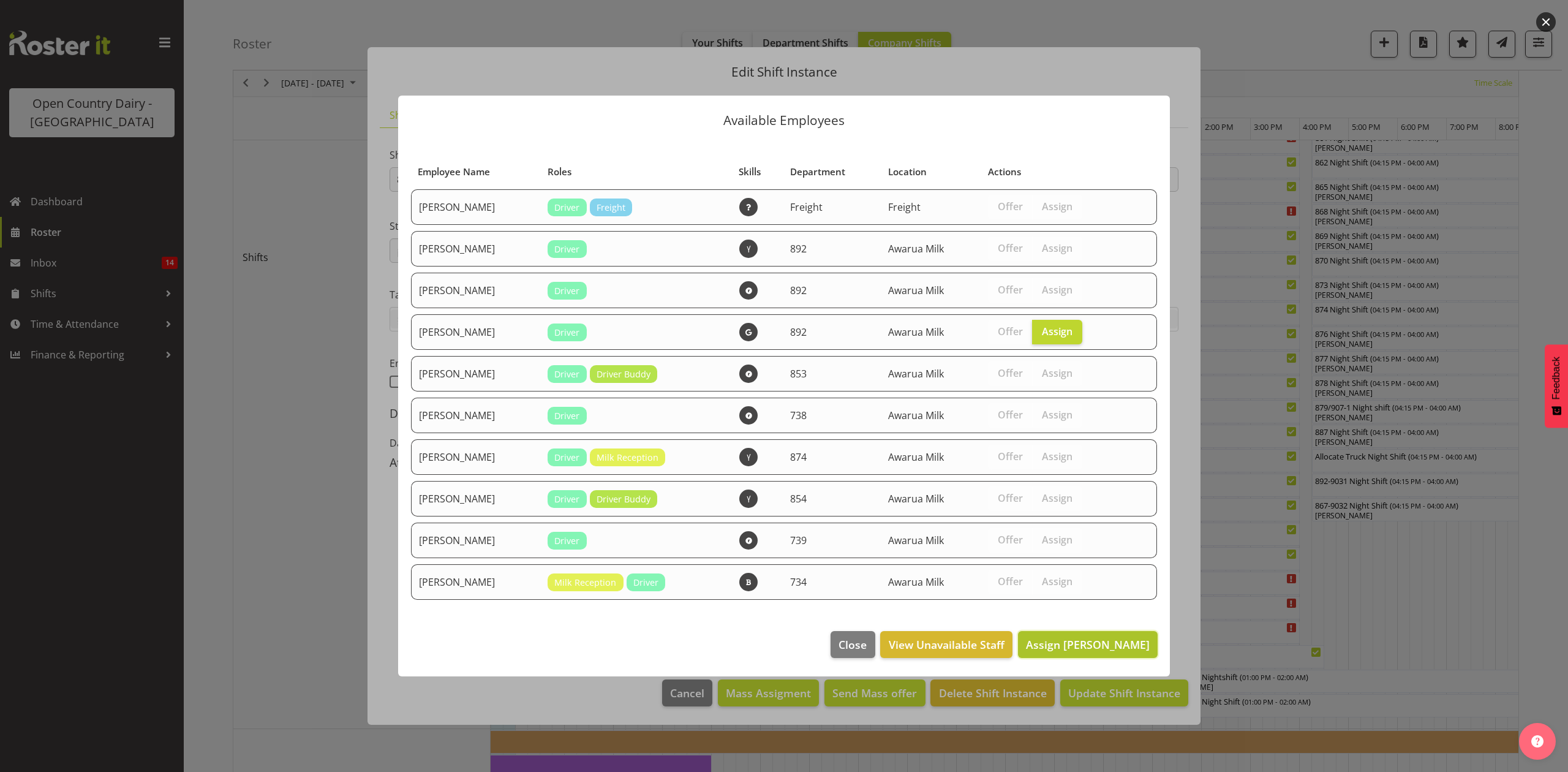
click at [1073, 652] on span "Assign [PERSON_NAME]" at bounding box center [1087, 644] width 124 height 16
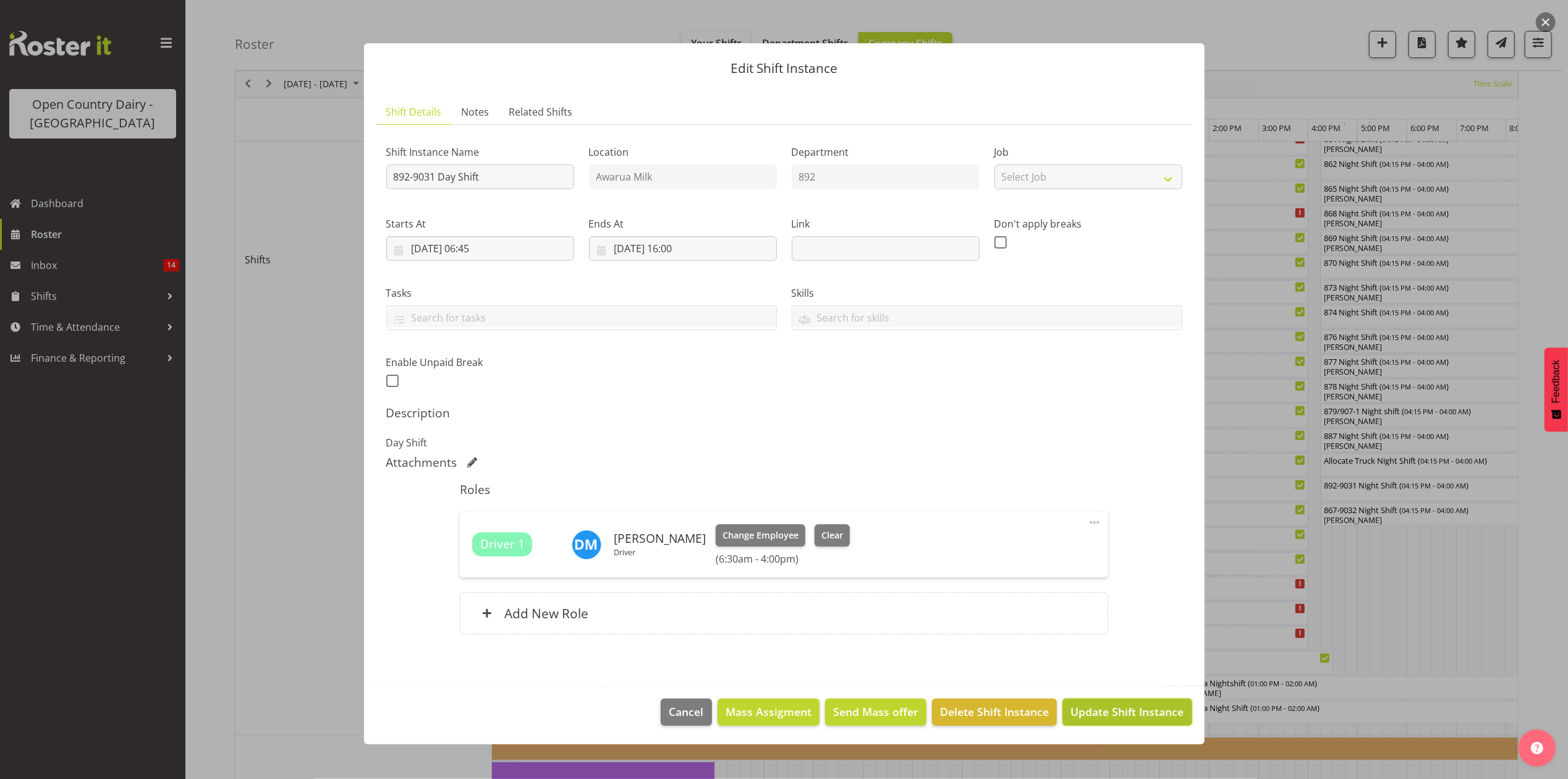
click at [1113, 717] on span "Update Shift Instance" at bounding box center [1127, 711] width 113 height 16
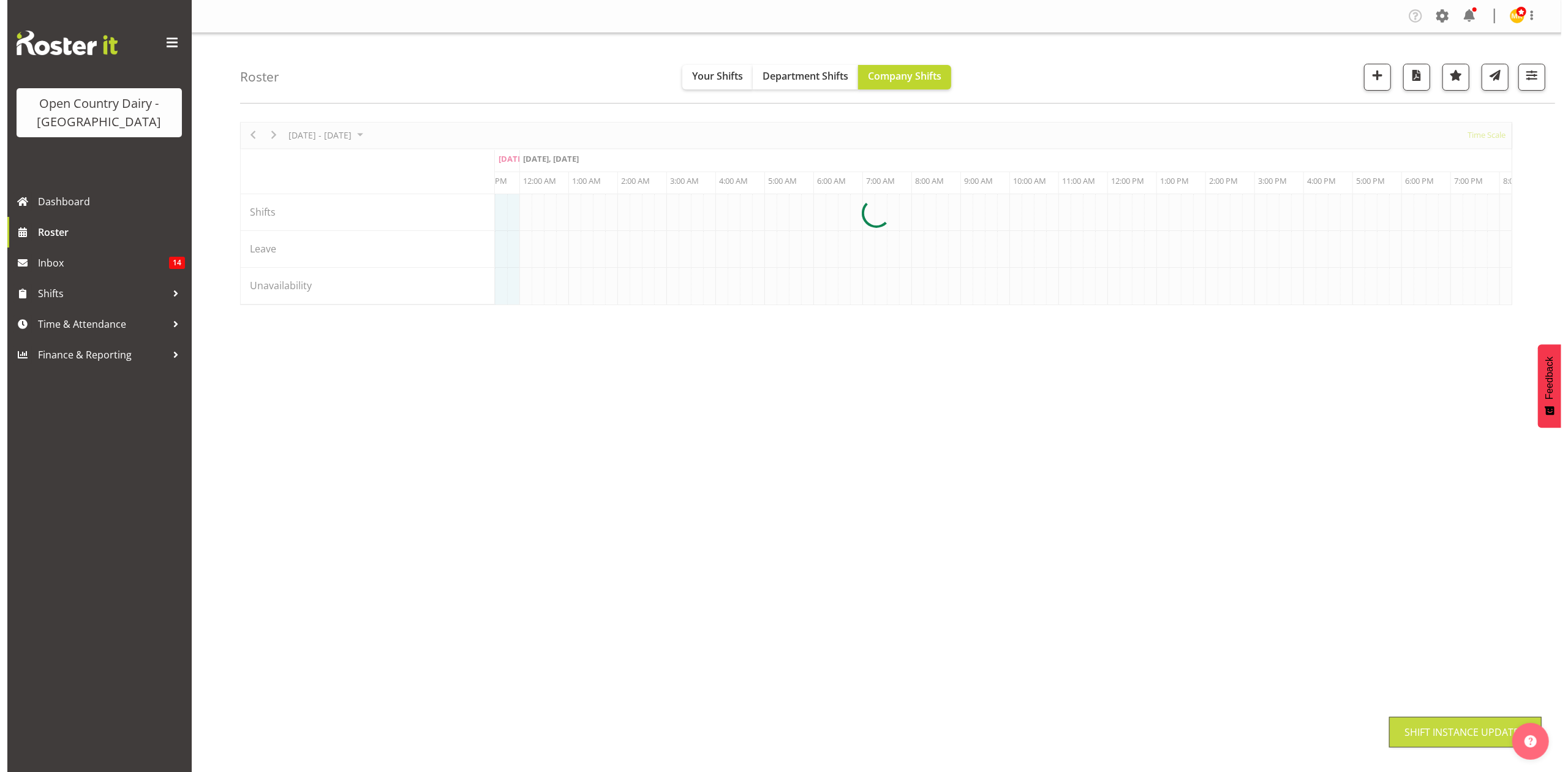
scroll to position [0, 0]
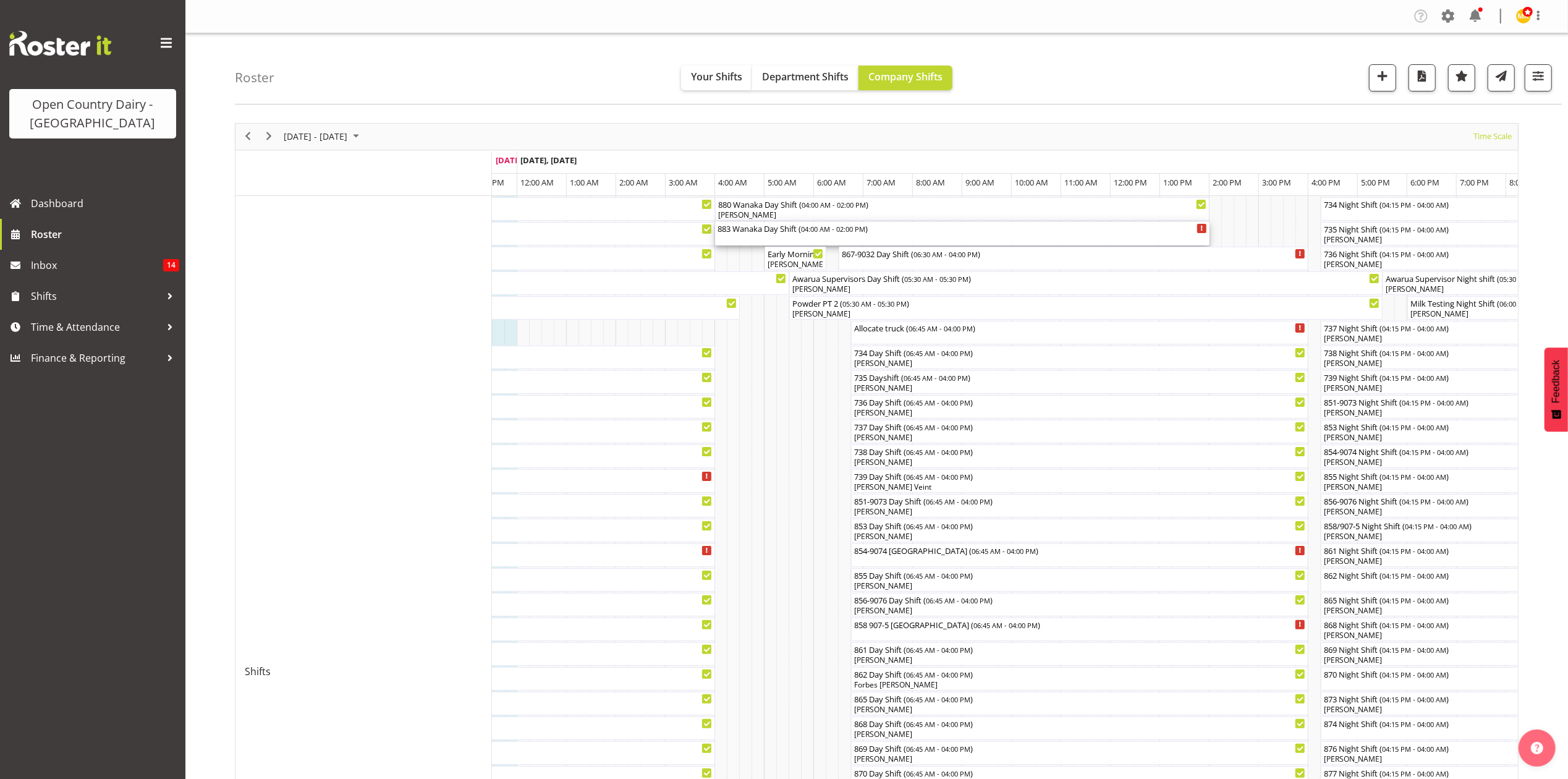
click at [750, 233] on div "883 Wanaka Day Shift ( 04:00 AM - 02:00 PM )" at bounding box center [962, 228] width 490 height 12
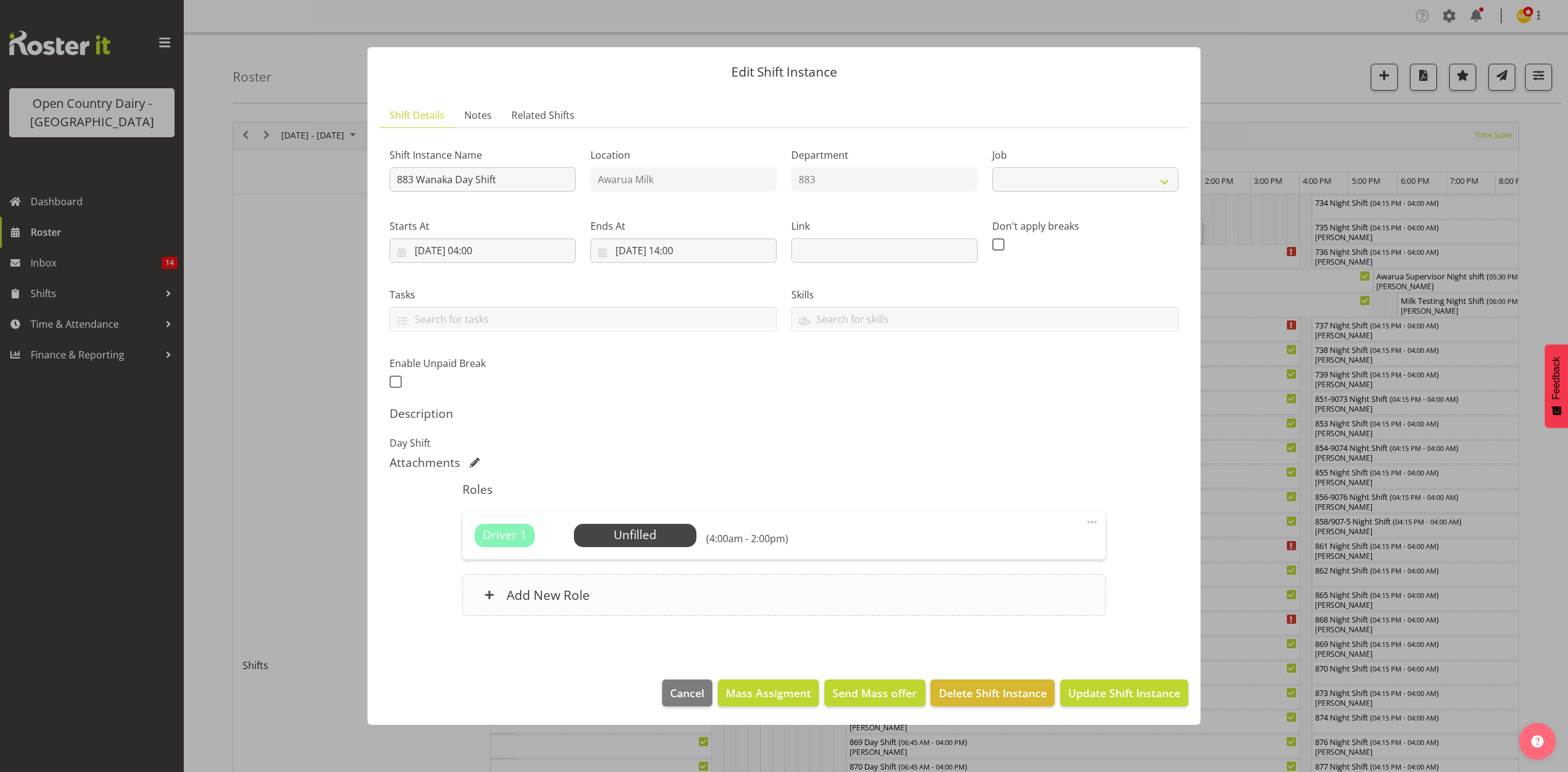
select select "10670"
click at [664, 538] on span "Select Employee" at bounding box center [635, 535] width 91 height 18
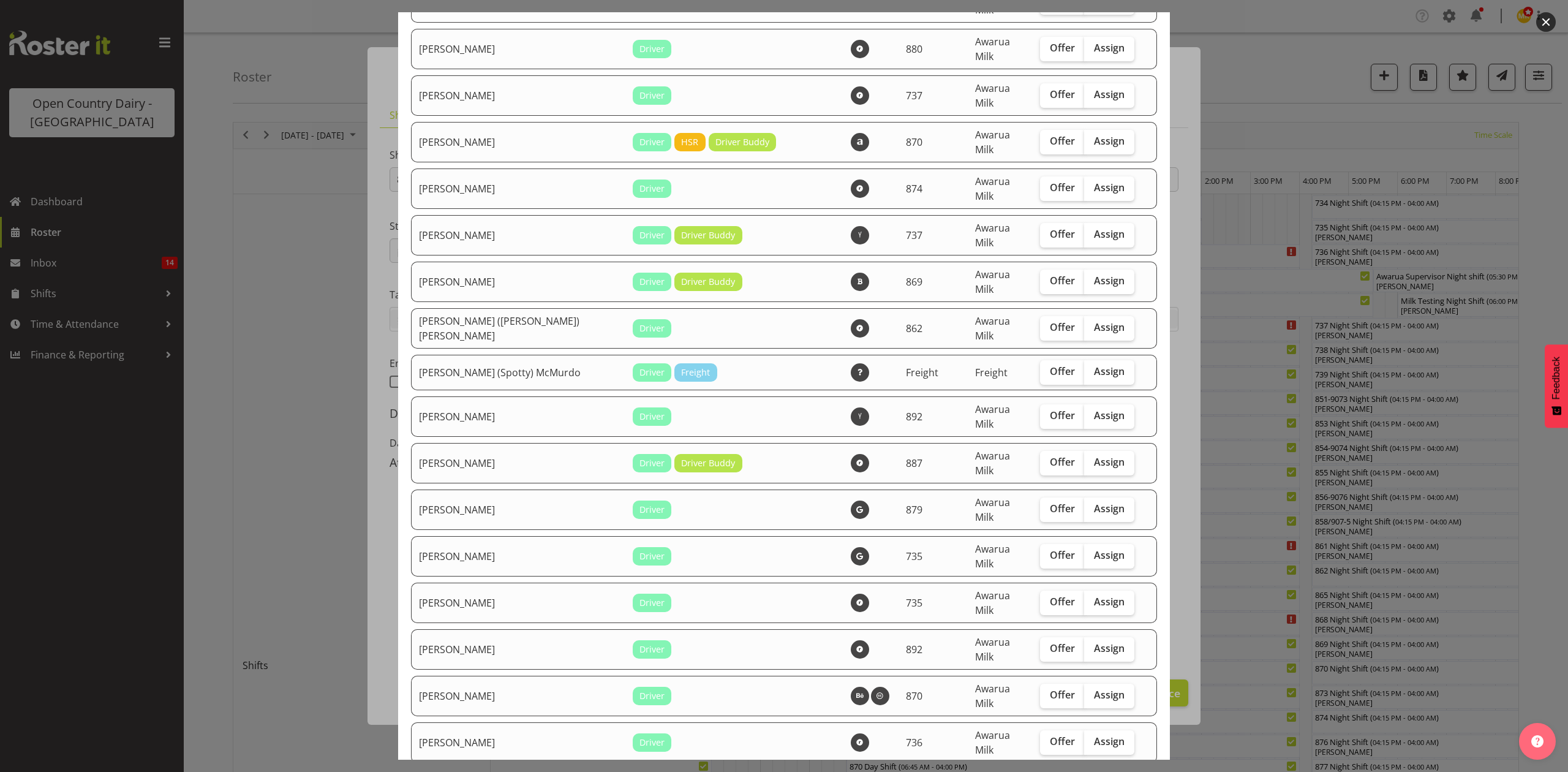
scroll to position [245, 0]
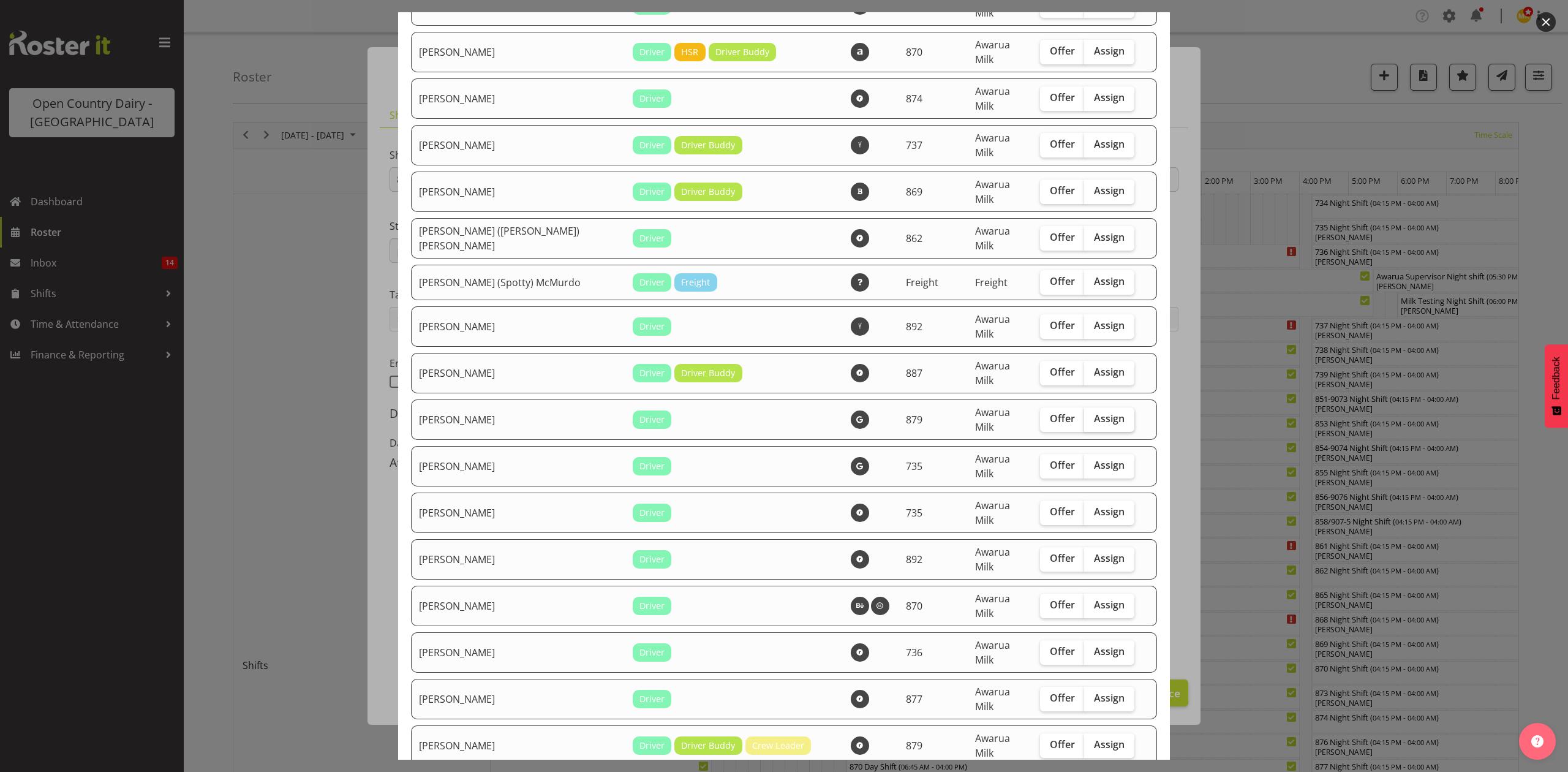
click at [1094, 412] on span "Assign" at bounding box center [1109, 418] width 31 height 12
click at [1087, 415] on input "Assign" at bounding box center [1088, 419] width 8 height 8
checkbox input "true"
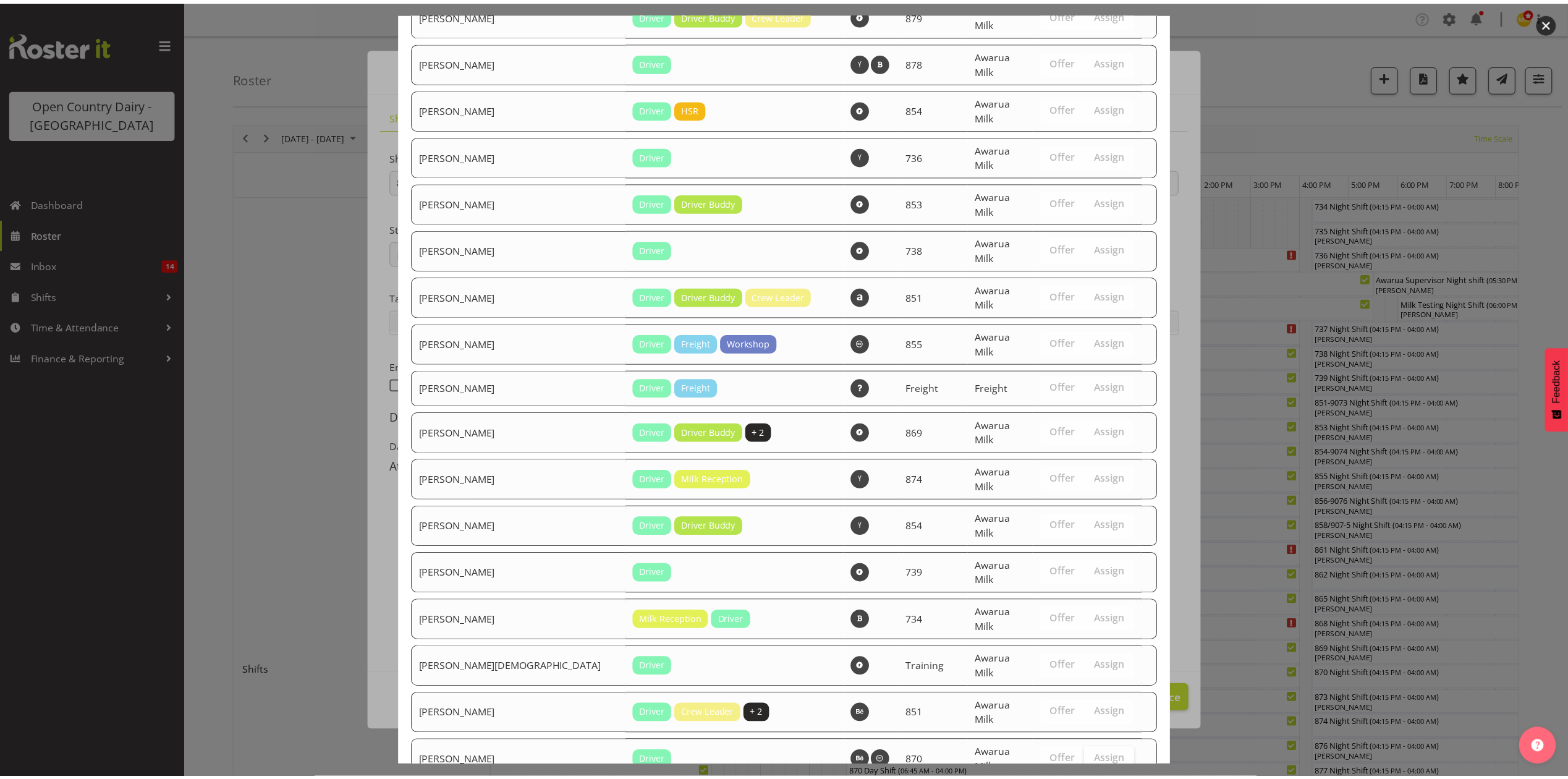
scroll to position [1040, 0]
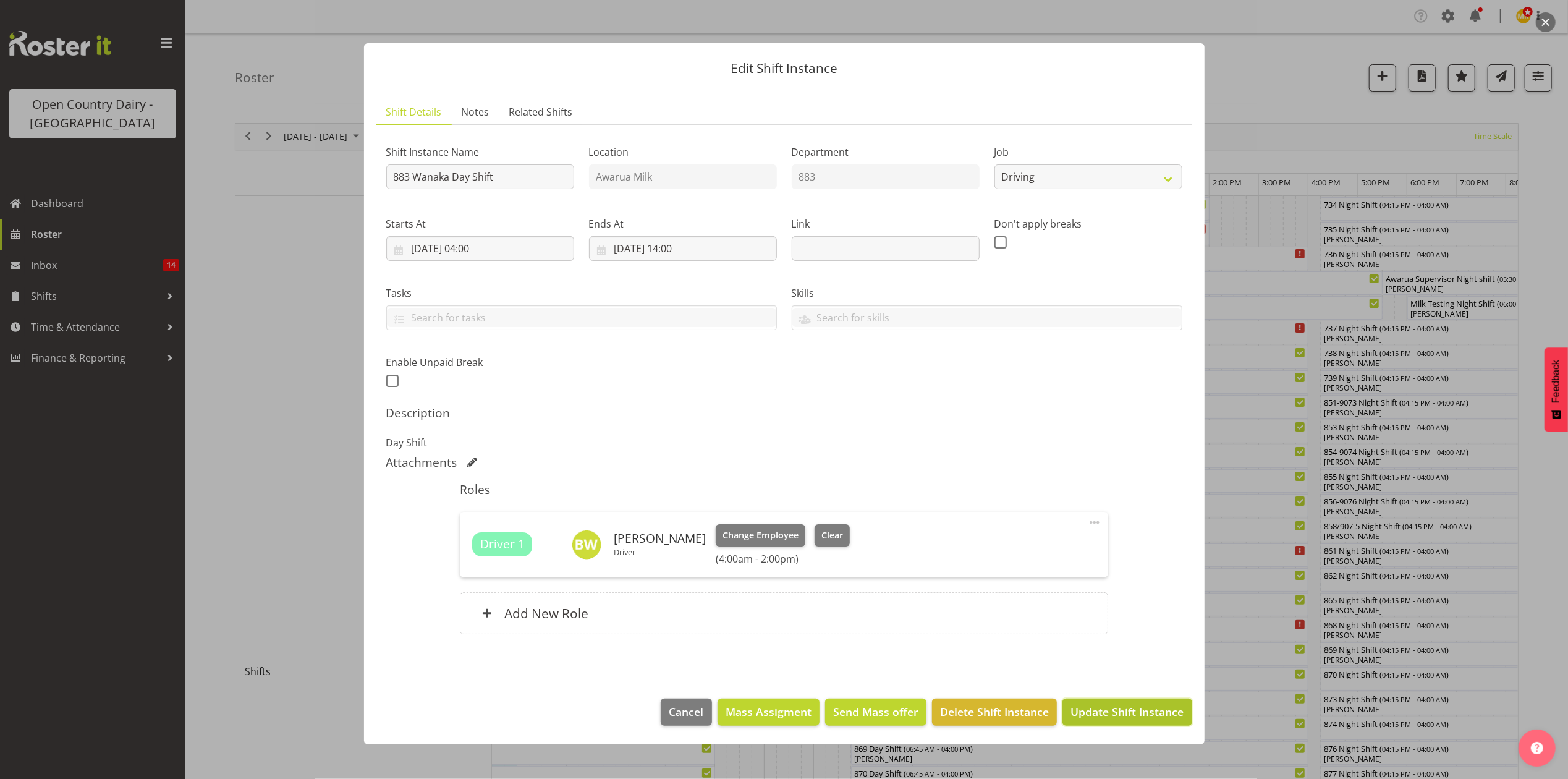
click at [1131, 717] on span "Update Shift Instance" at bounding box center [1127, 711] width 113 height 16
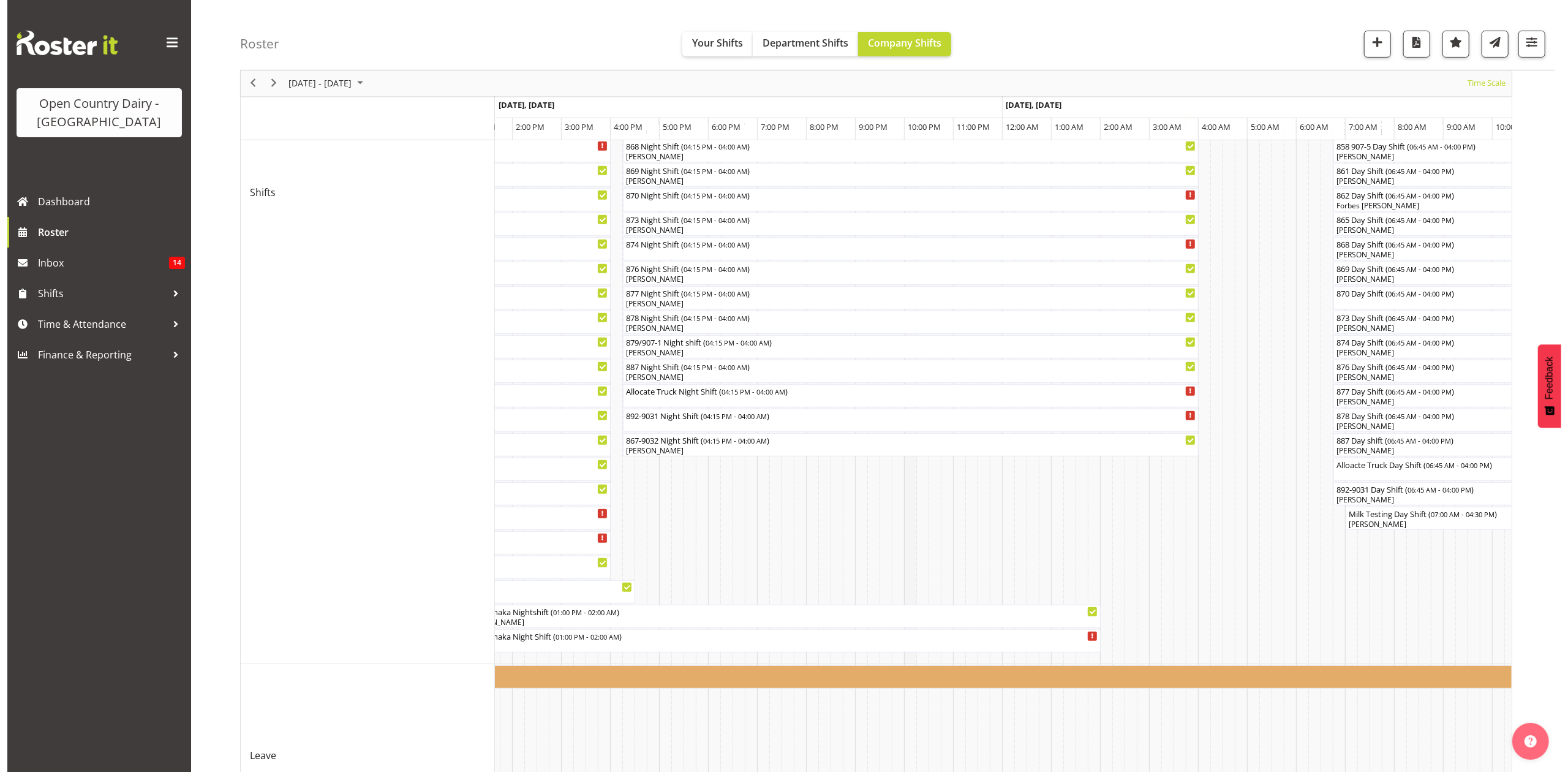
scroll to position [446, 0]
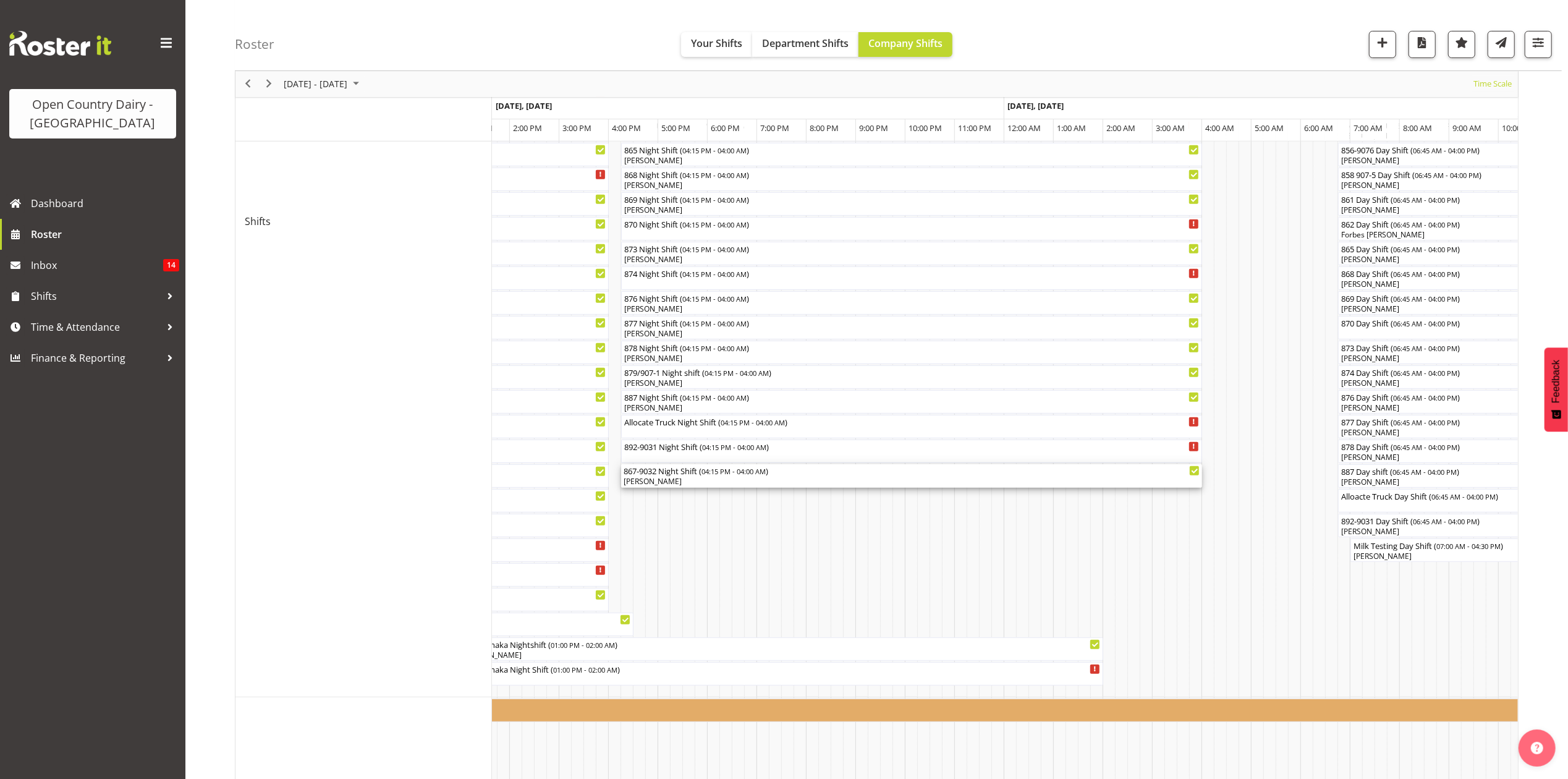
click at [641, 481] on div "[PERSON_NAME]" at bounding box center [911, 481] width 576 height 11
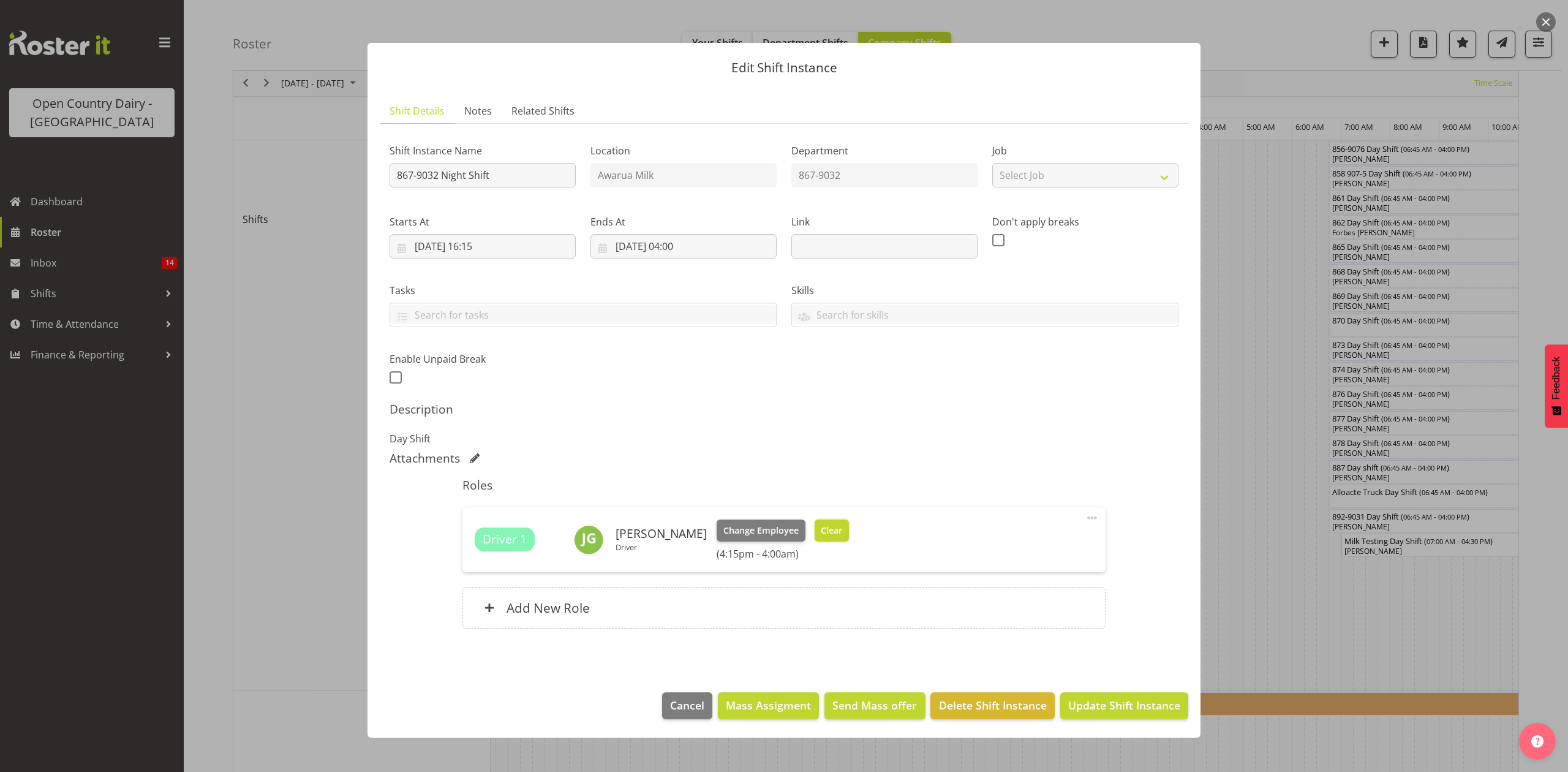
click at [820, 534] on span "Clear" at bounding box center [831, 530] width 21 height 14
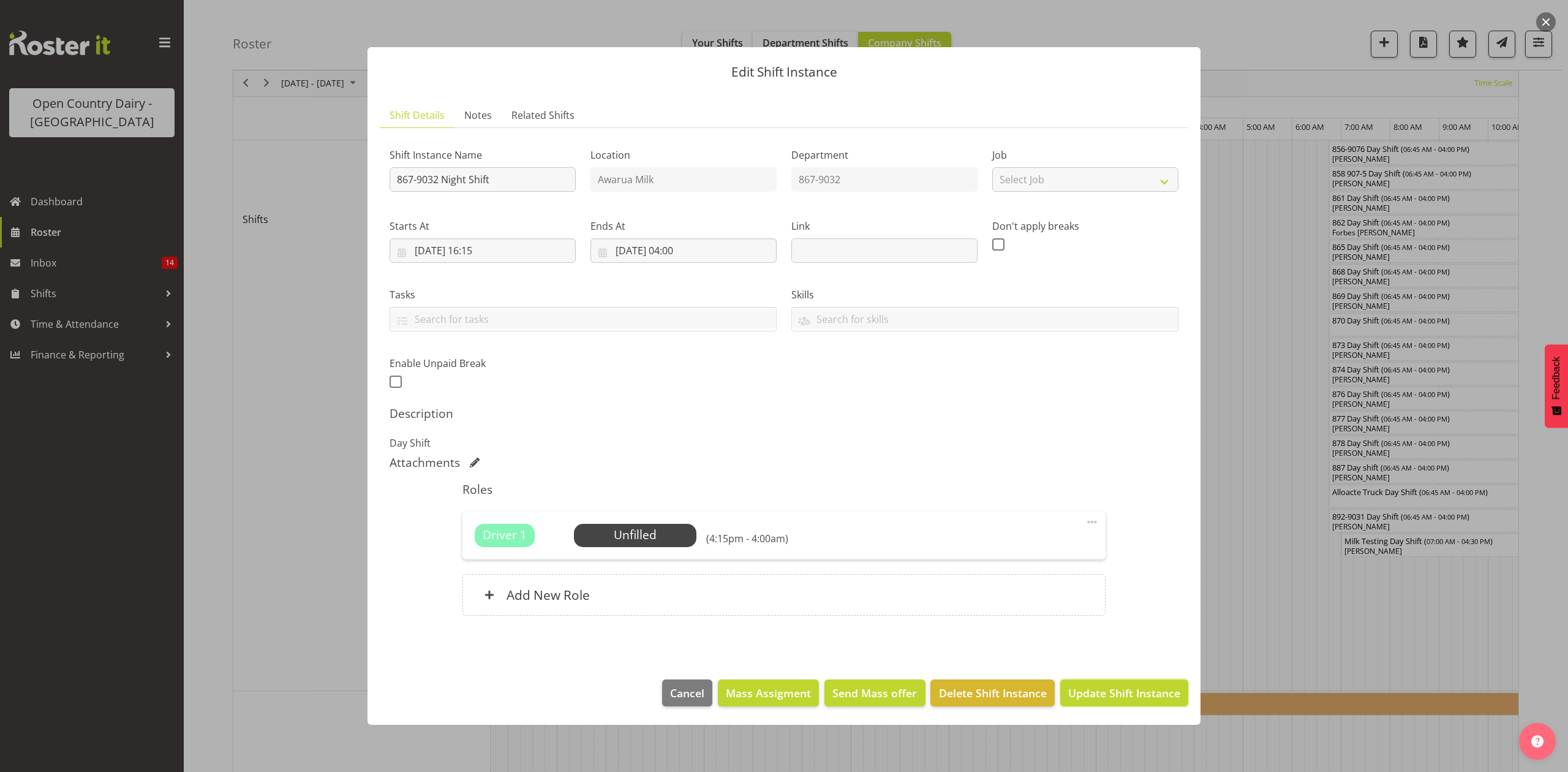
click at [1110, 696] on span "Update Shift Instance" at bounding box center [1124, 693] width 112 height 16
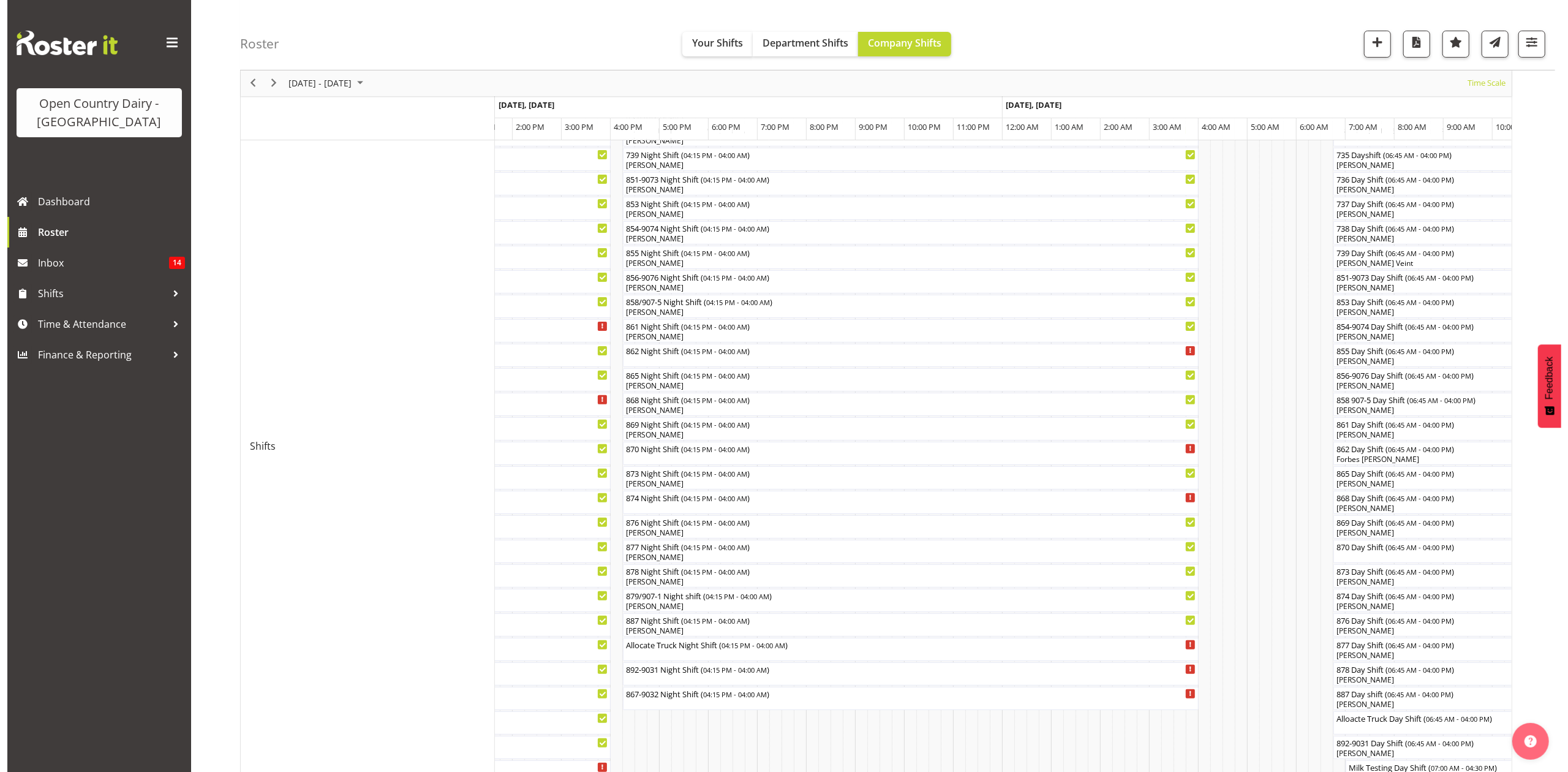
scroll to position [245, 0]
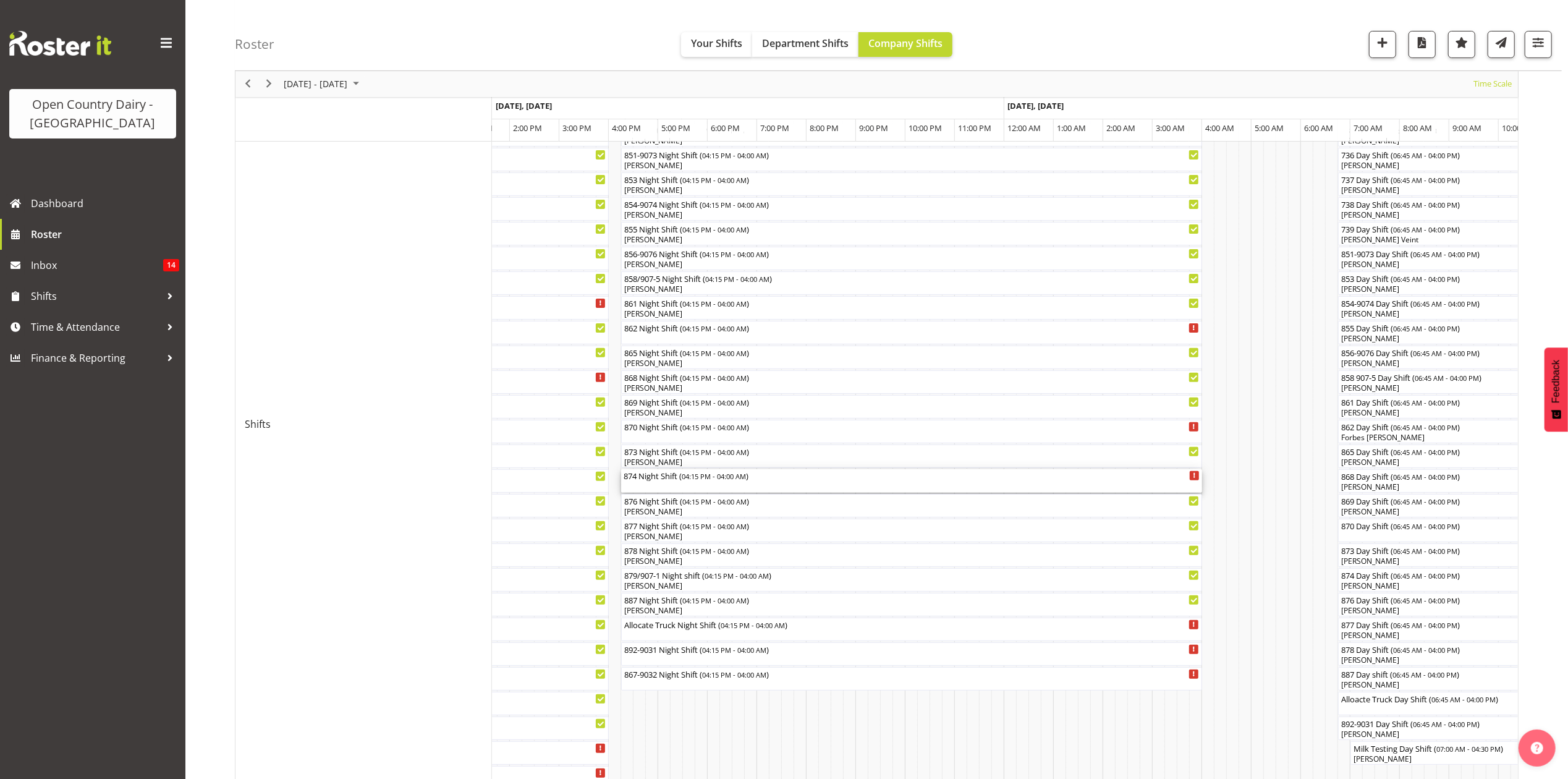
click at [655, 473] on div "874 Night Shift ( 04:15 PM - 04:00 AM )" at bounding box center [911, 475] width 576 height 12
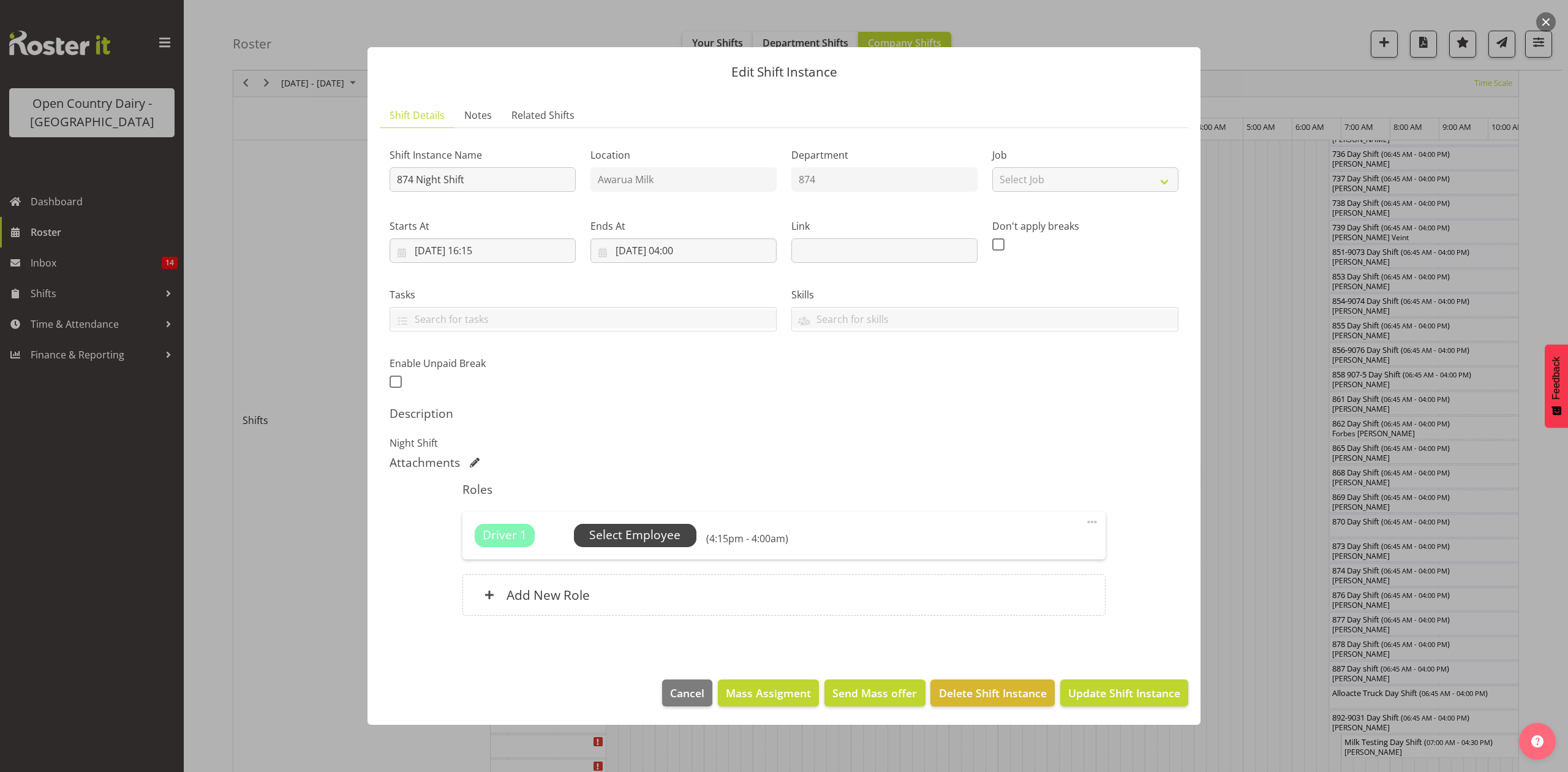
click at [637, 537] on span "Select Employee" at bounding box center [635, 535] width 91 height 18
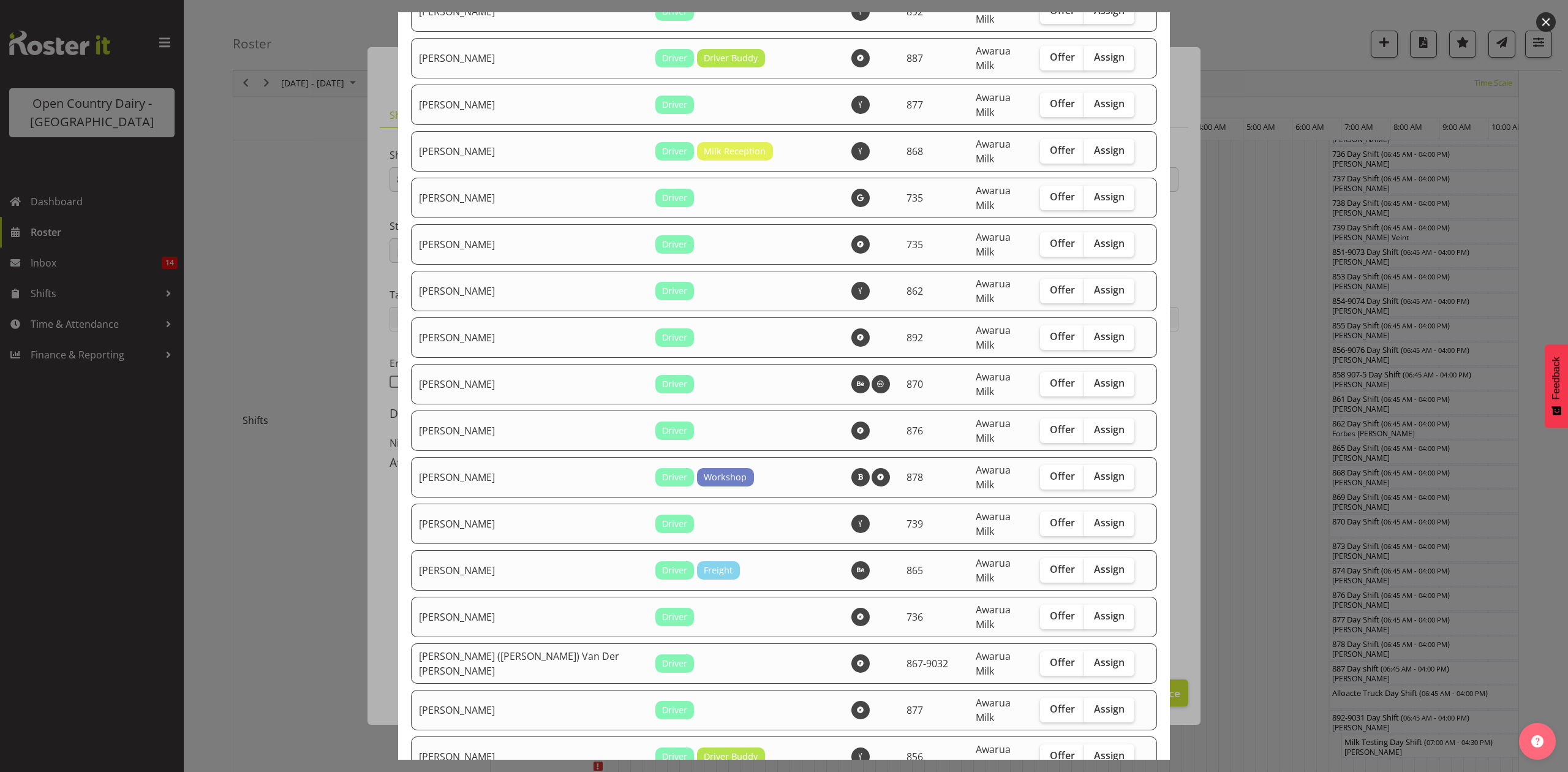
scroll to position [736, 0]
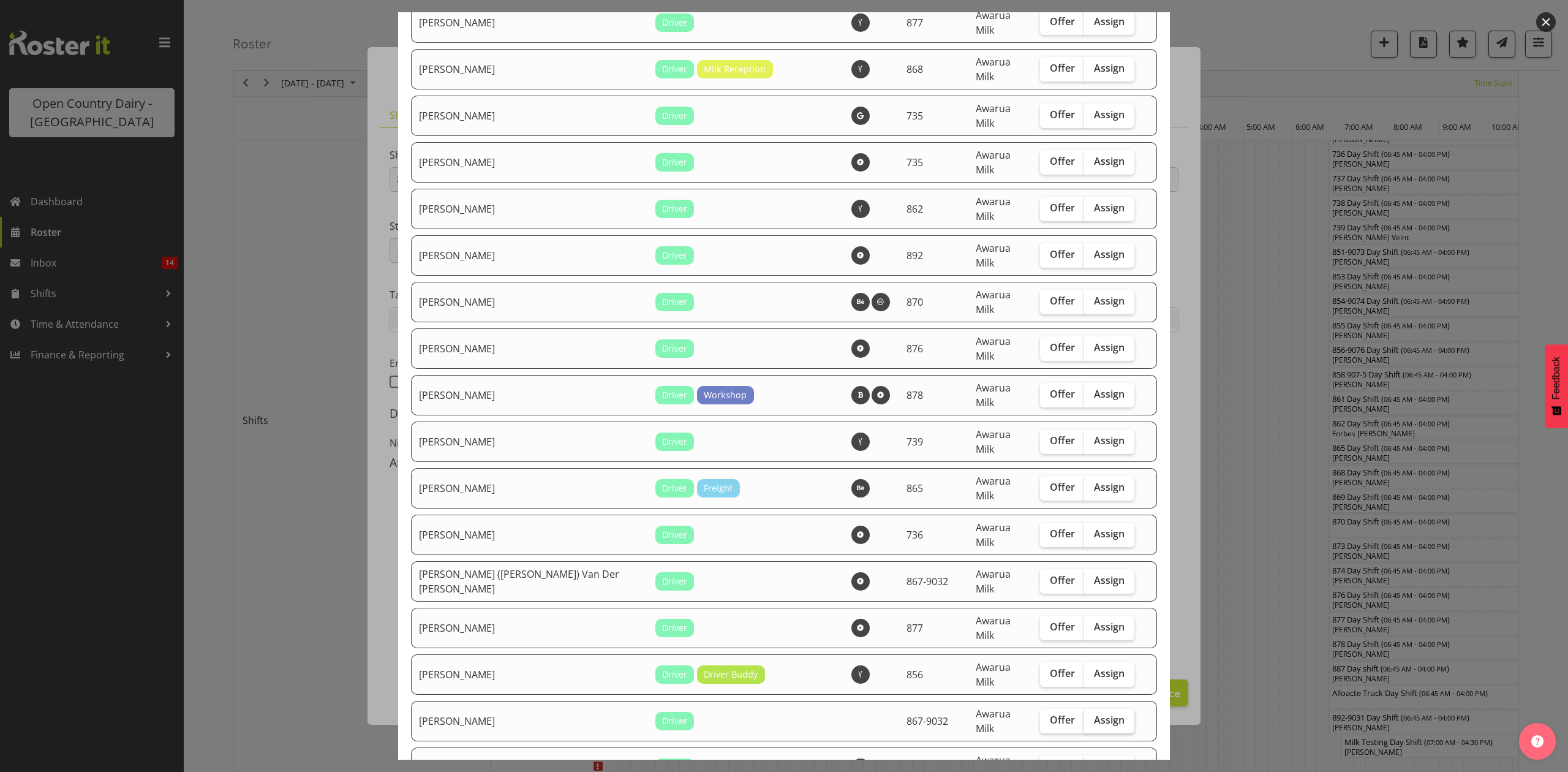
click at [1094, 714] on span "Assign" at bounding box center [1109, 720] width 31 height 12
click at [1084, 716] on input "Assign" at bounding box center [1088, 720] width 8 height 8
checkbox input "true"
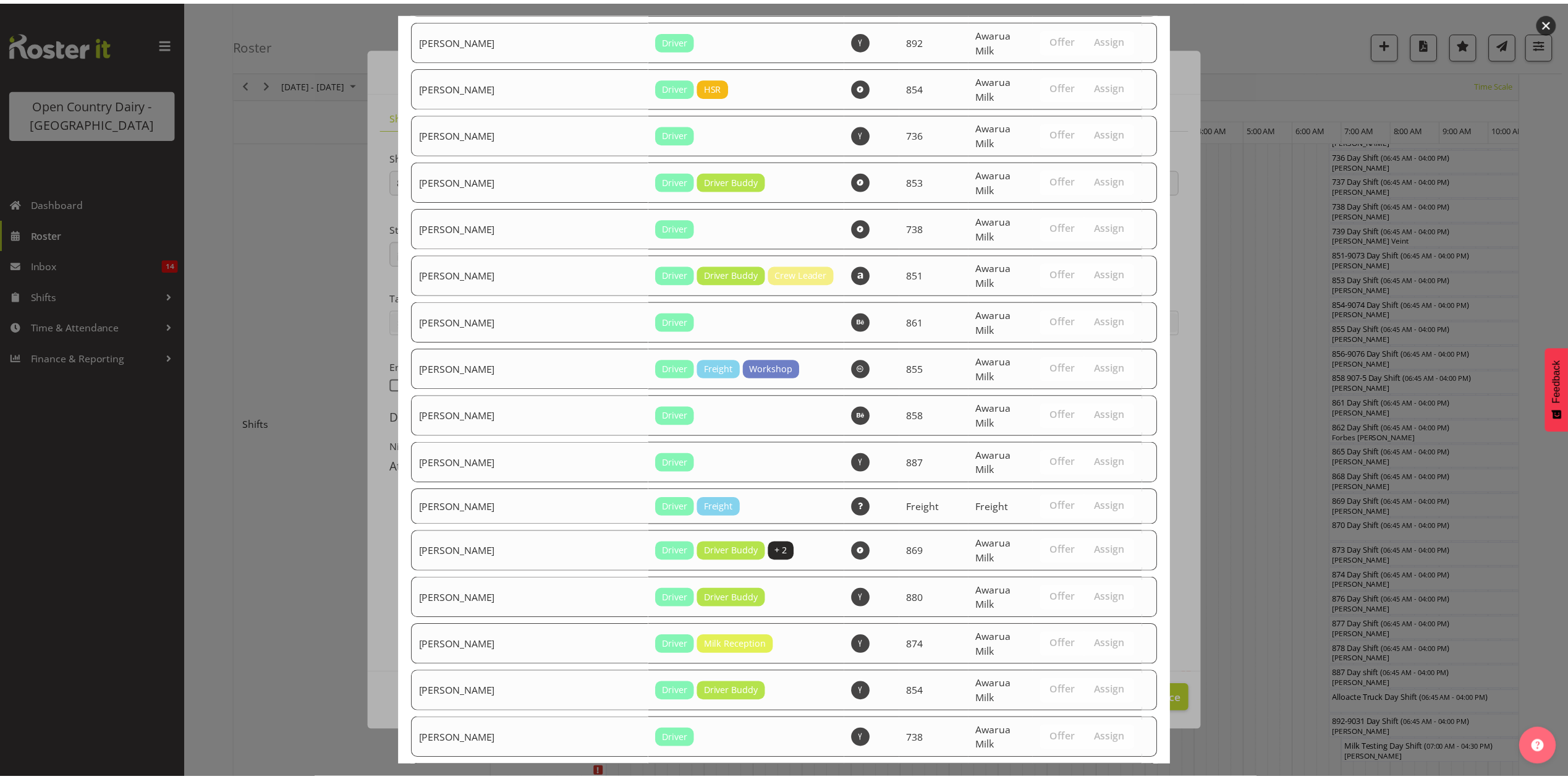
scroll to position [1881, 0]
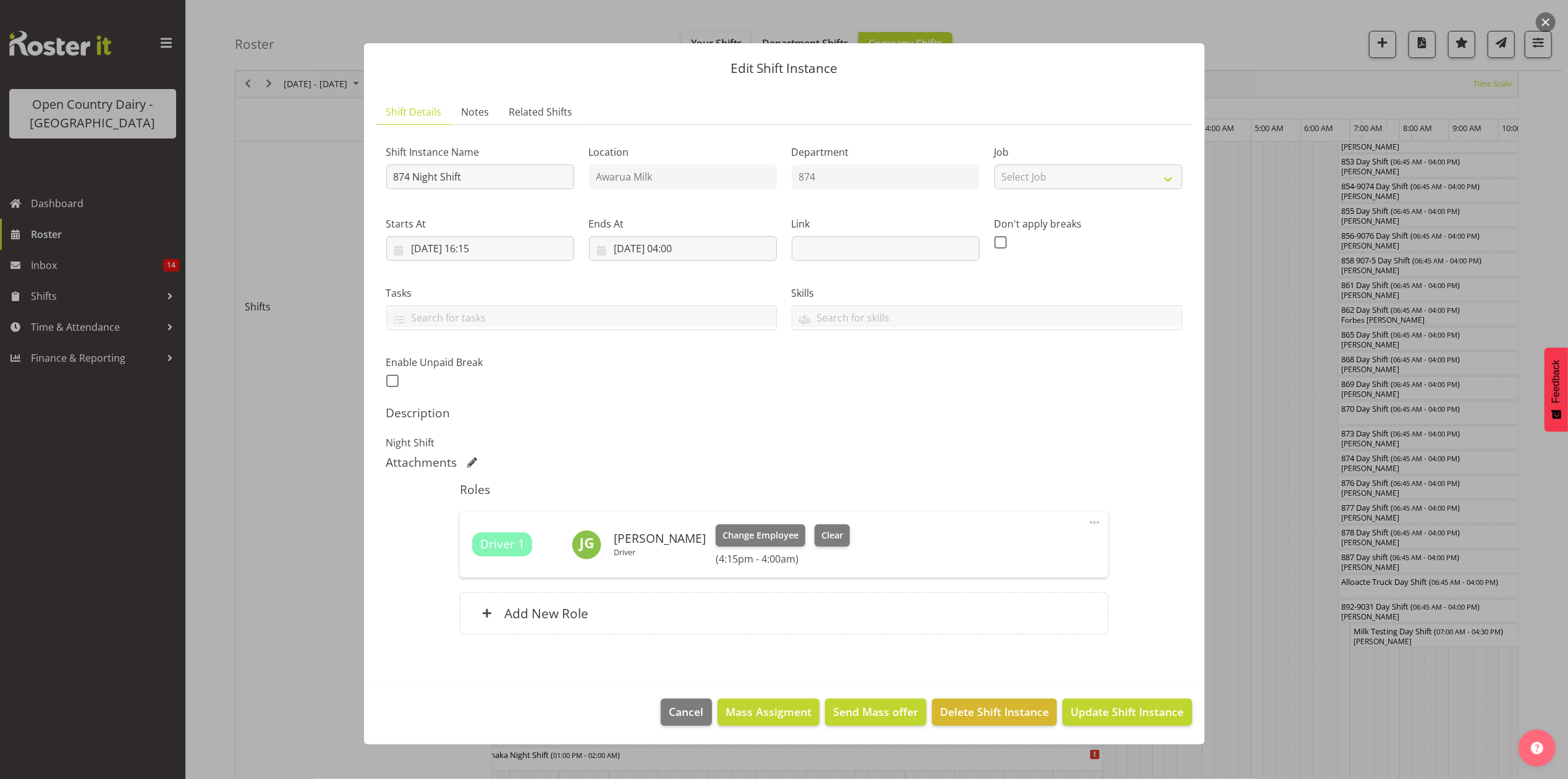
scroll to position [494, 0]
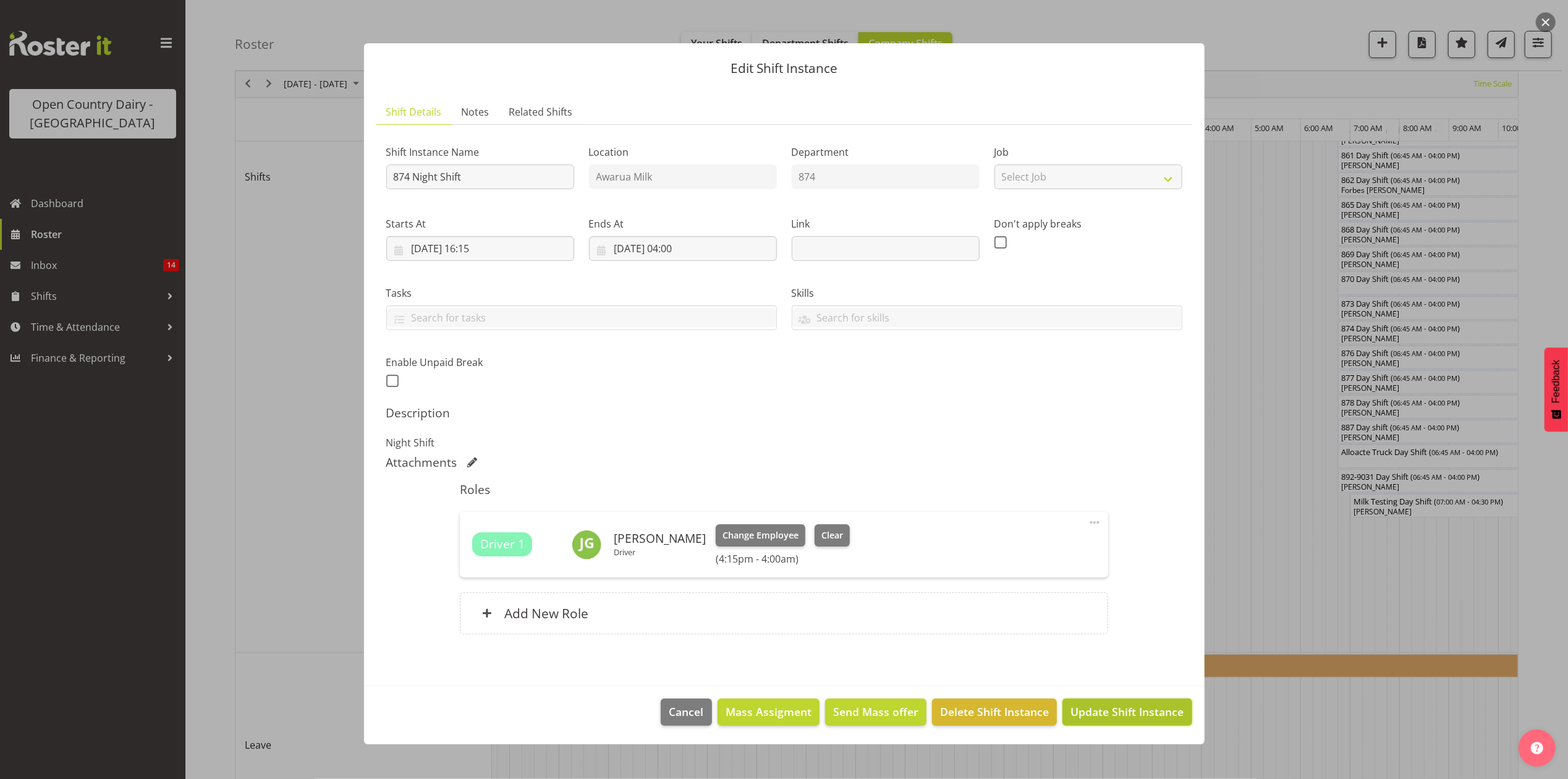
click at [1121, 709] on span "Update Shift Instance" at bounding box center [1127, 711] width 113 height 16
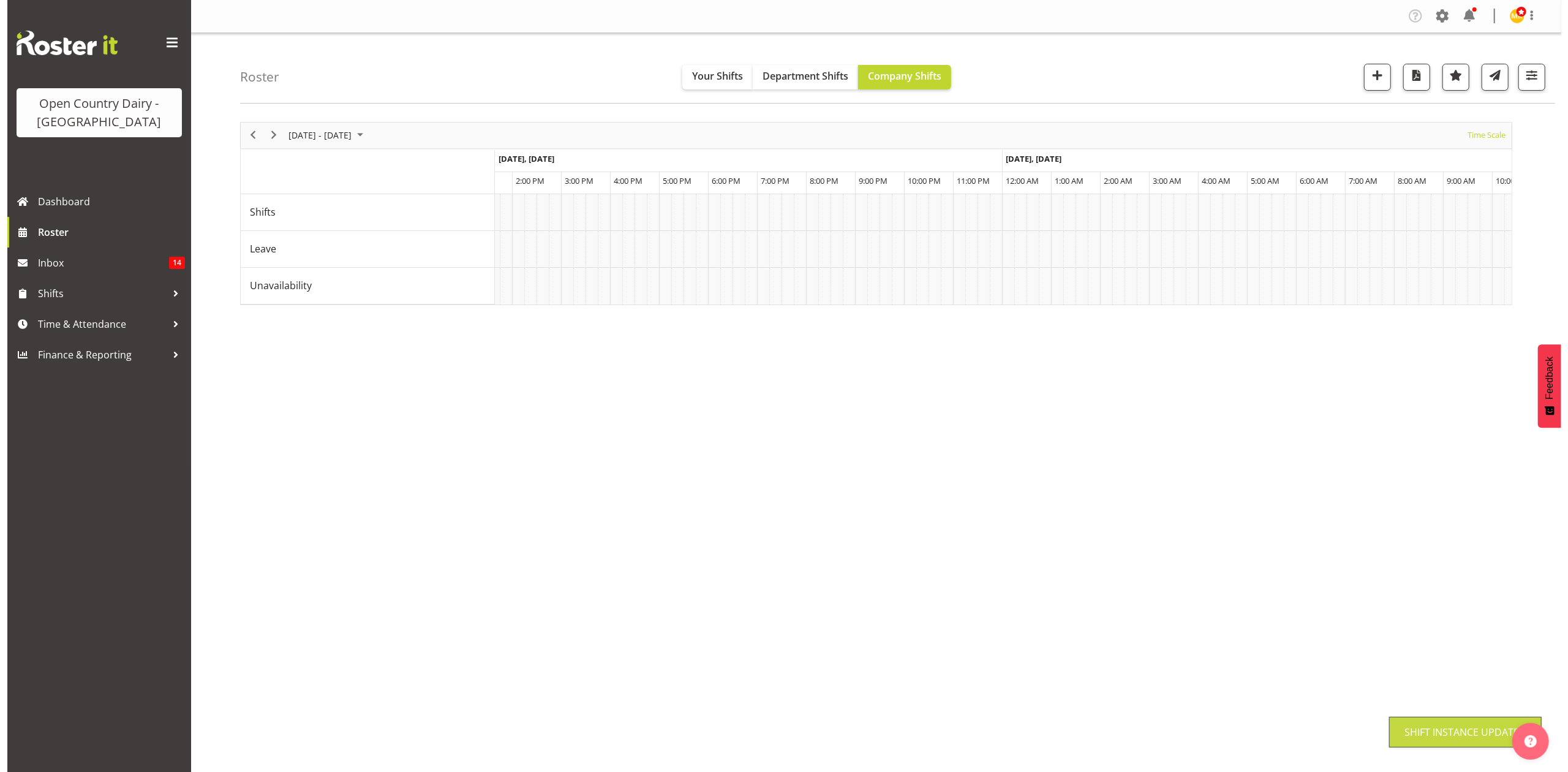
scroll to position [0, 0]
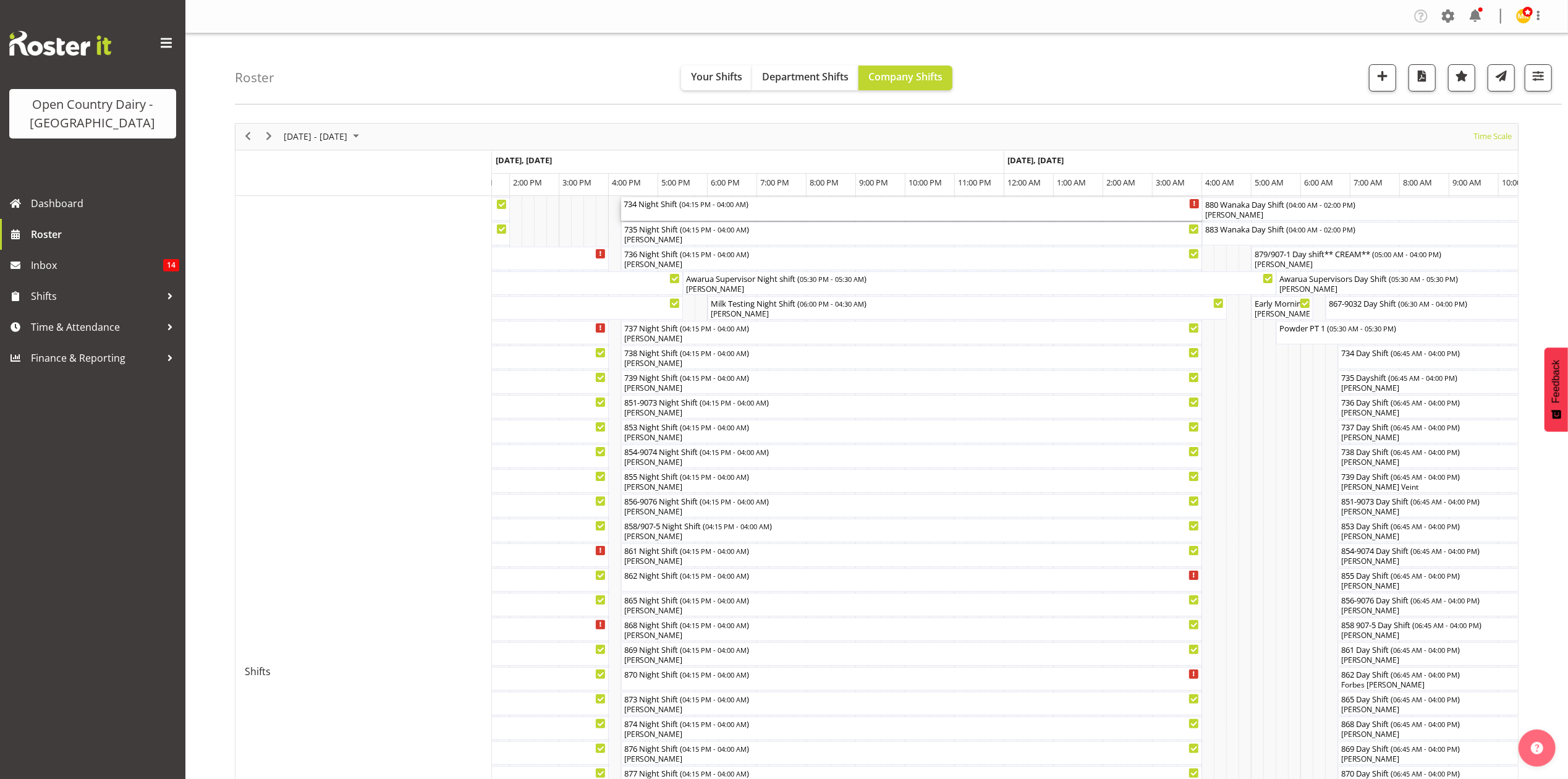
click at [665, 211] on div "734 Night Shift ( 04:15 PM - 04:00 AM )" at bounding box center [911, 209] width 576 height 24
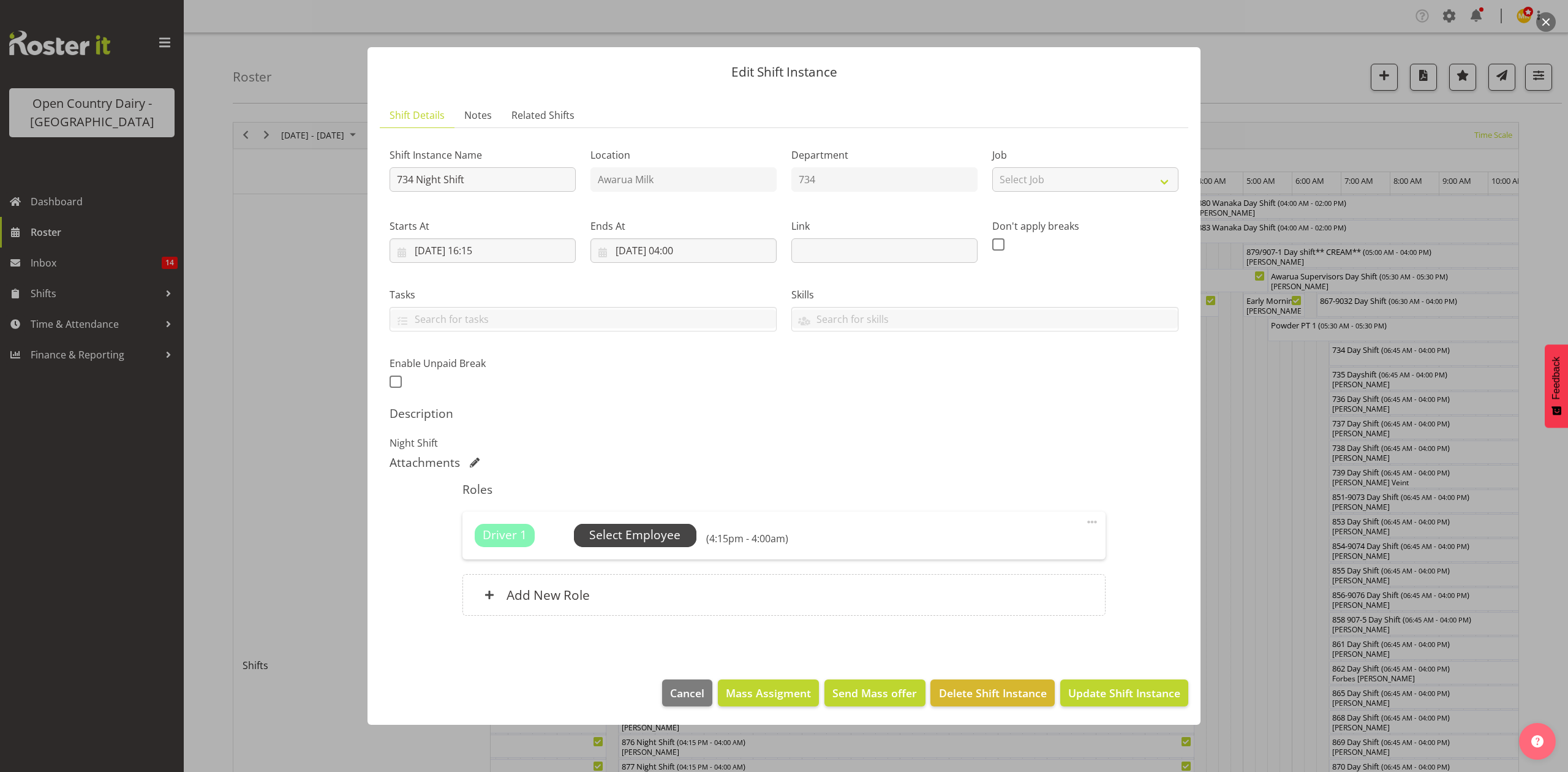
click at [659, 527] on span "Select Employee" at bounding box center [635, 535] width 91 height 18
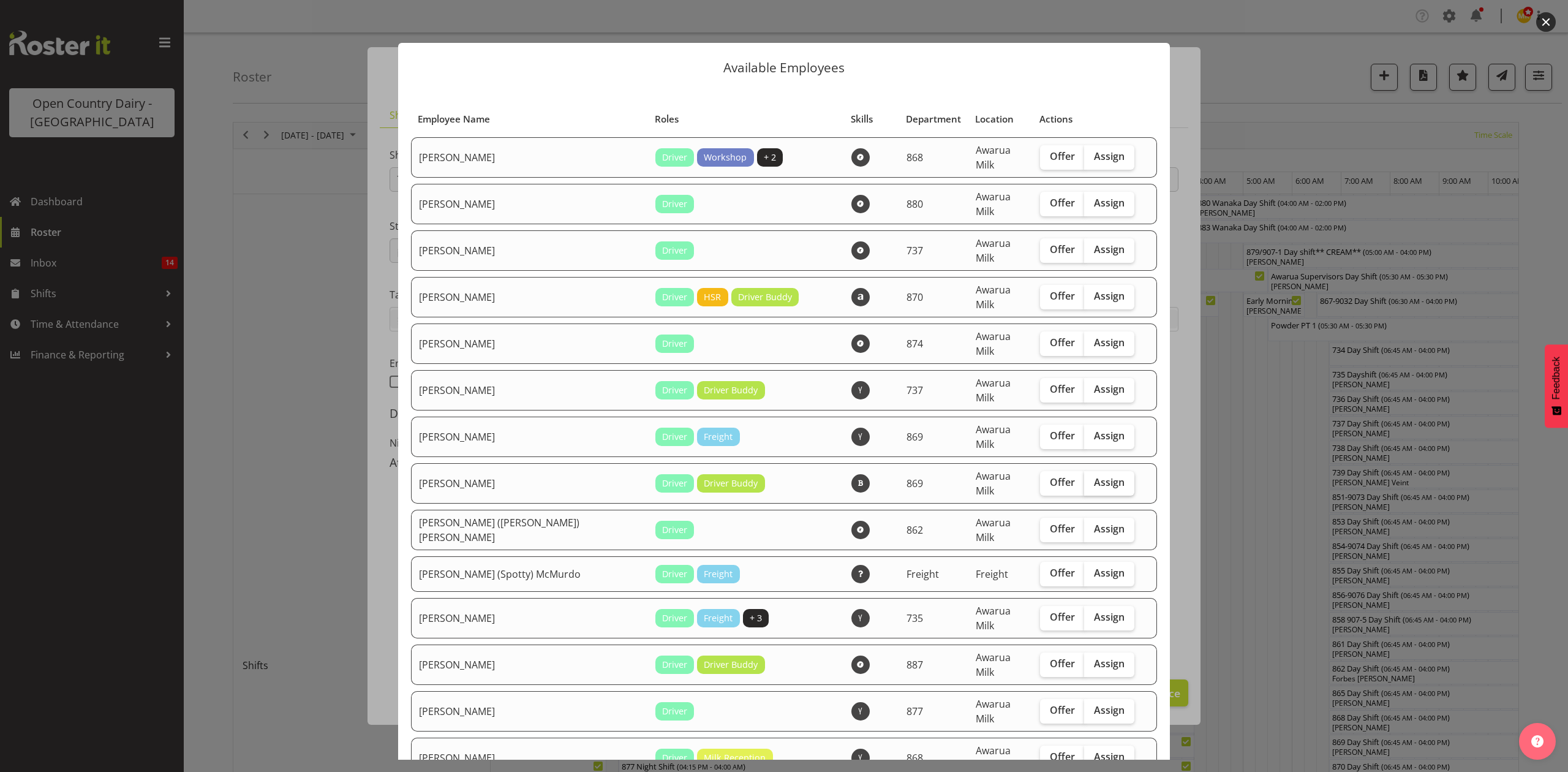
click at [1084, 471] on label "Assign" at bounding box center [1109, 483] width 50 height 25
click at [1084, 479] on input "Assign" at bounding box center [1088, 483] width 8 height 8
checkbox input "true"
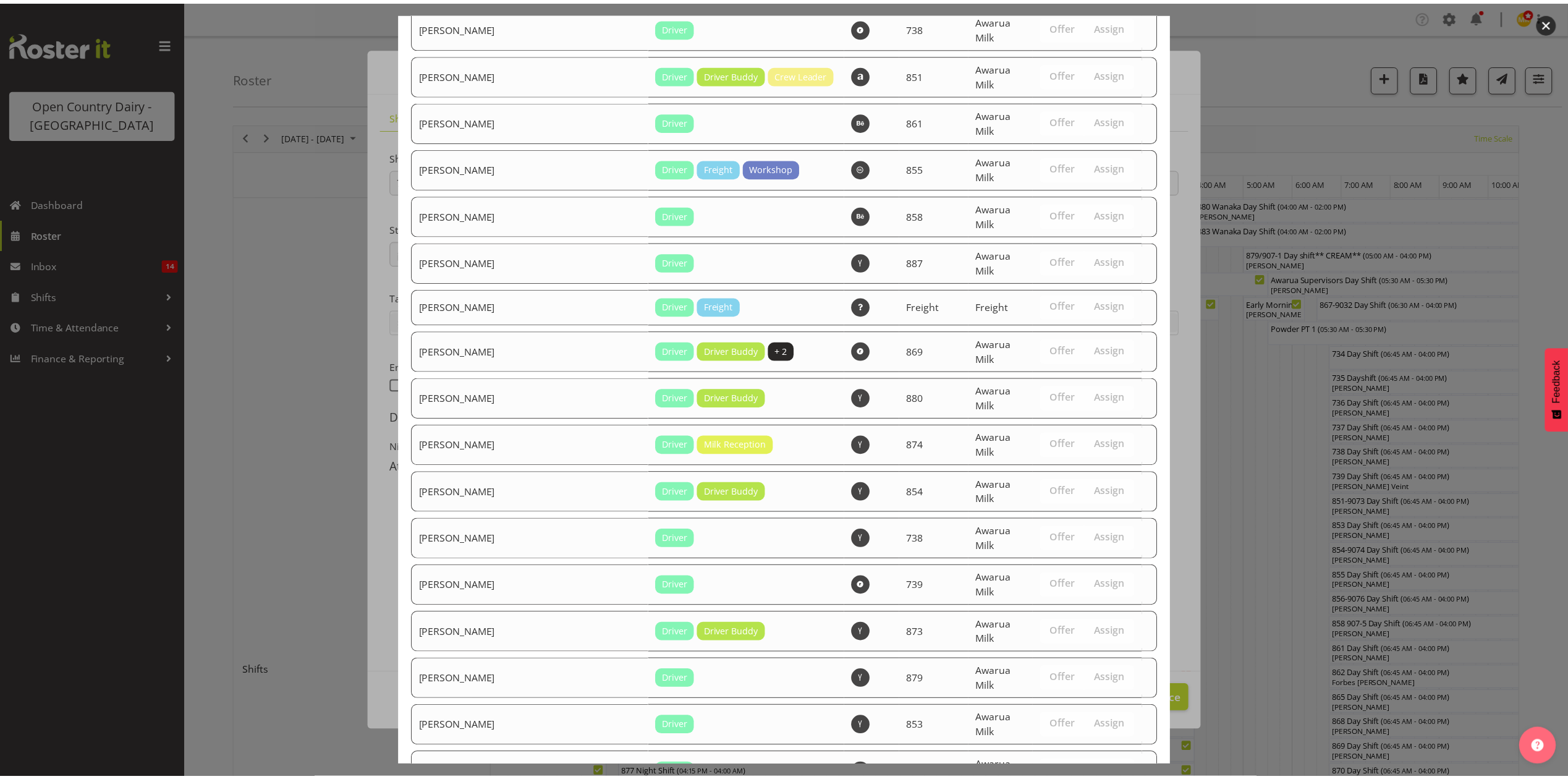
scroll to position [1797, 0]
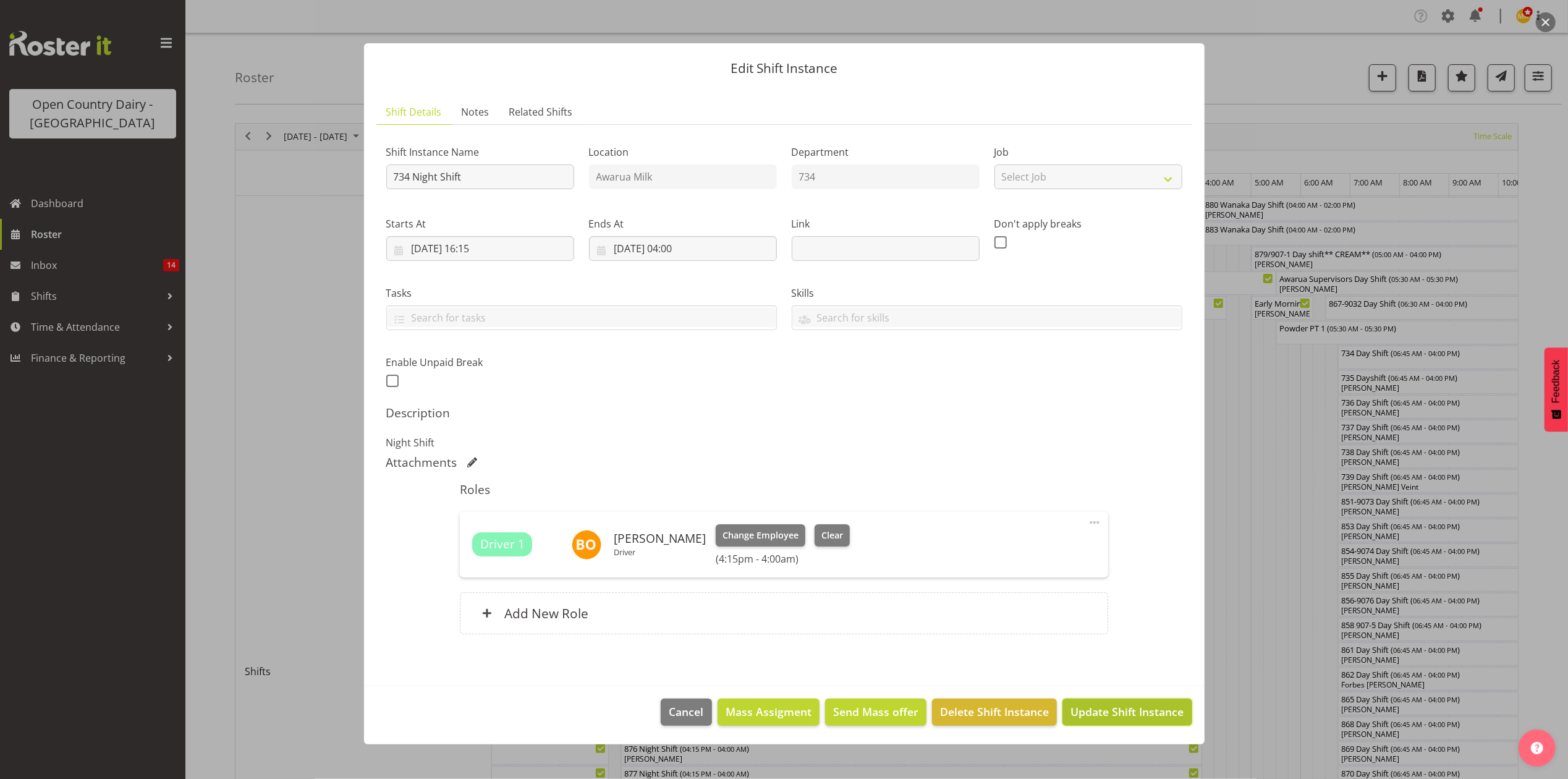
click at [1103, 713] on span "Update Shift Instance" at bounding box center [1127, 711] width 113 height 16
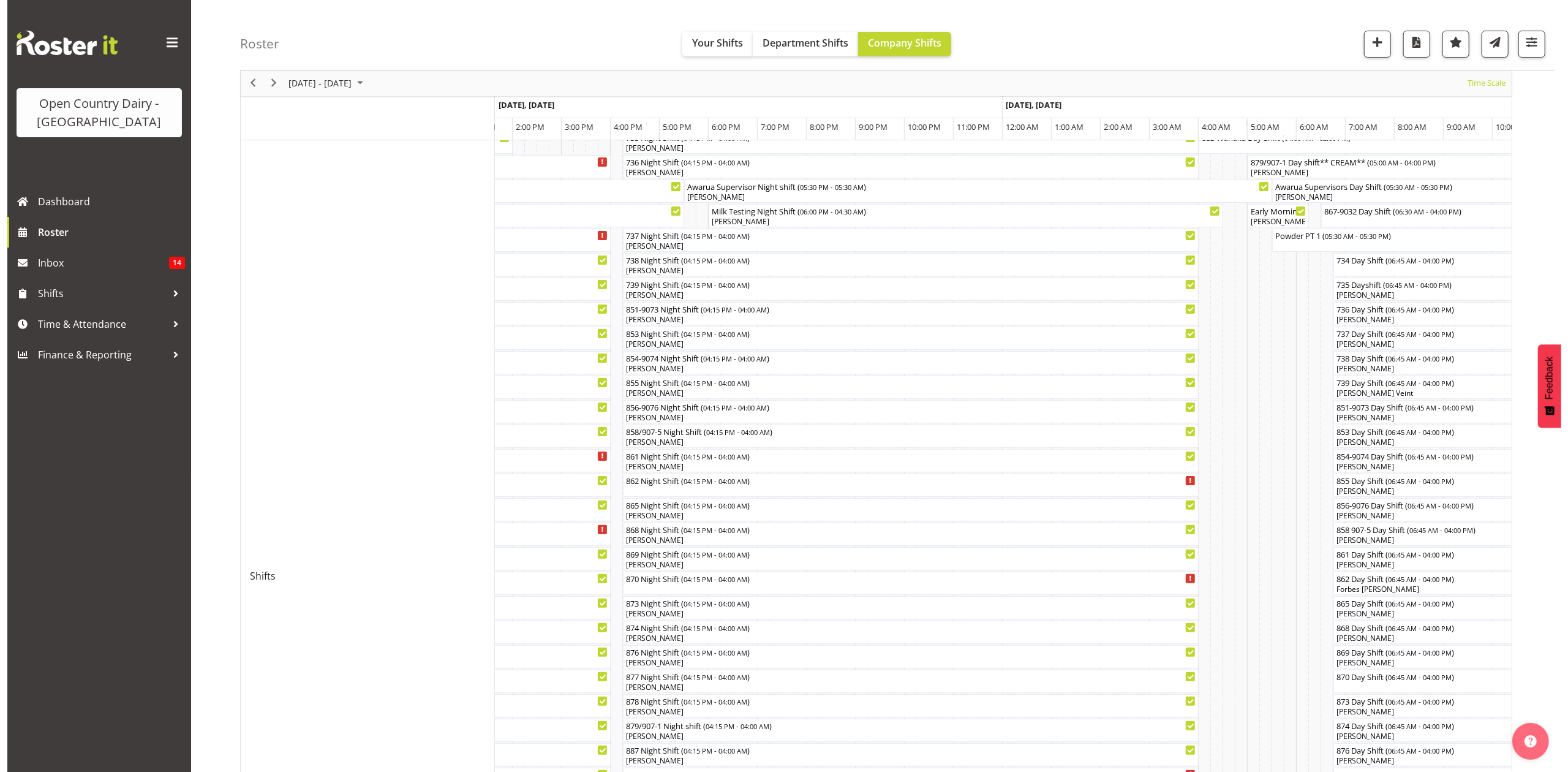
scroll to position [245, 0]
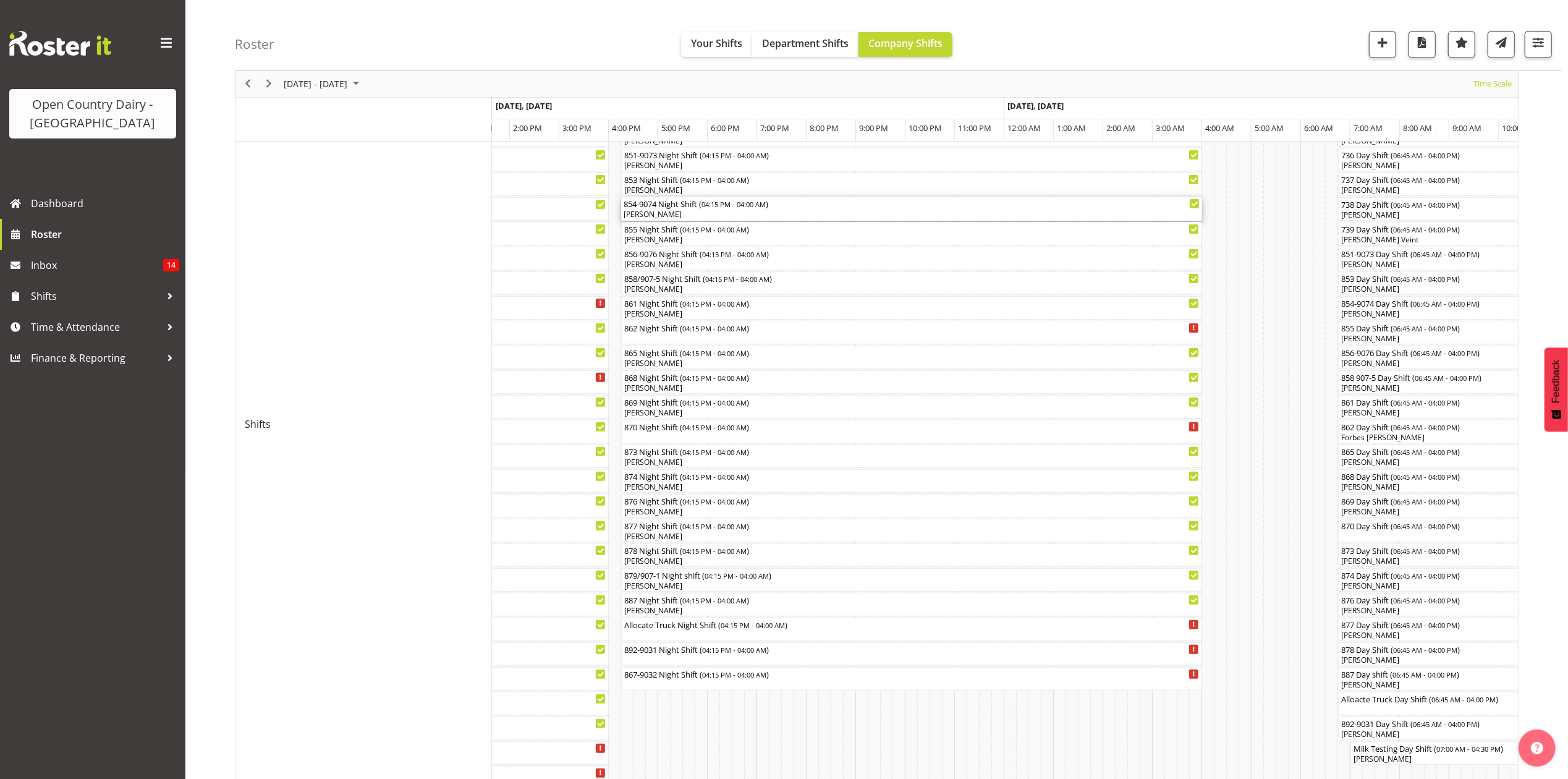
click at [662, 208] on div "854-9074 Night Shift ( 04:15 PM - 04:00 AM )" at bounding box center [911, 203] width 576 height 12
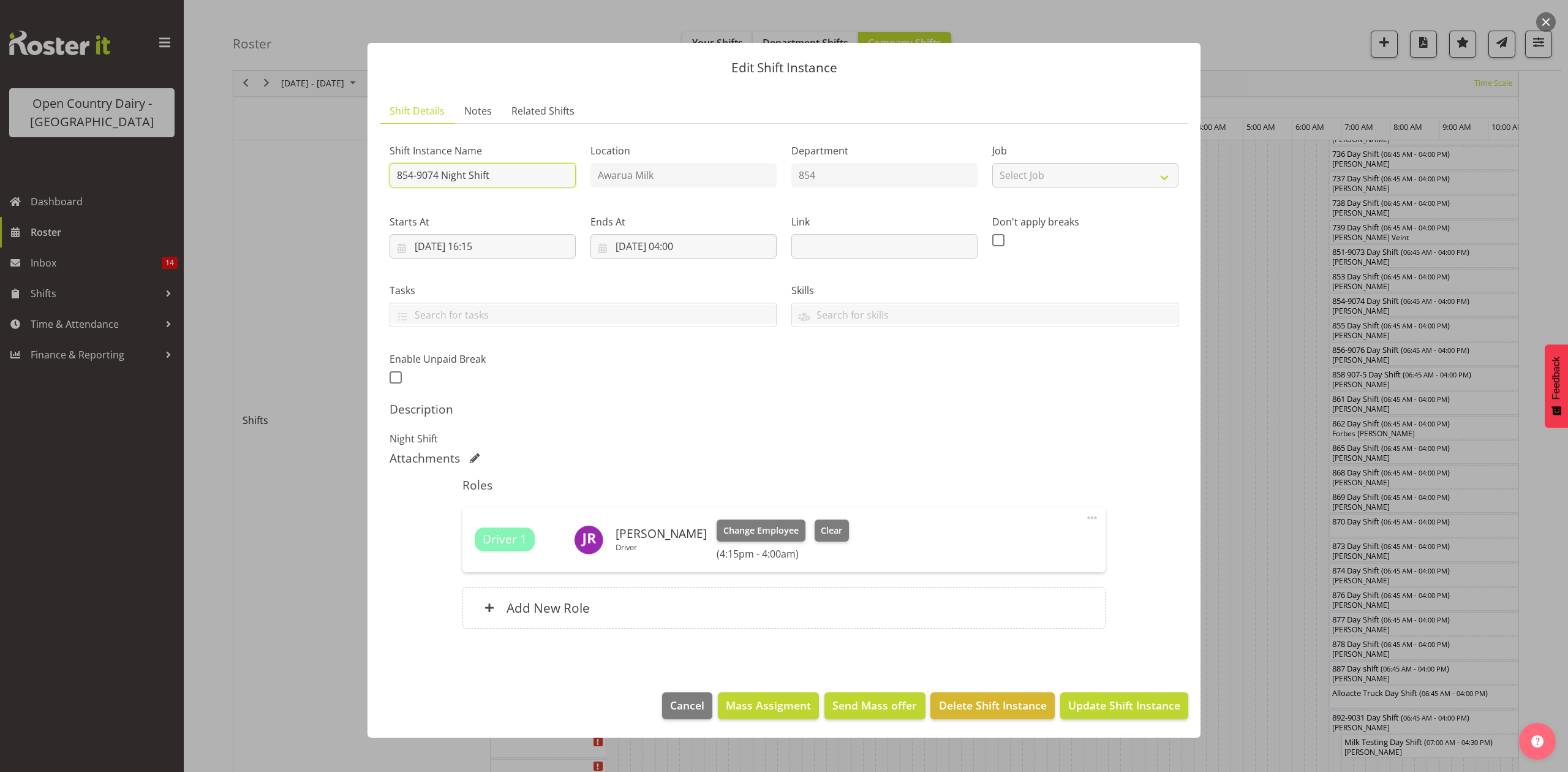
click at [502, 173] on input "854-9074 Night Shift" at bounding box center [483, 175] width 186 height 25
drag, startPoint x: 490, startPoint y: 179, endPoint x: 490, endPoint y: 185, distance: 6.0
click at [491, 179] on input "854-9074 Night Shift north" at bounding box center [483, 175] width 186 height 25
click at [493, 177] on input "854-9074 Night Shift north" at bounding box center [483, 175] width 186 height 25
type input "854-9074 Night Shift North"
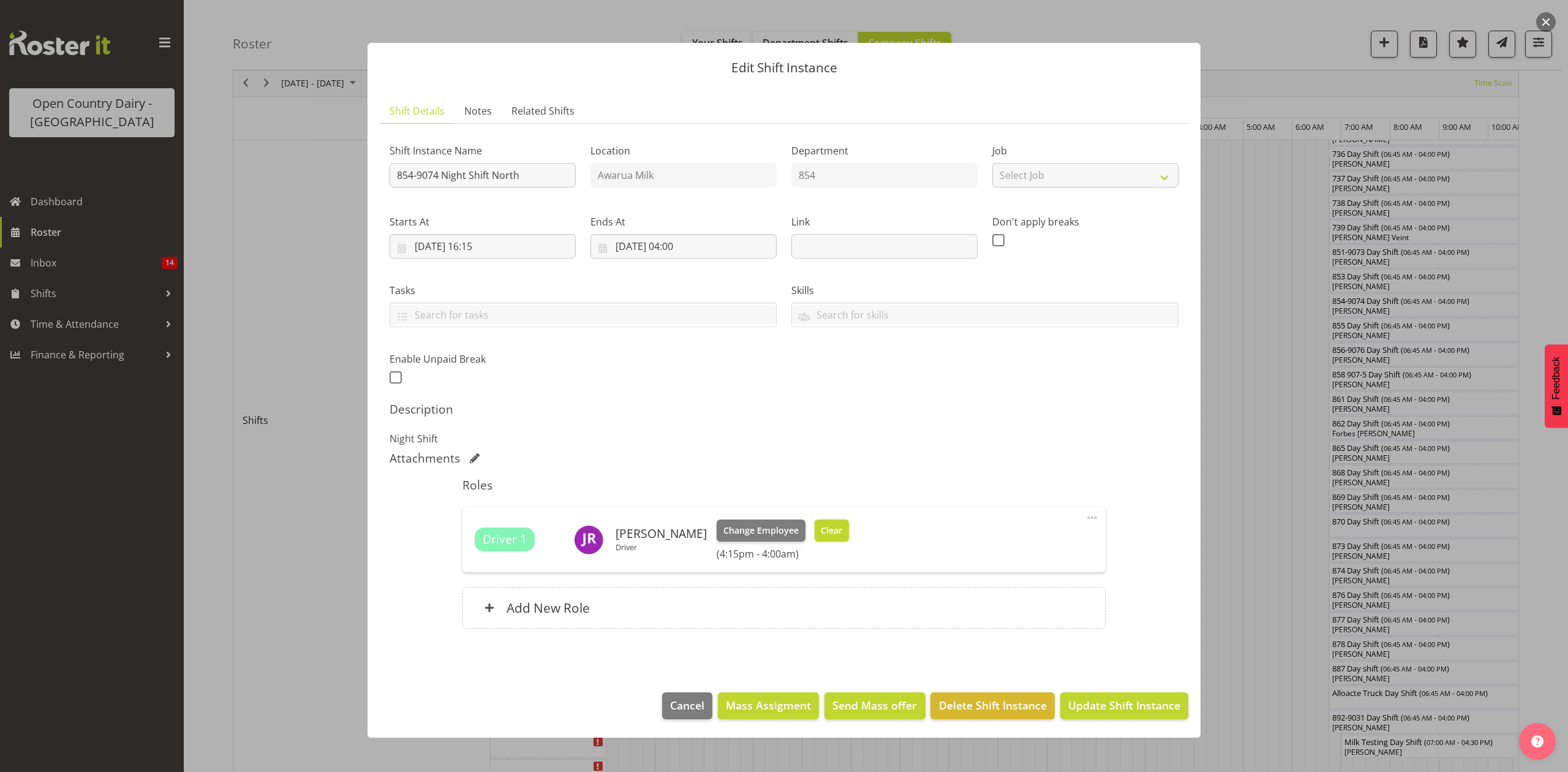
click at [820, 537] on span "Clear" at bounding box center [831, 530] width 21 height 14
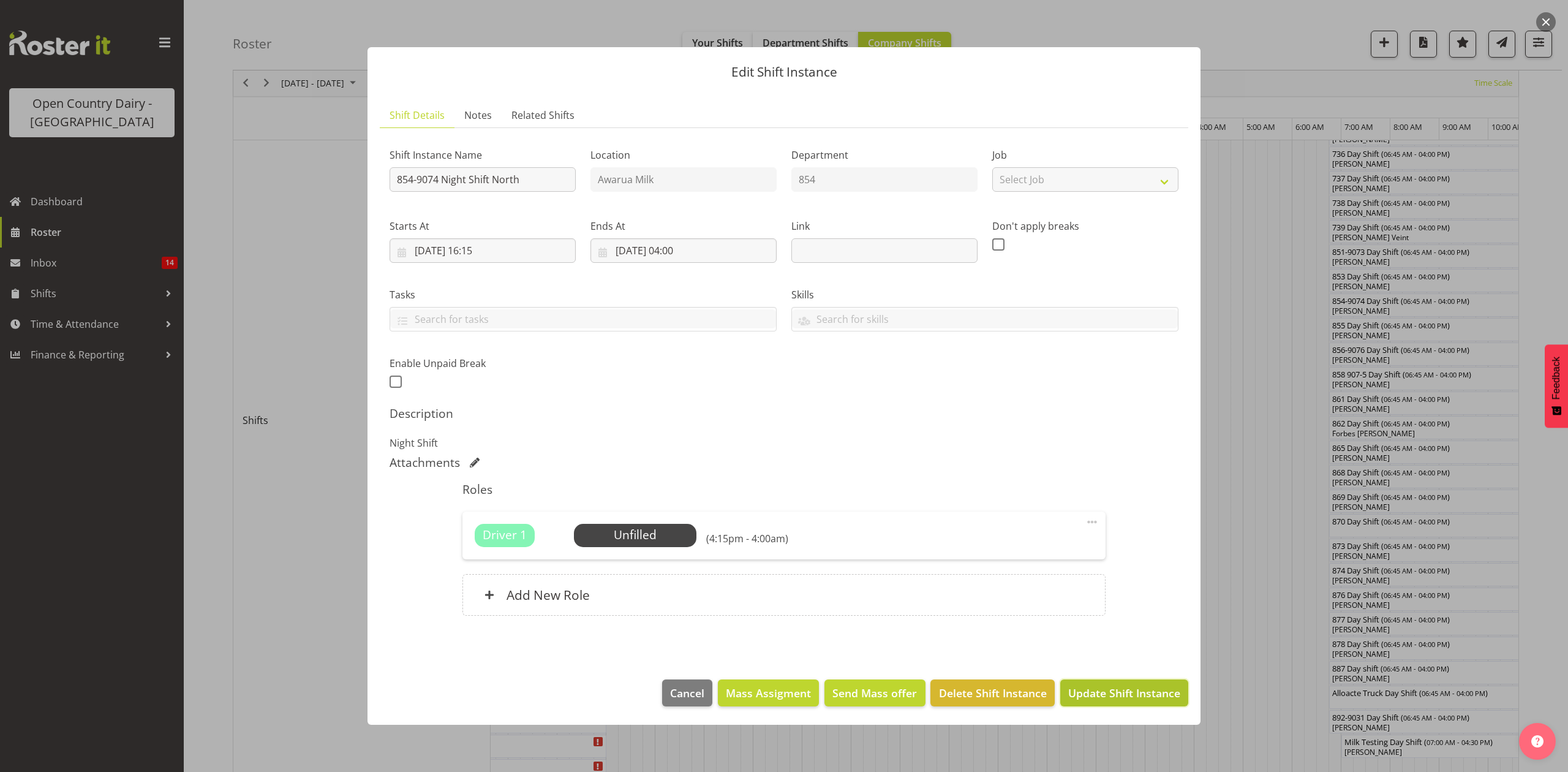
click at [1138, 695] on span "Update Shift Instance" at bounding box center [1124, 693] width 112 height 16
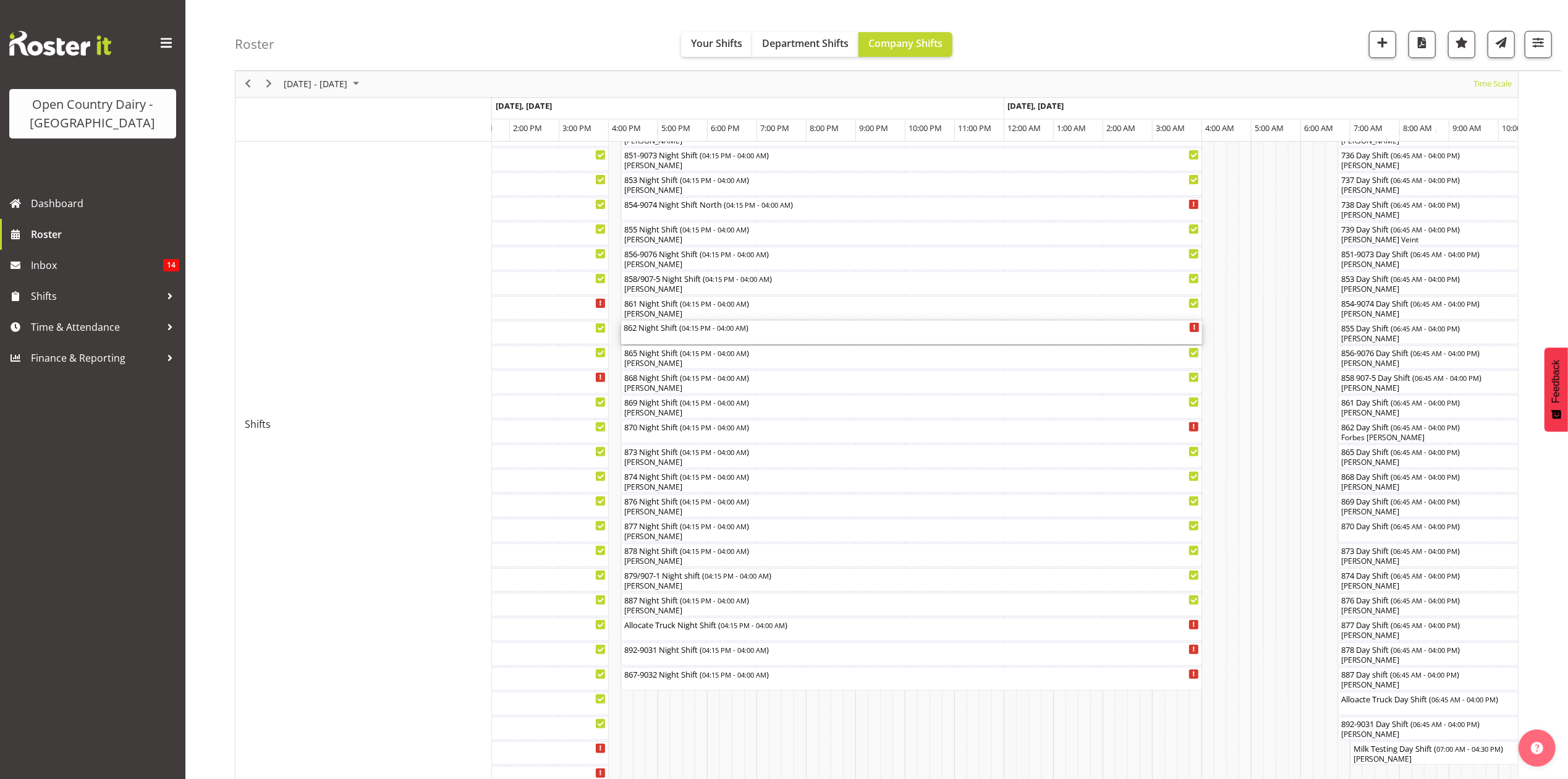
click at [639, 332] on div "862 Night Shift ( 04:15 PM - 04:00 AM )" at bounding box center [911, 327] width 576 height 12
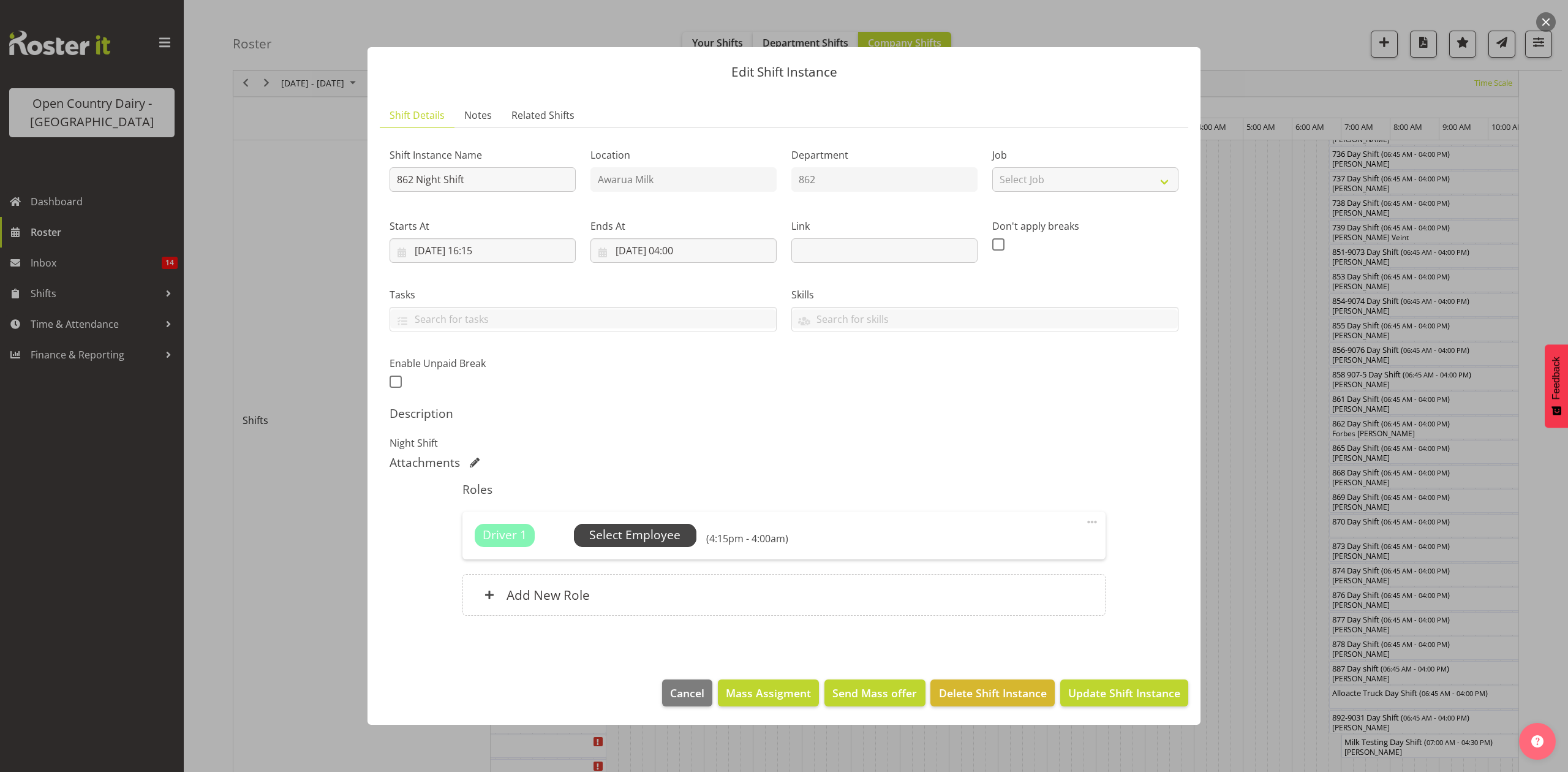
click at [618, 540] on span "Select Employee" at bounding box center [635, 535] width 91 height 18
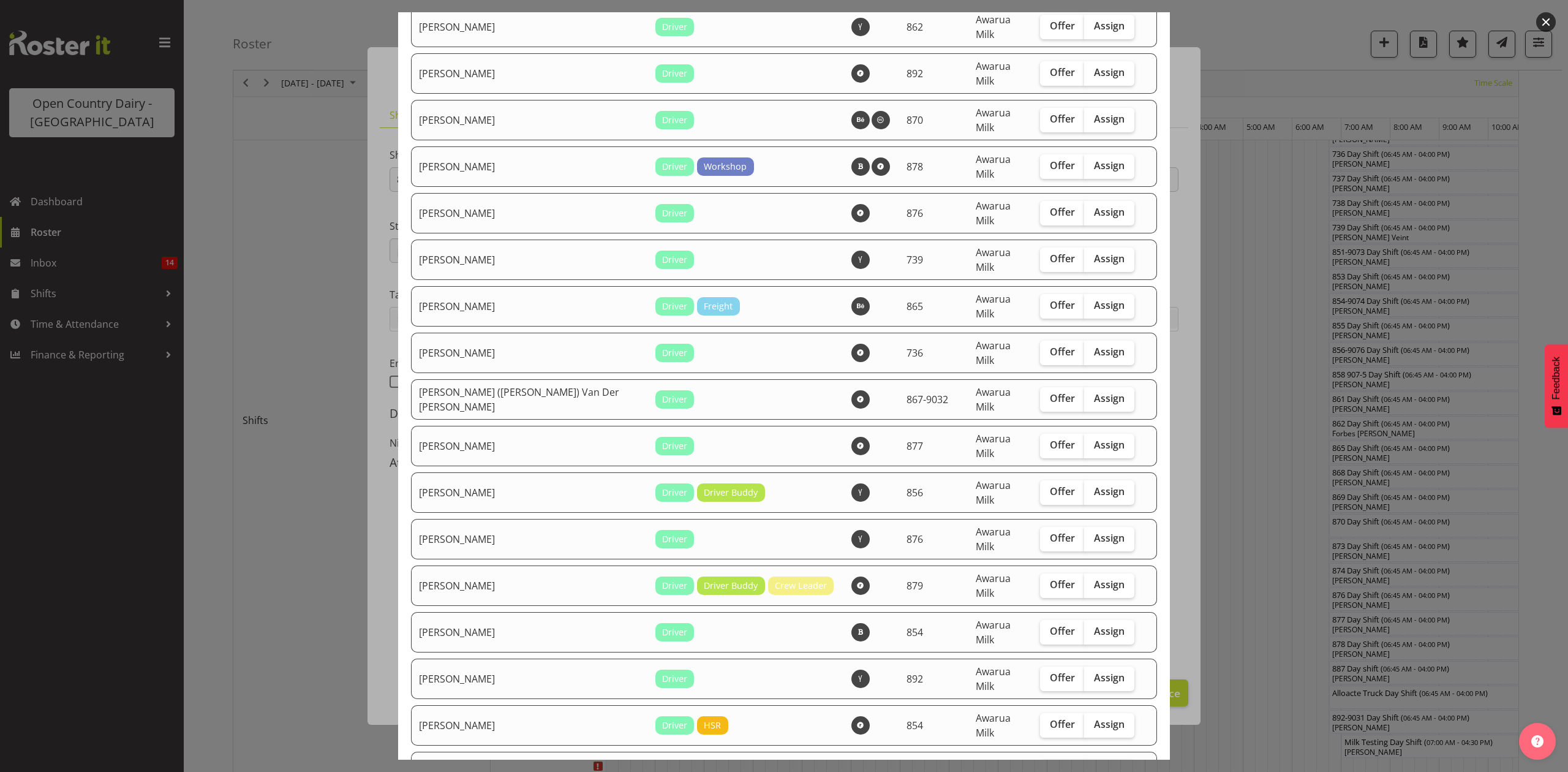
scroll to position [898, 0]
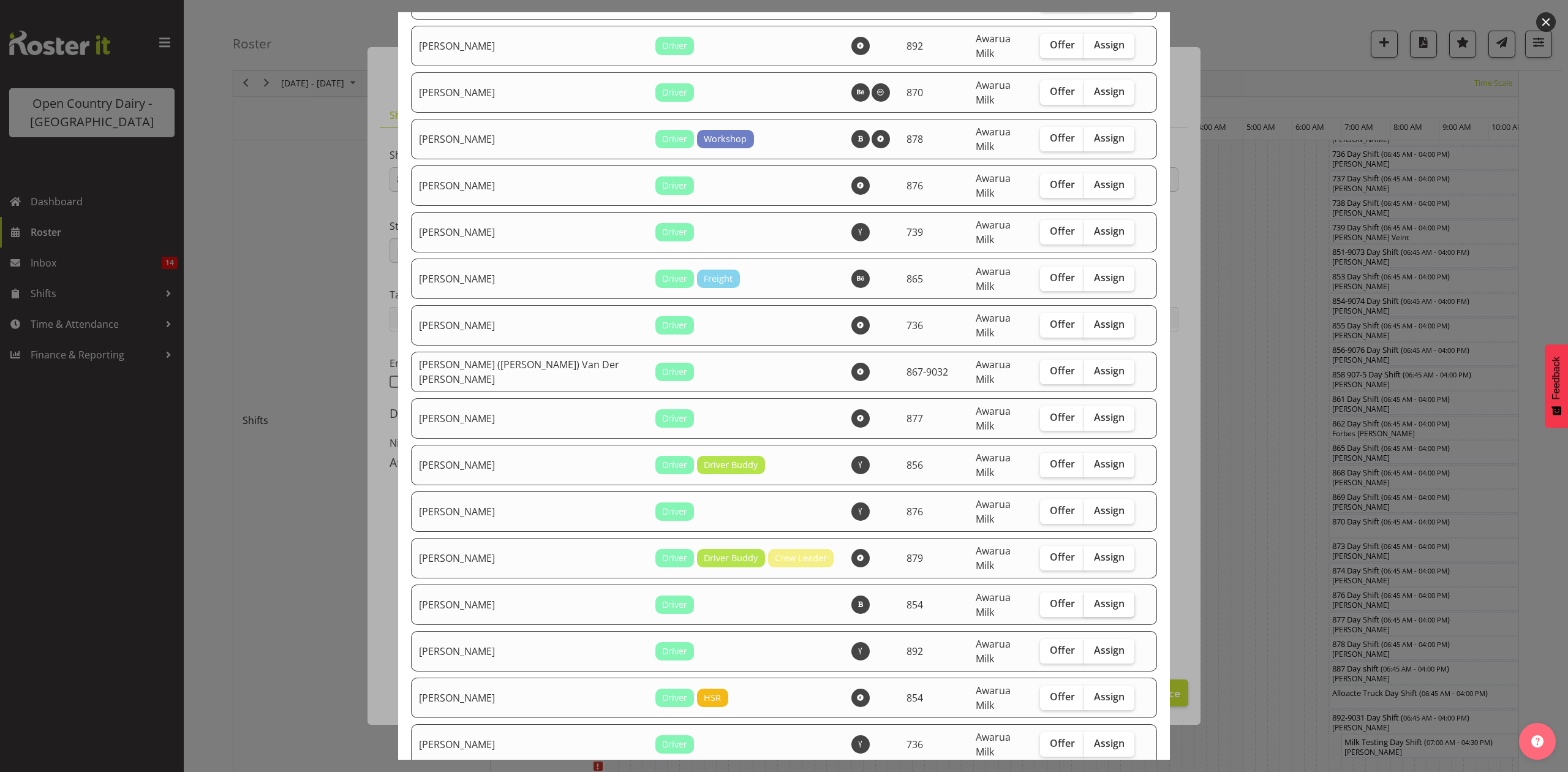
click at [1094, 597] on span "Assign" at bounding box center [1109, 603] width 31 height 12
click at [1084, 600] on input "Assign" at bounding box center [1088, 604] width 8 height 8
checkbox input "true"
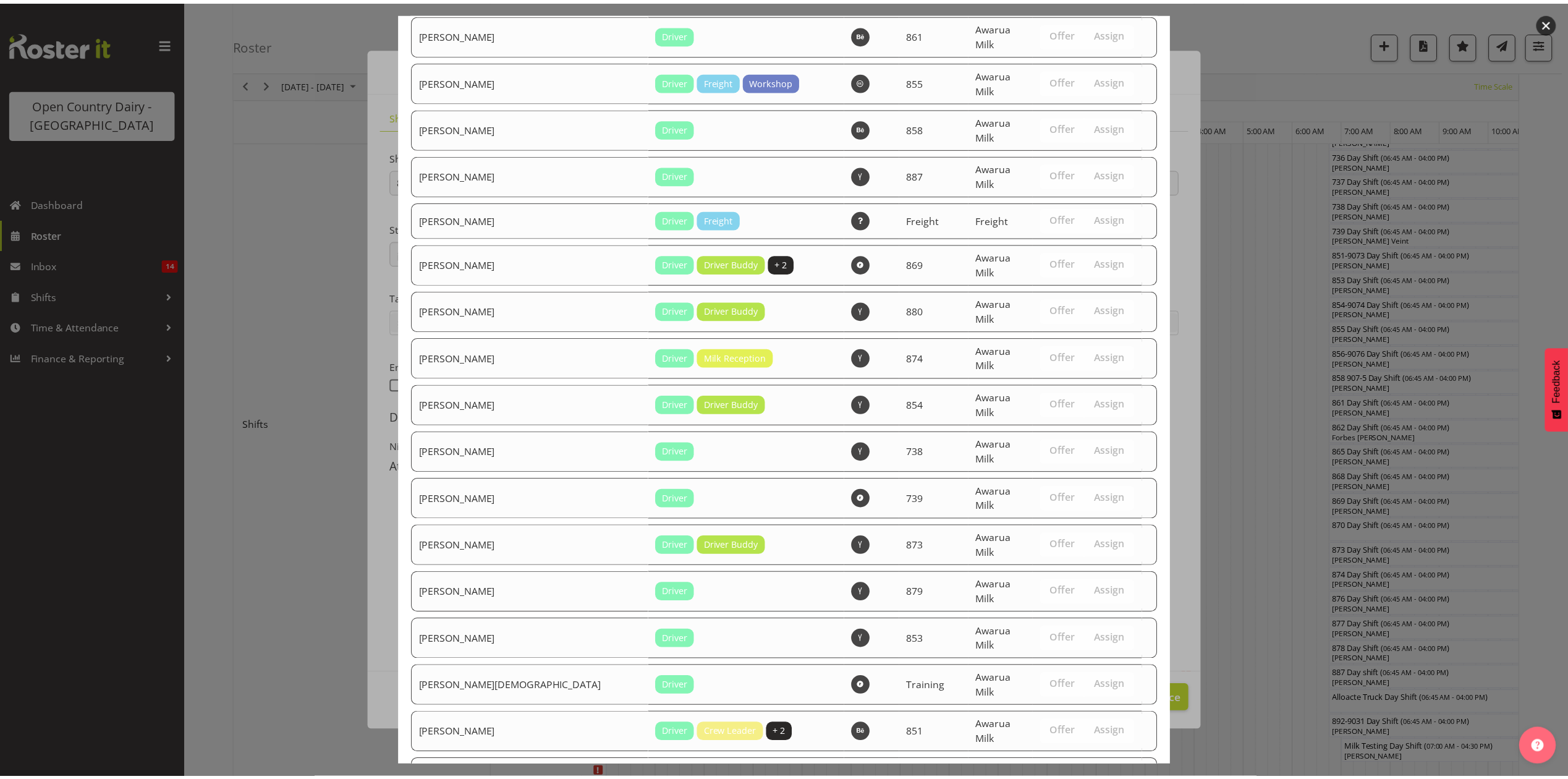
scroll to position [1839, 0]
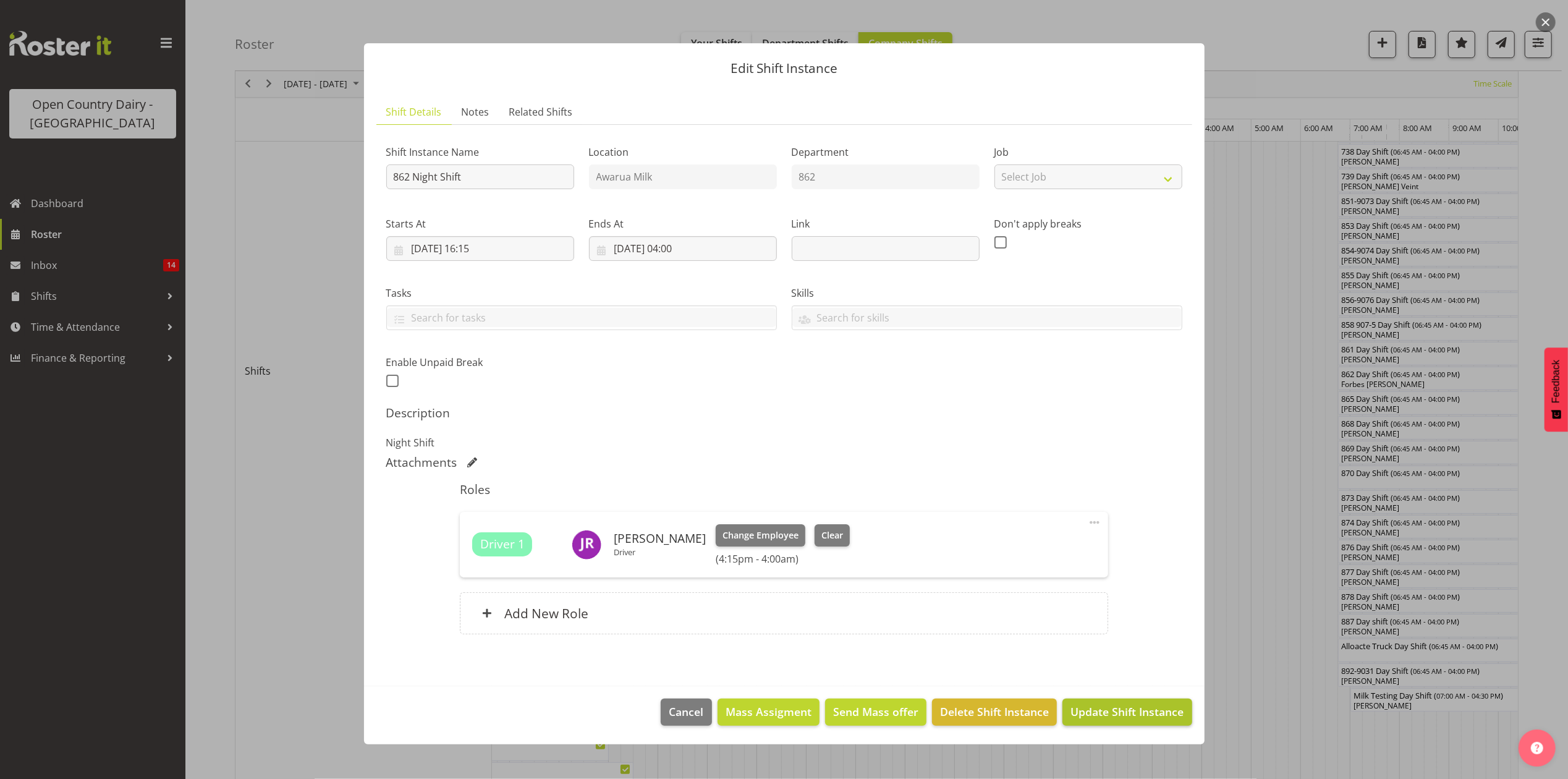
scroll to position [329, 0]
click at [1117, 711] on span "Update Shift Instance" at bounding box center [1127, 711] width 113 height 16
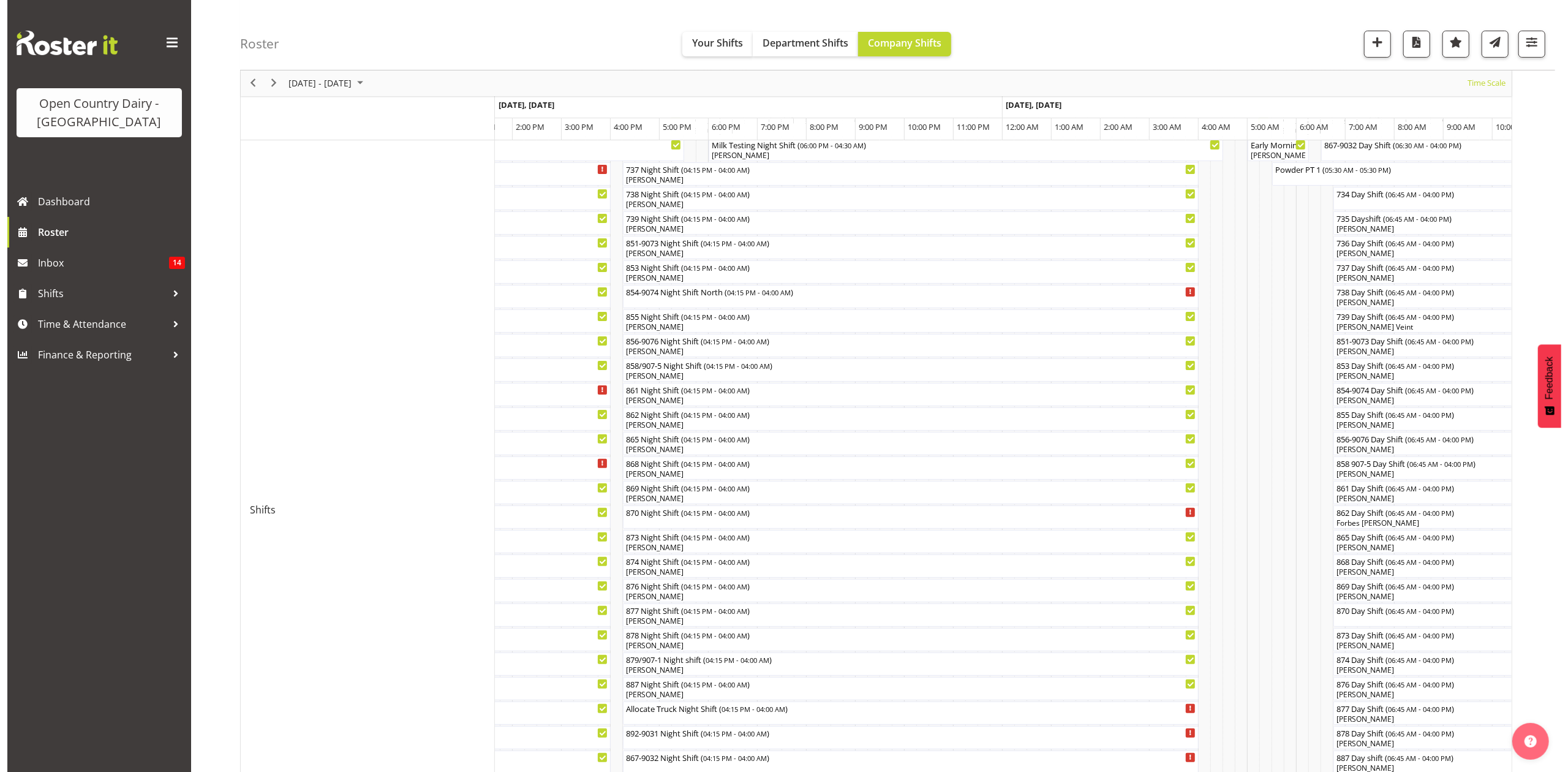
scroll to position [163, 0]
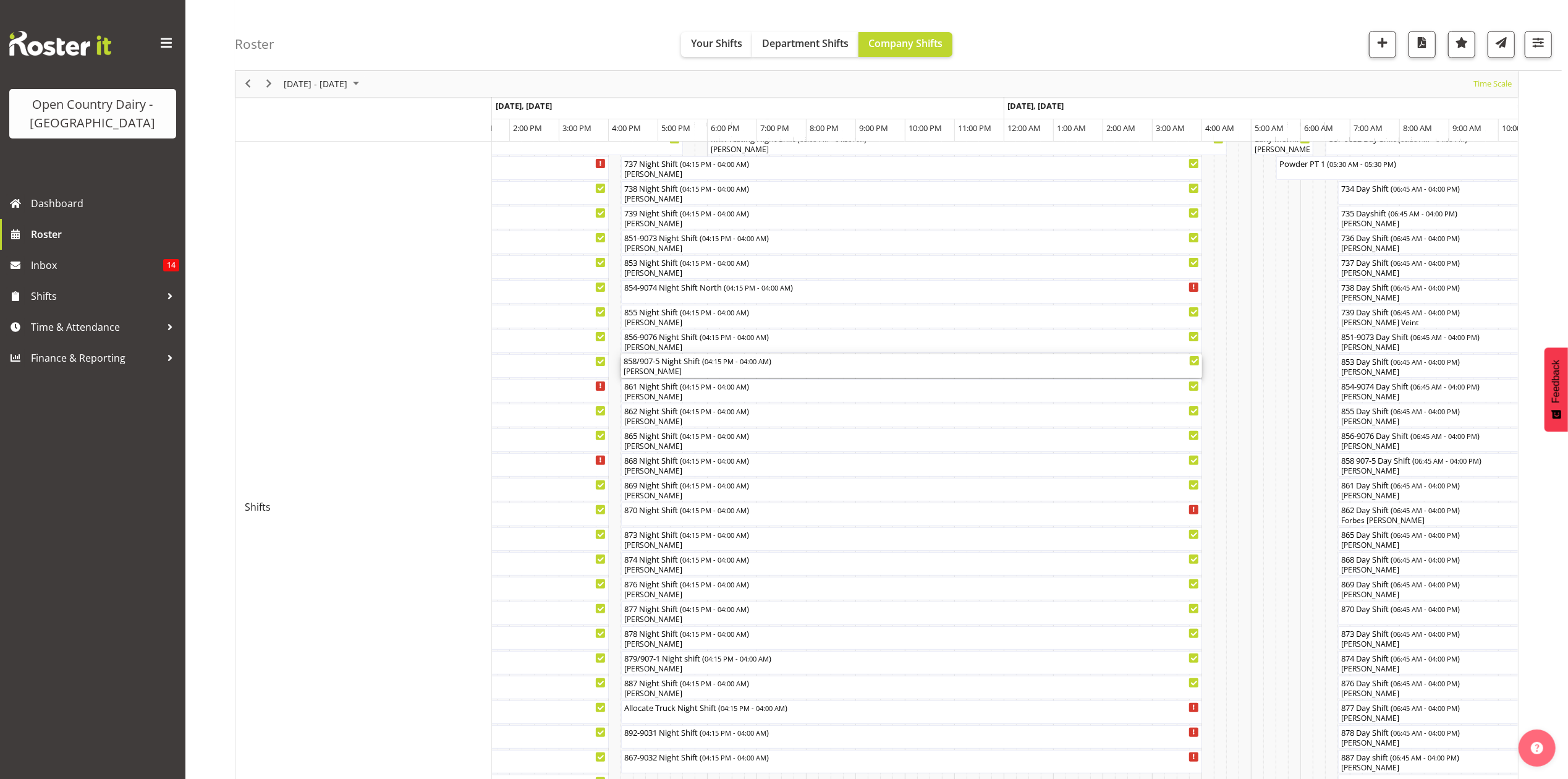
click at [648, 364] on div "858/907-5 Night Shift ( 04:15 PM - 04:00 AM )" at bounding box center [911, 360] width 576 height 12
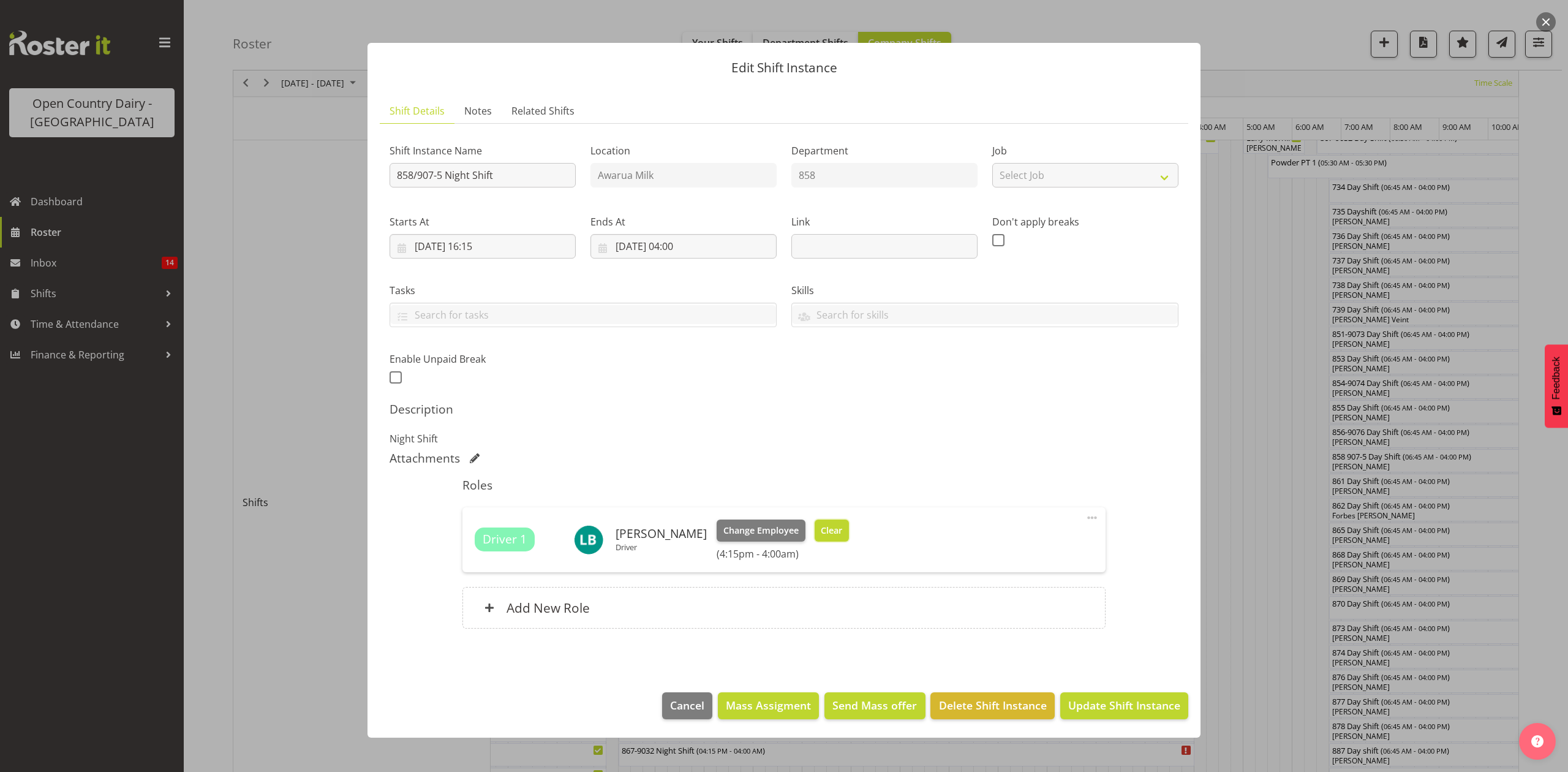
click at [820, 533] on span "Clear" at bounding box center [831, 530] width 21 height 14
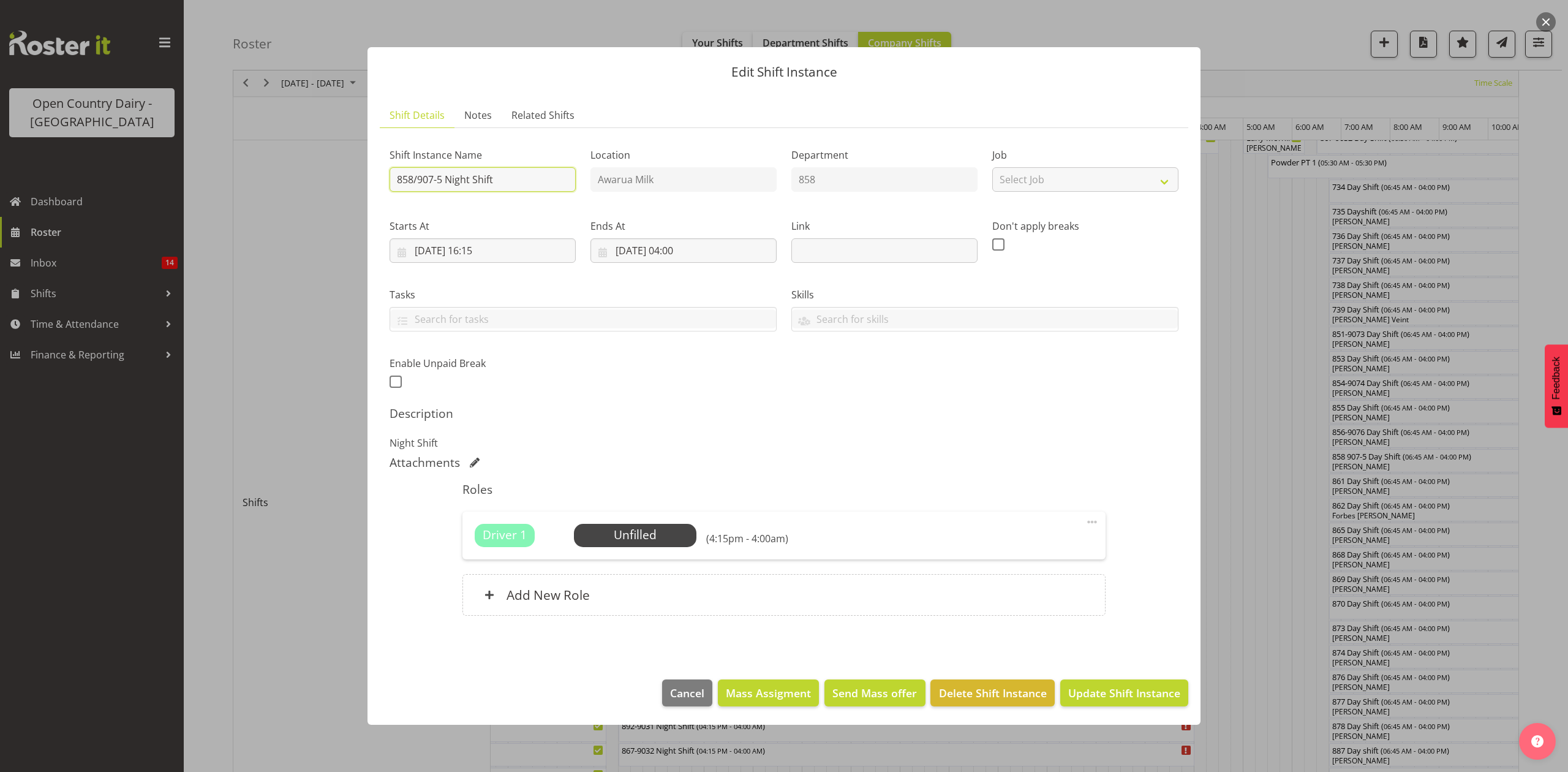
click at [502, 180] on input "858/907-5 Night Shift" at bounding box center [483, 180] width 186 height 25
type input "858/907-5 Night Shift [GEOGRAPHIC_DATA]"
click at [1085, 692] on span "Update Shift Instance" at bounding box center [1124, 693] width 112 height 16
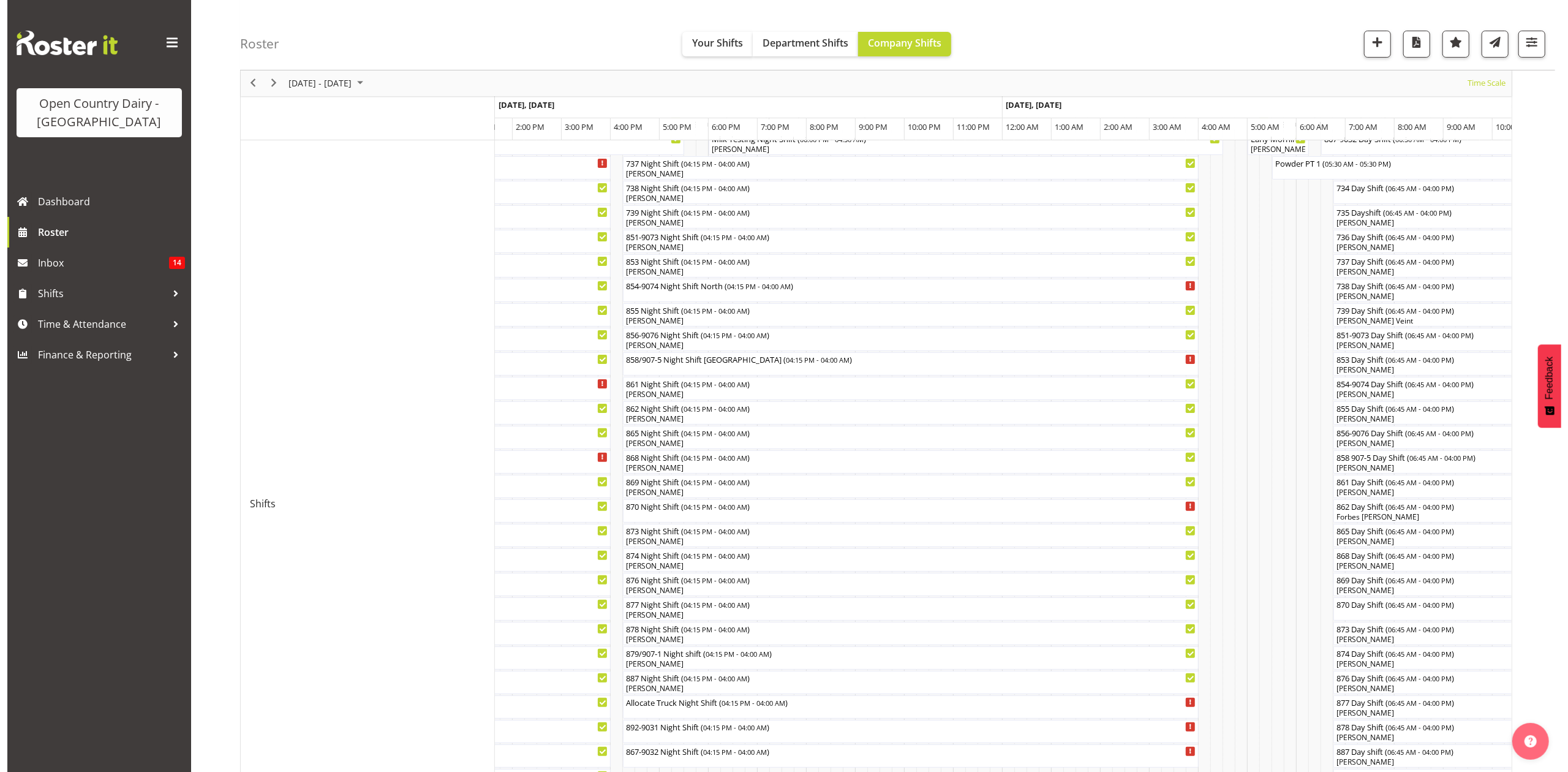
scroll to position [163, 0]
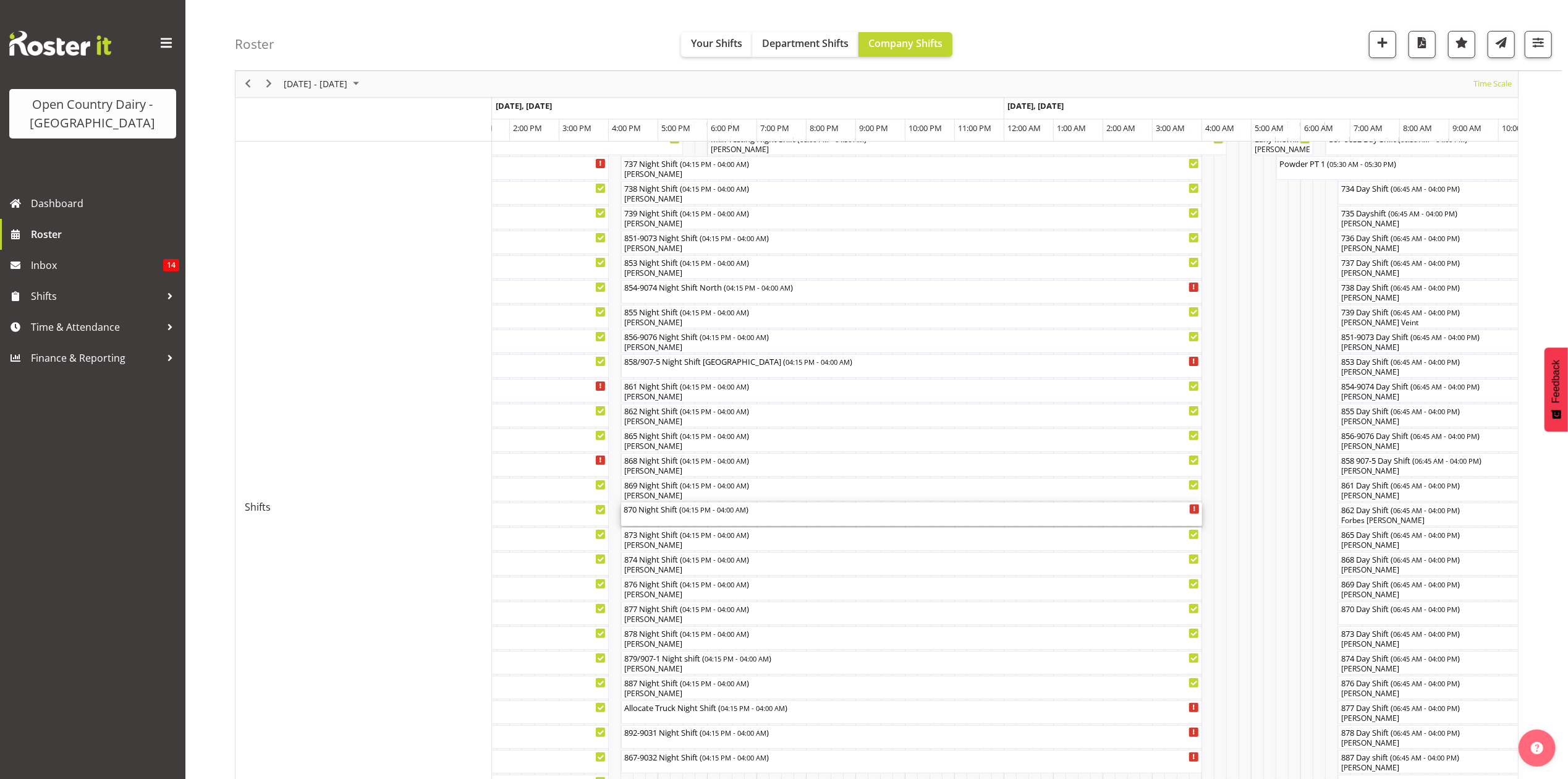
click at [655, 510] on div "870 Night Shift ( 04:15 PM - 04:00 AM )" at bounding box center [911, 509] width 576 height 12
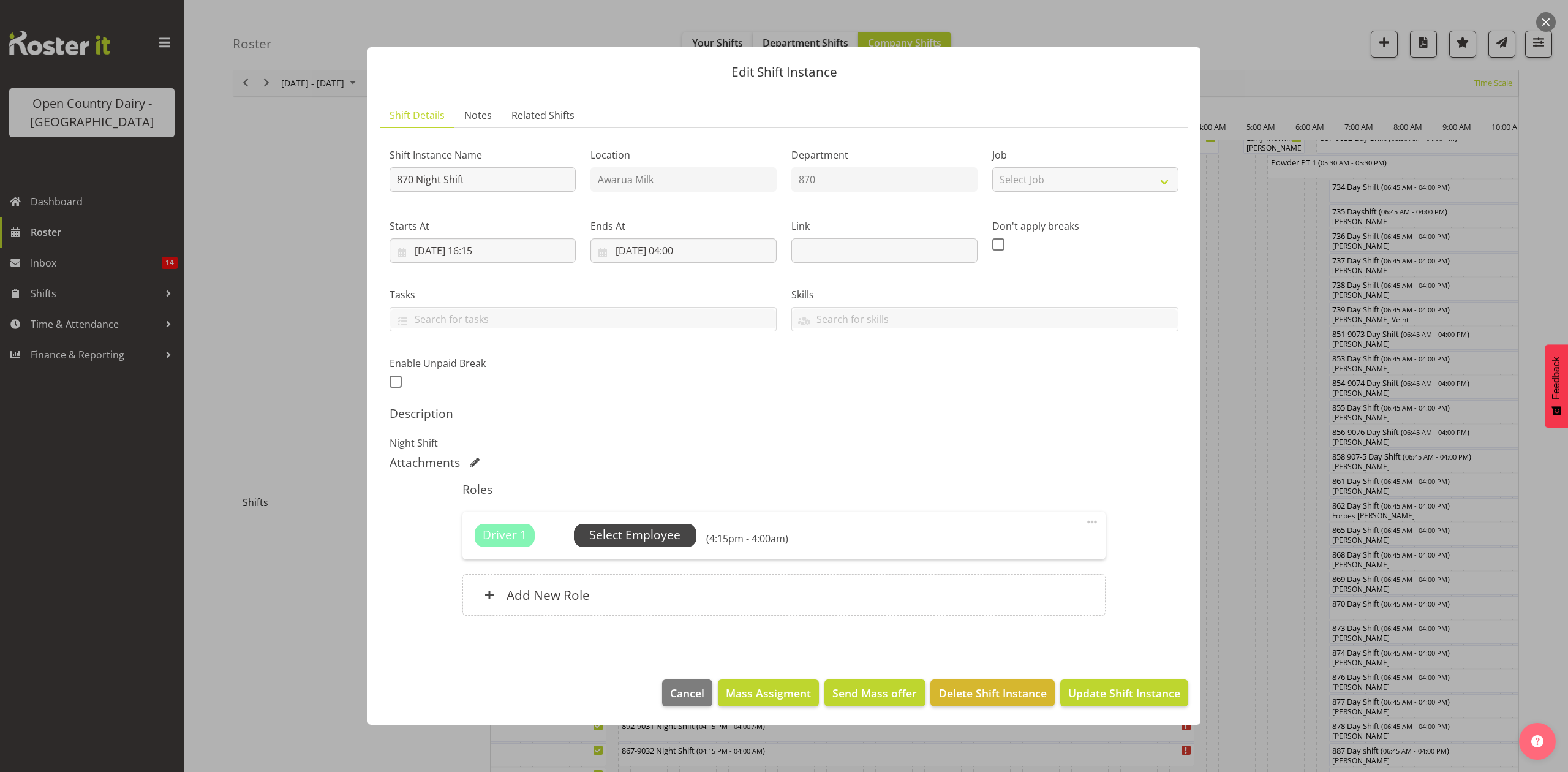
click at [615, 534] on span "Select Employee" at bounding box center [635, 535] width 91 height 18
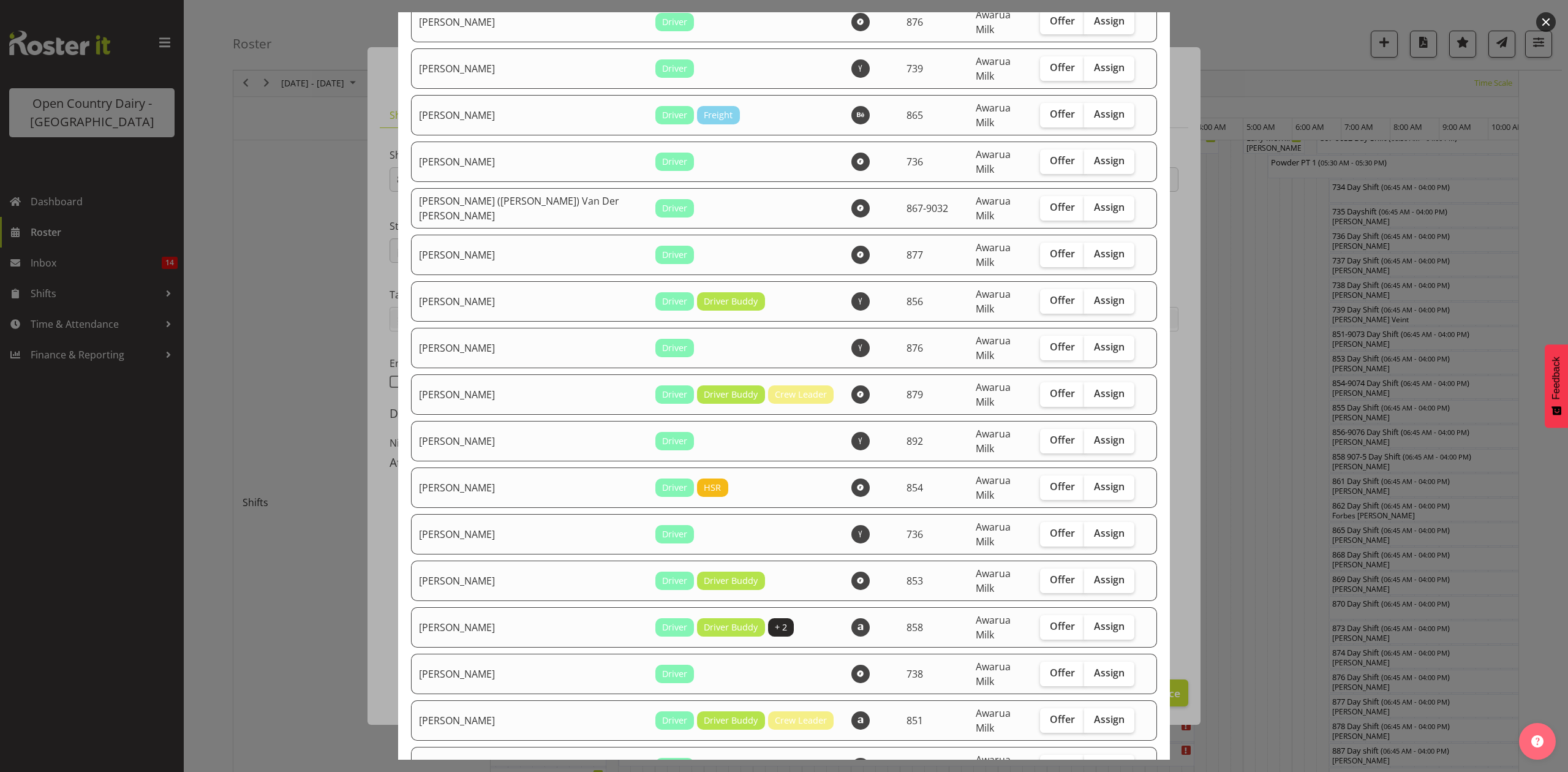
scroll to position [1143, 0]
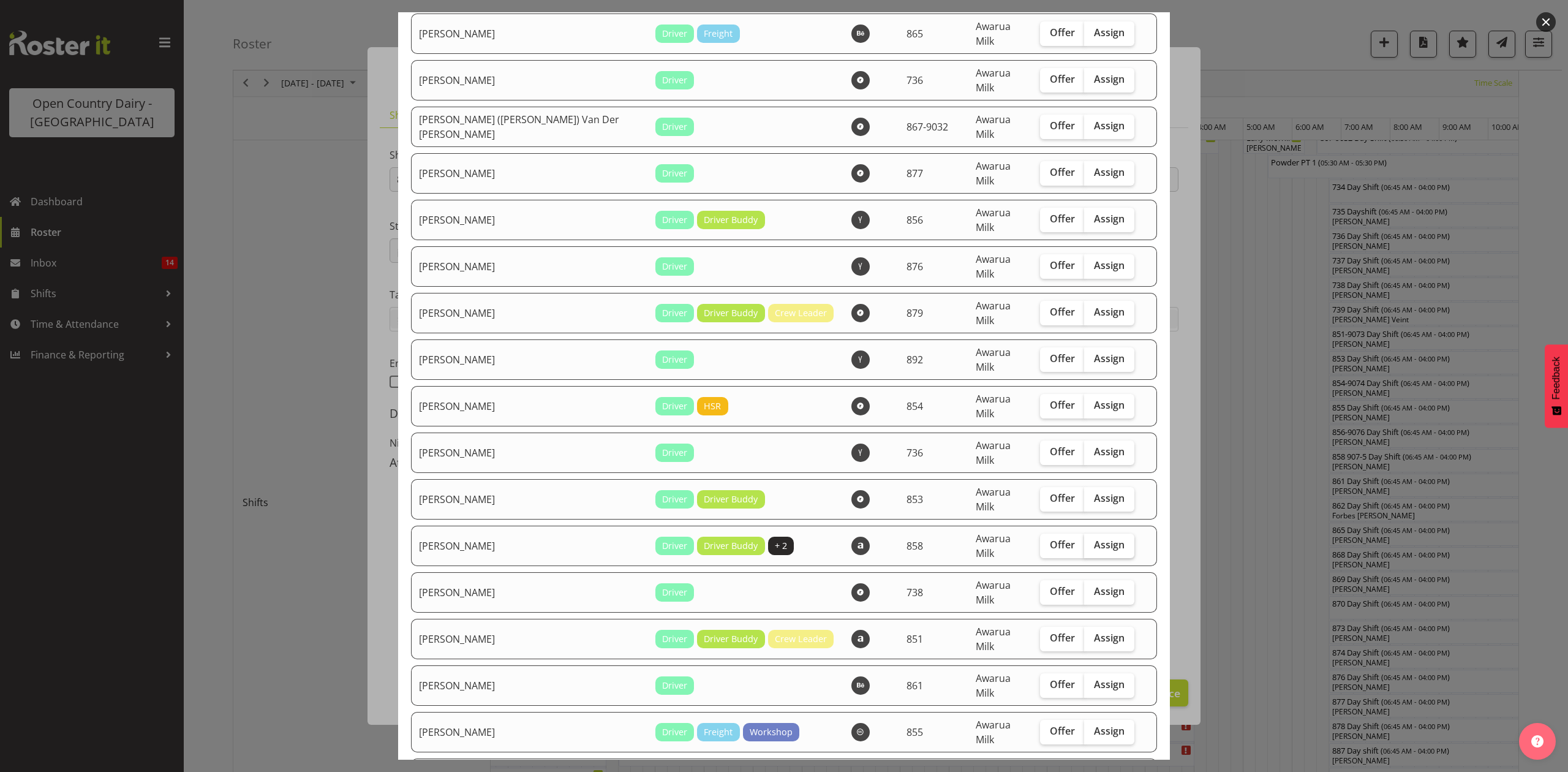
click at [1094, 539] on span "Assign" at bounding box center [1109, 545] width 31 height 12
click at [1084, 541] on input "Assign" at bounding box center [1088, 545] width 8 height 8
checkbox input "true"
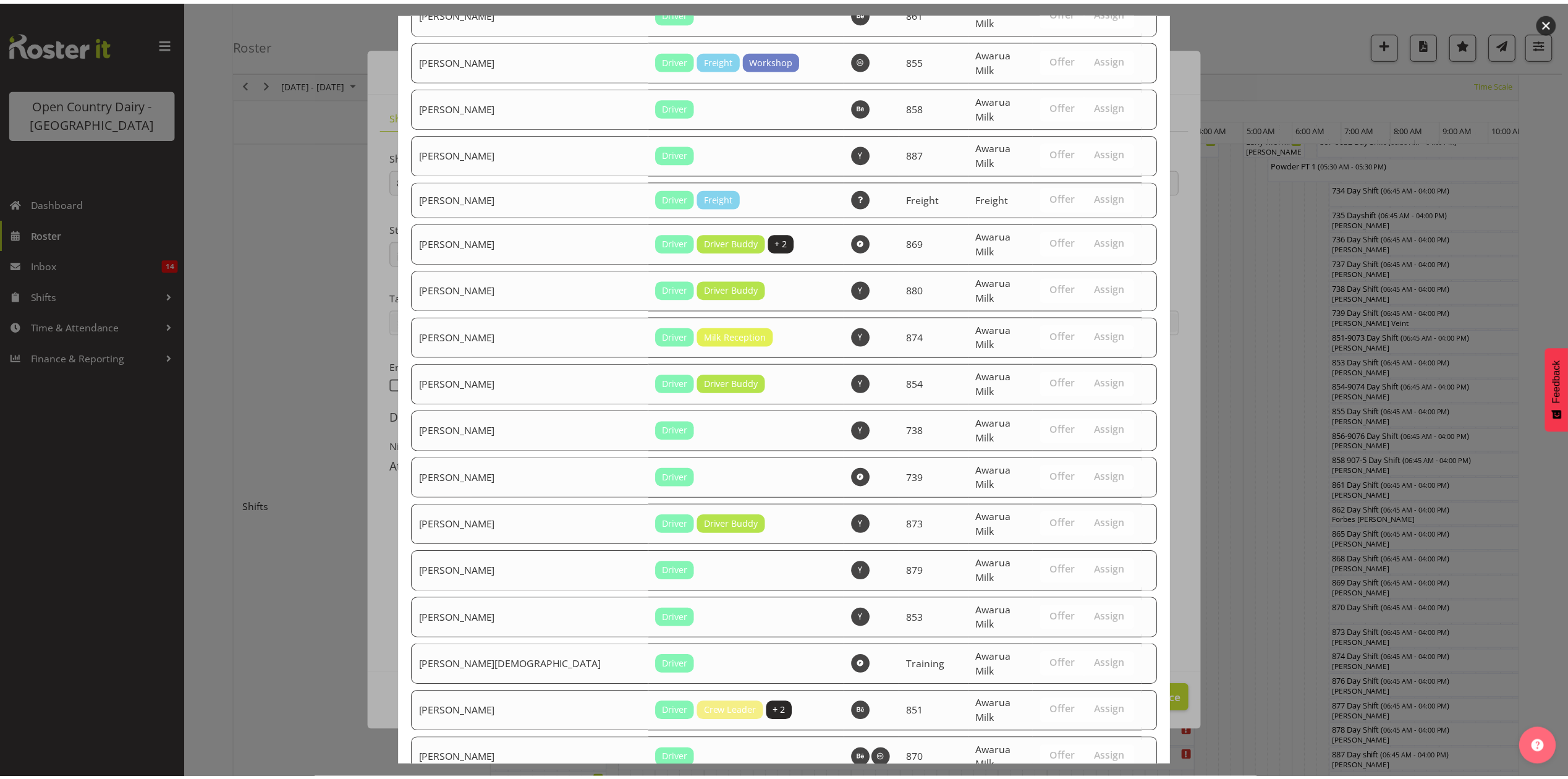
scroll to position [1839, 0]
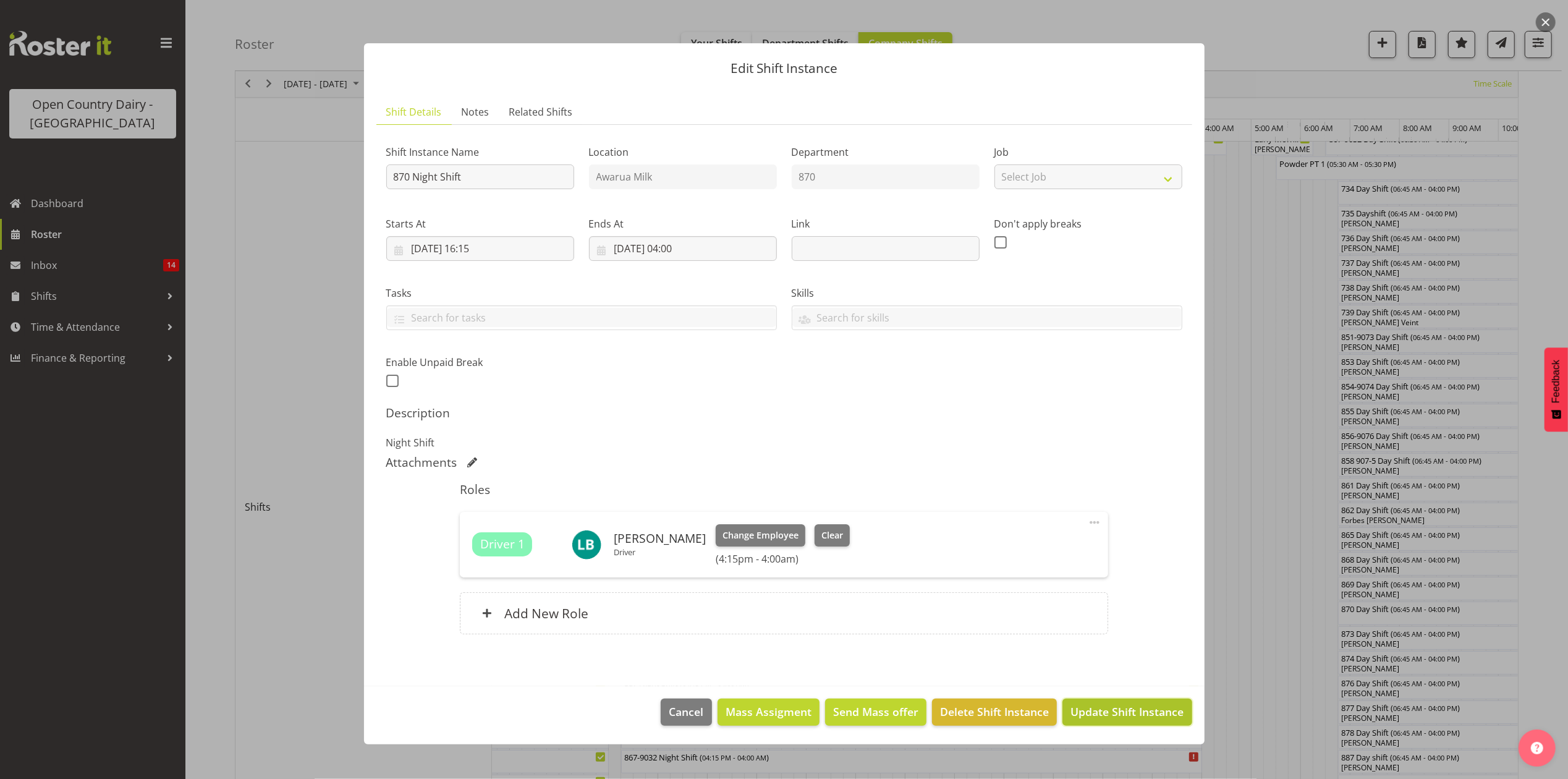
click at [1092, 712] on span "Update Shift Instance" at bounding box center [1127, 711] width 113 height 16
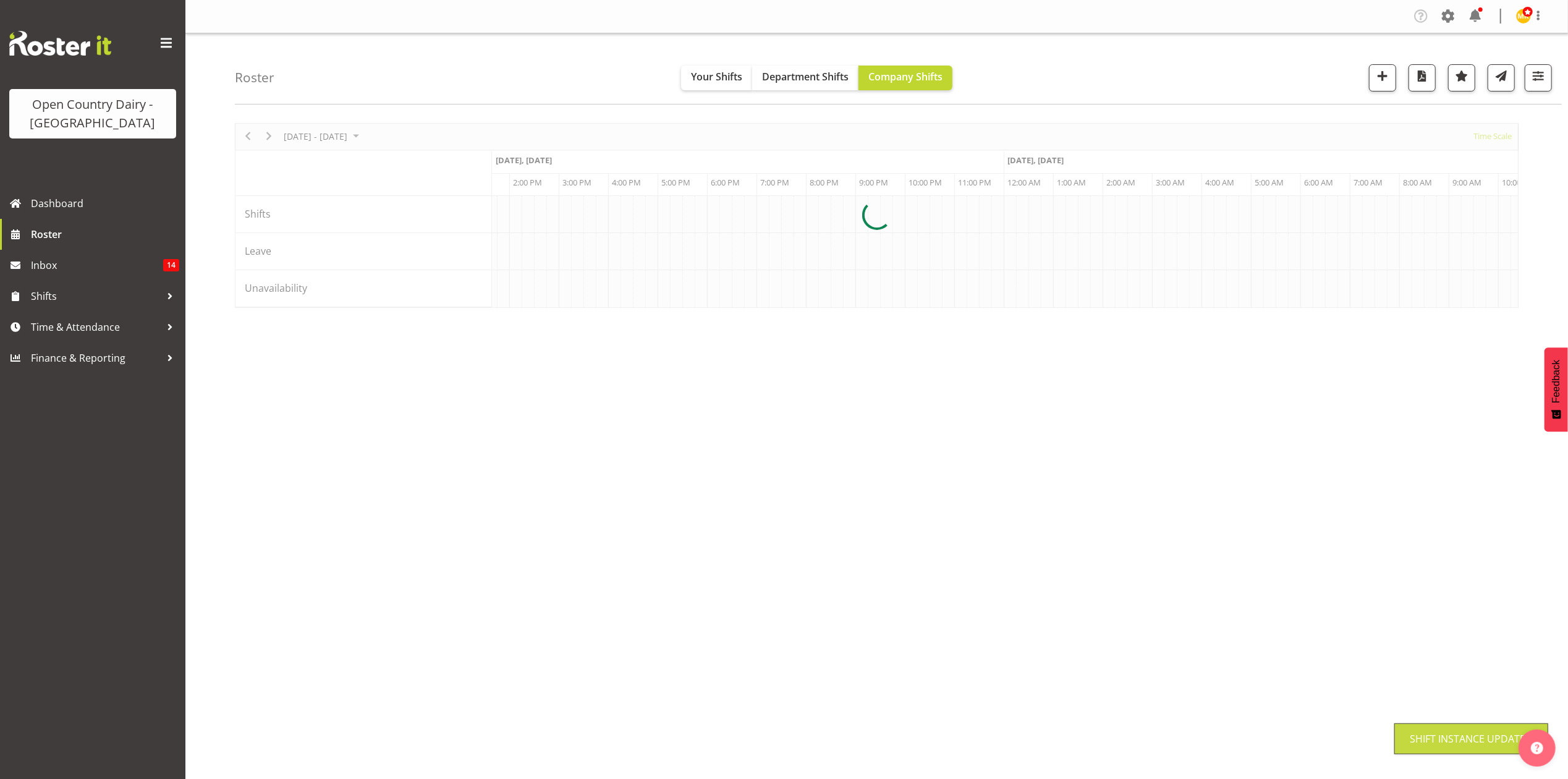
scroll to position [0, 0]
